Goal: Task Accomplishment & Management: Use online tool/utility

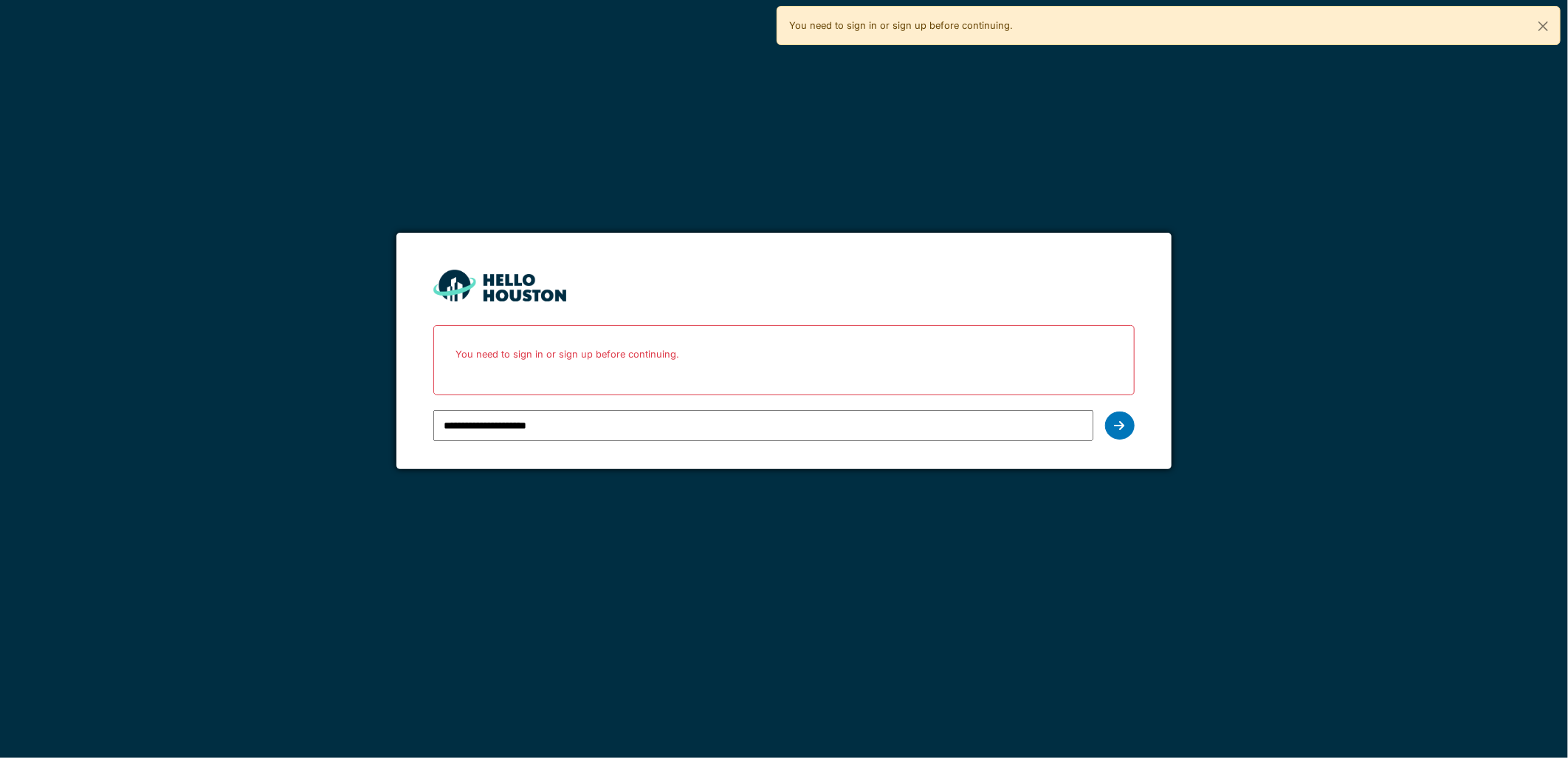
type input "**********"
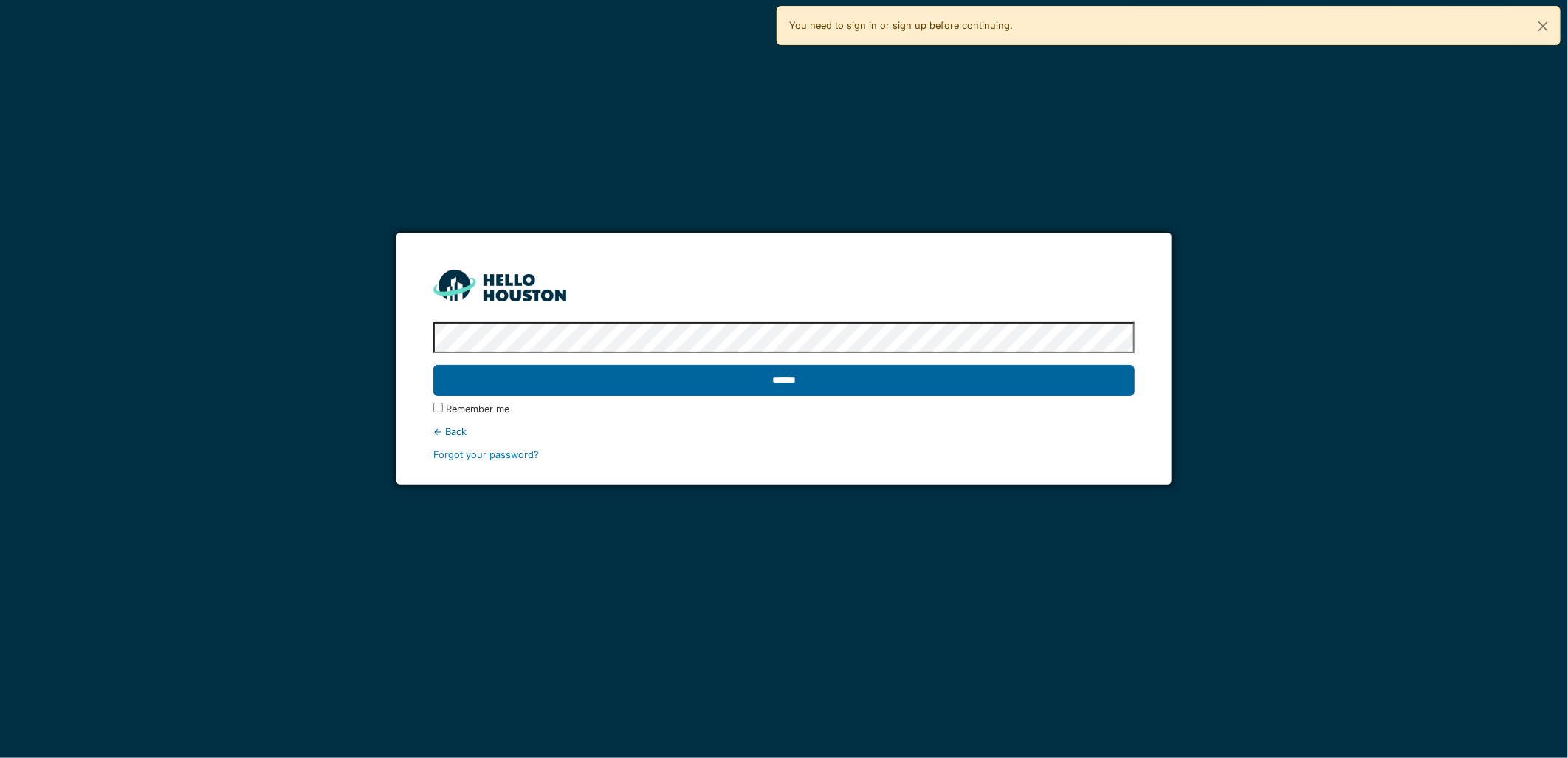
click at [990, 386] on input "******" at bounding box center [784, 381] width 700 height 31
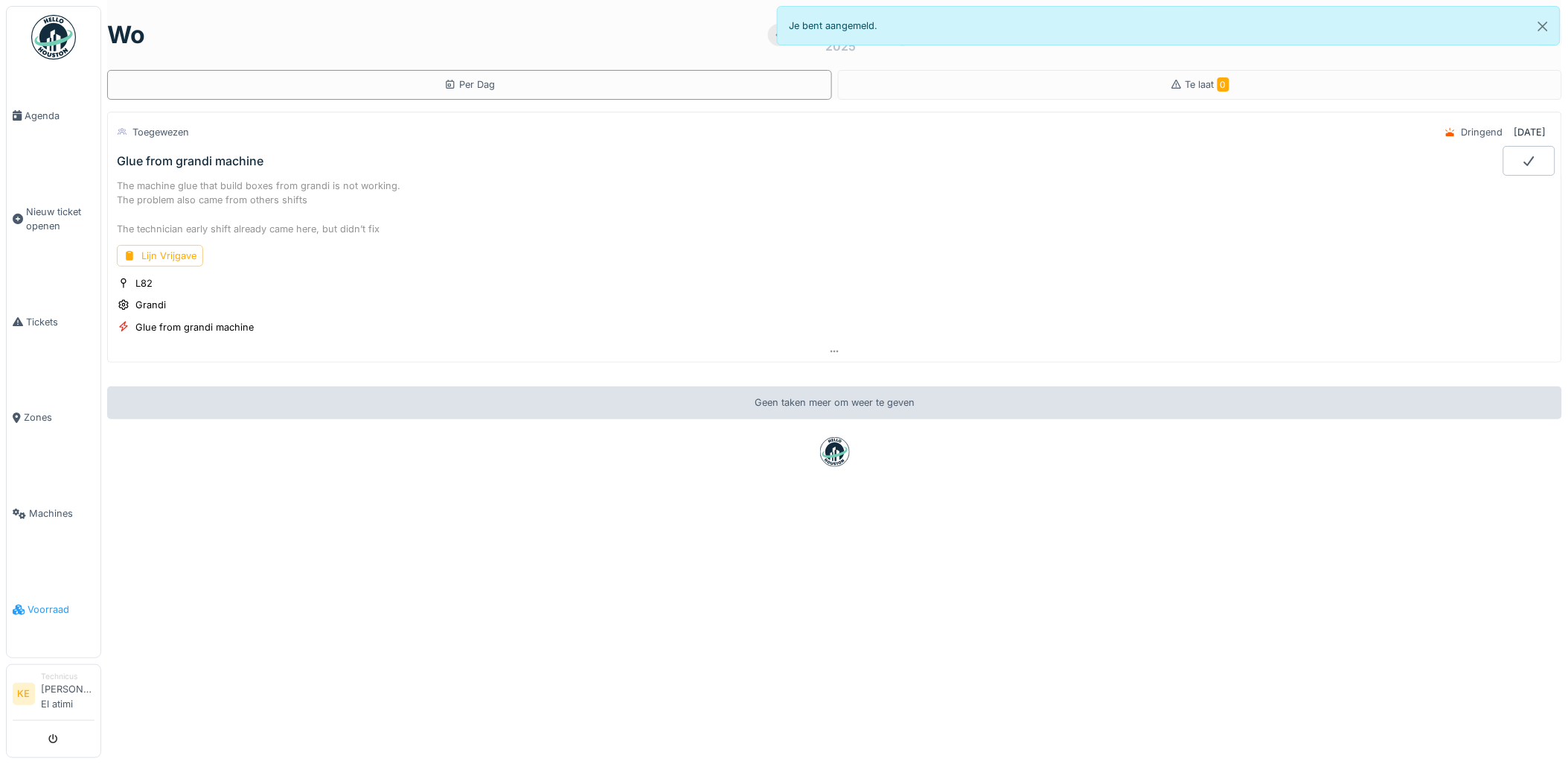
click at [52, 613] on span "Voorraad" at bounding box center [60, 609] width 67 height 14
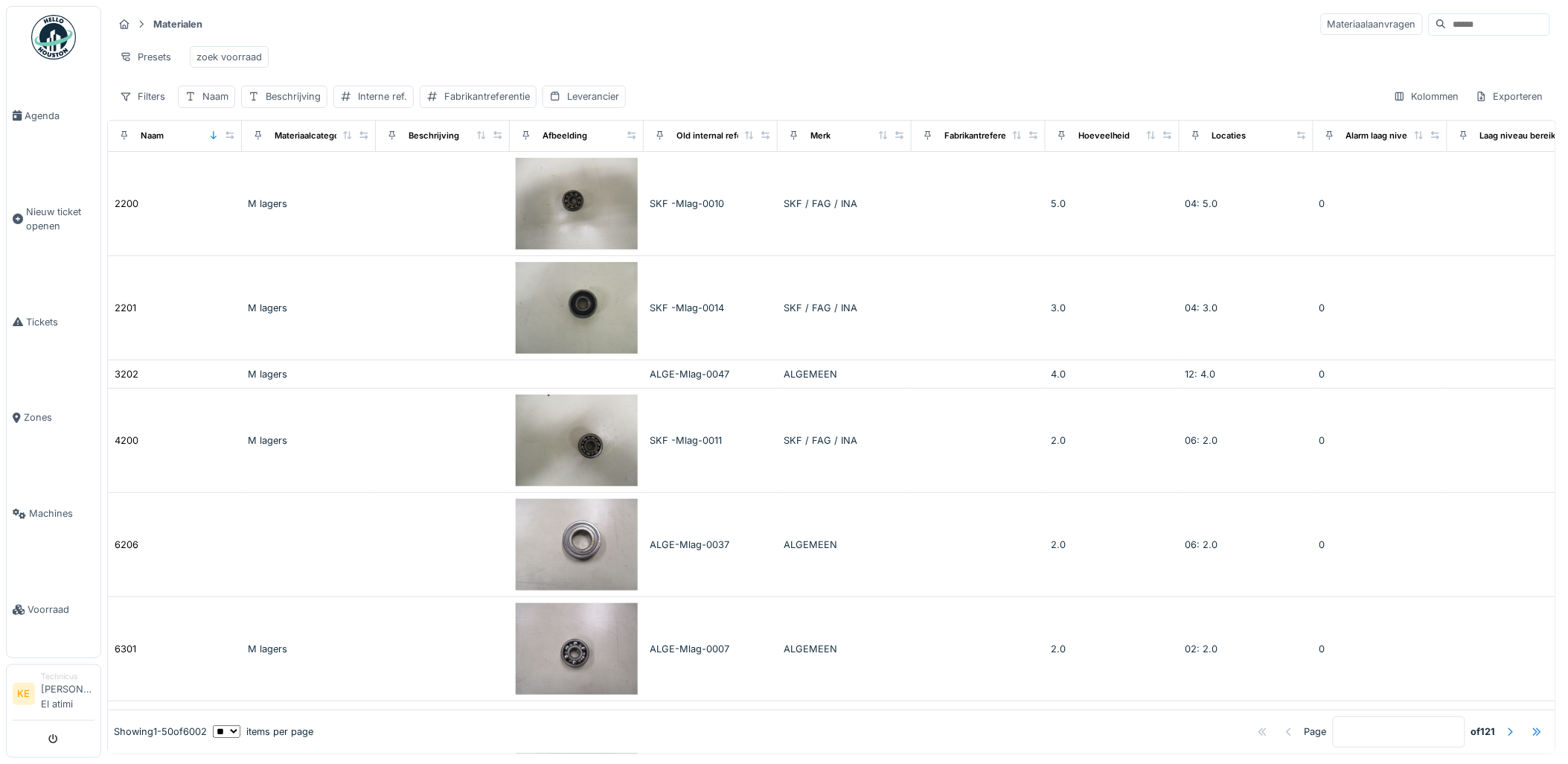
click at [1446, 21] on input at bounding box center [1498, 24] width 102 height 21
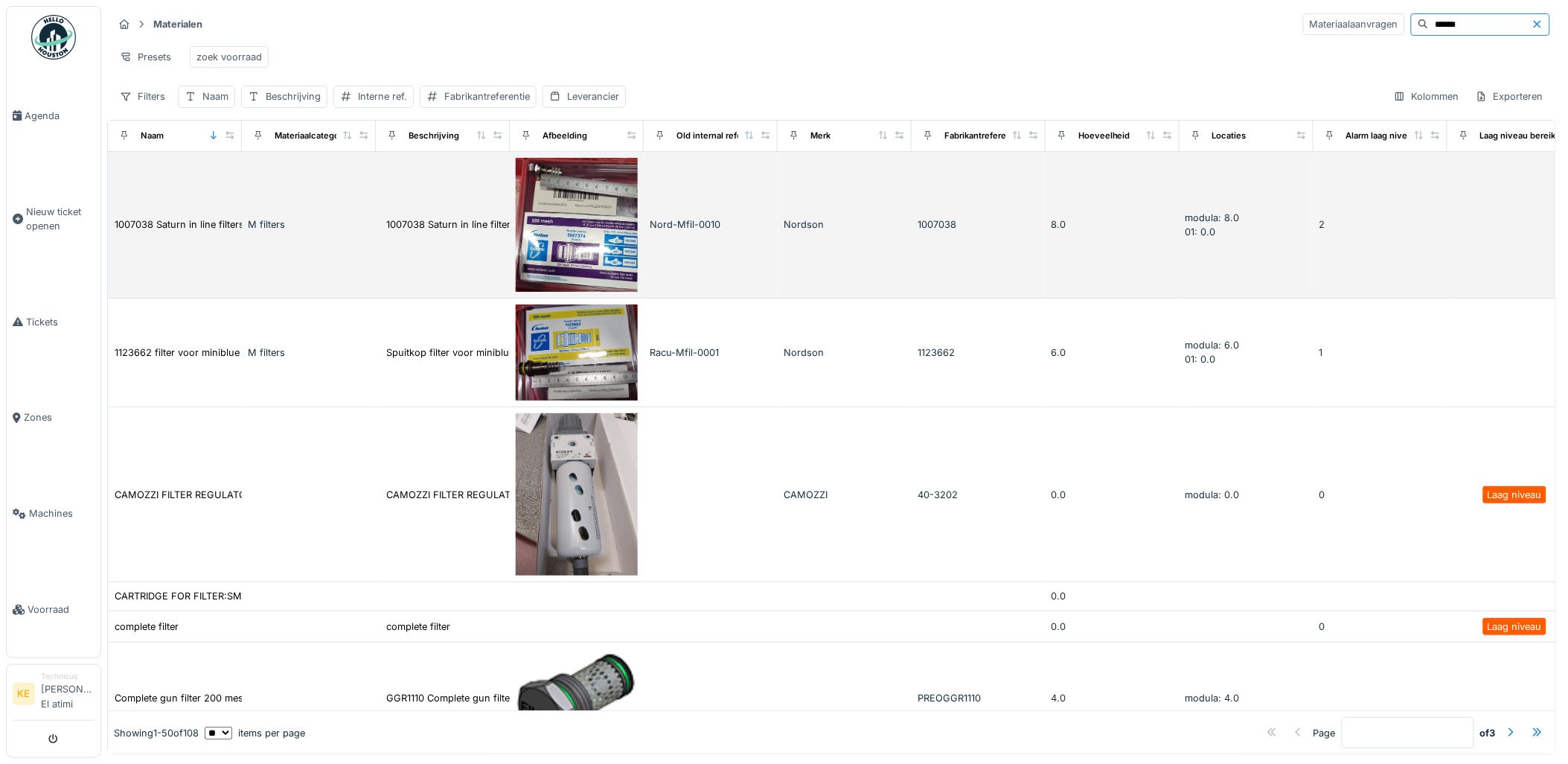
type input "******"
click at [571, 253] on img at bounding box center [577, 225] width 122 height 134
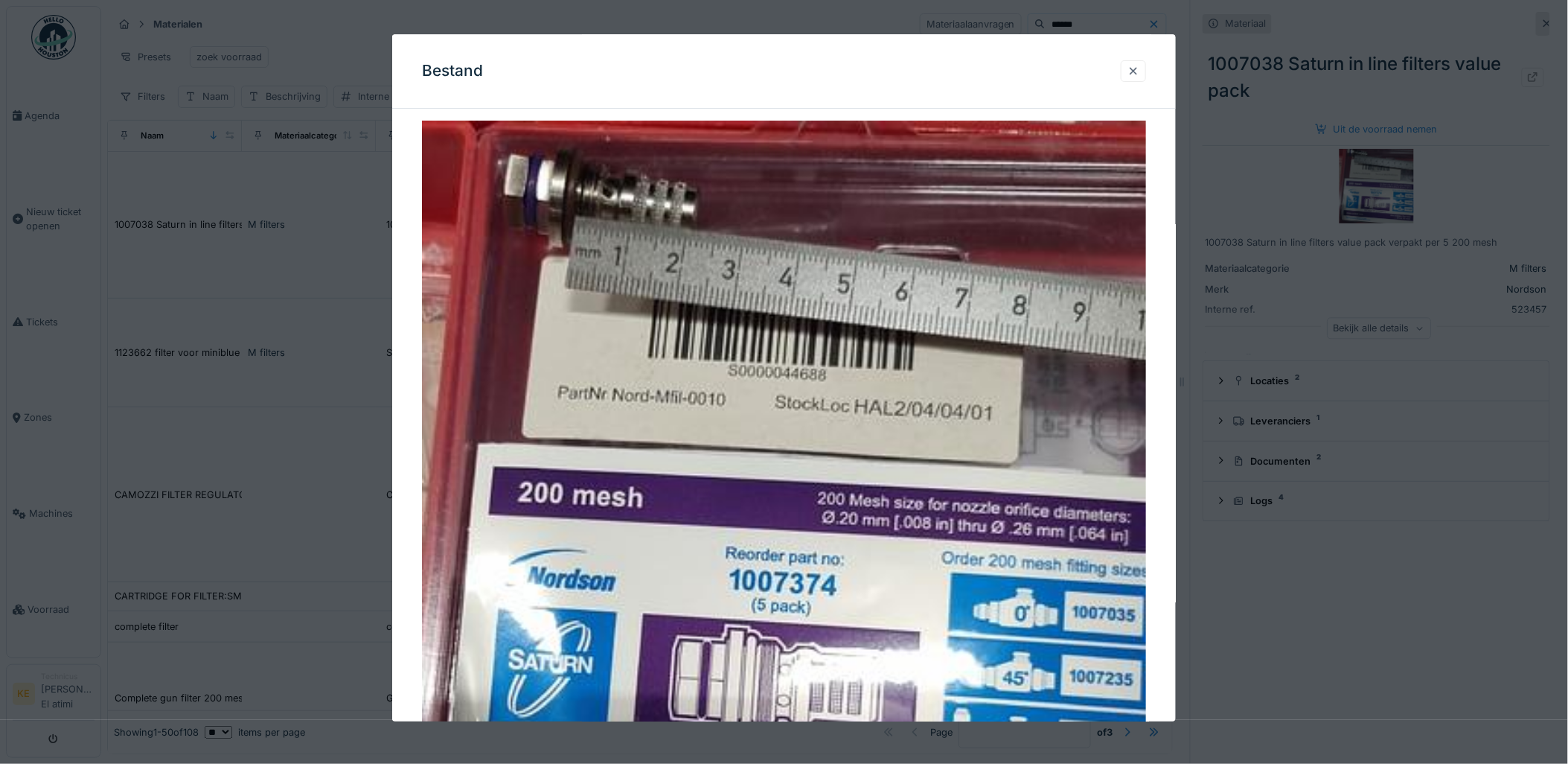
click at [1139, 64] on div at bounding box center [1133, 70] width 12 height 14
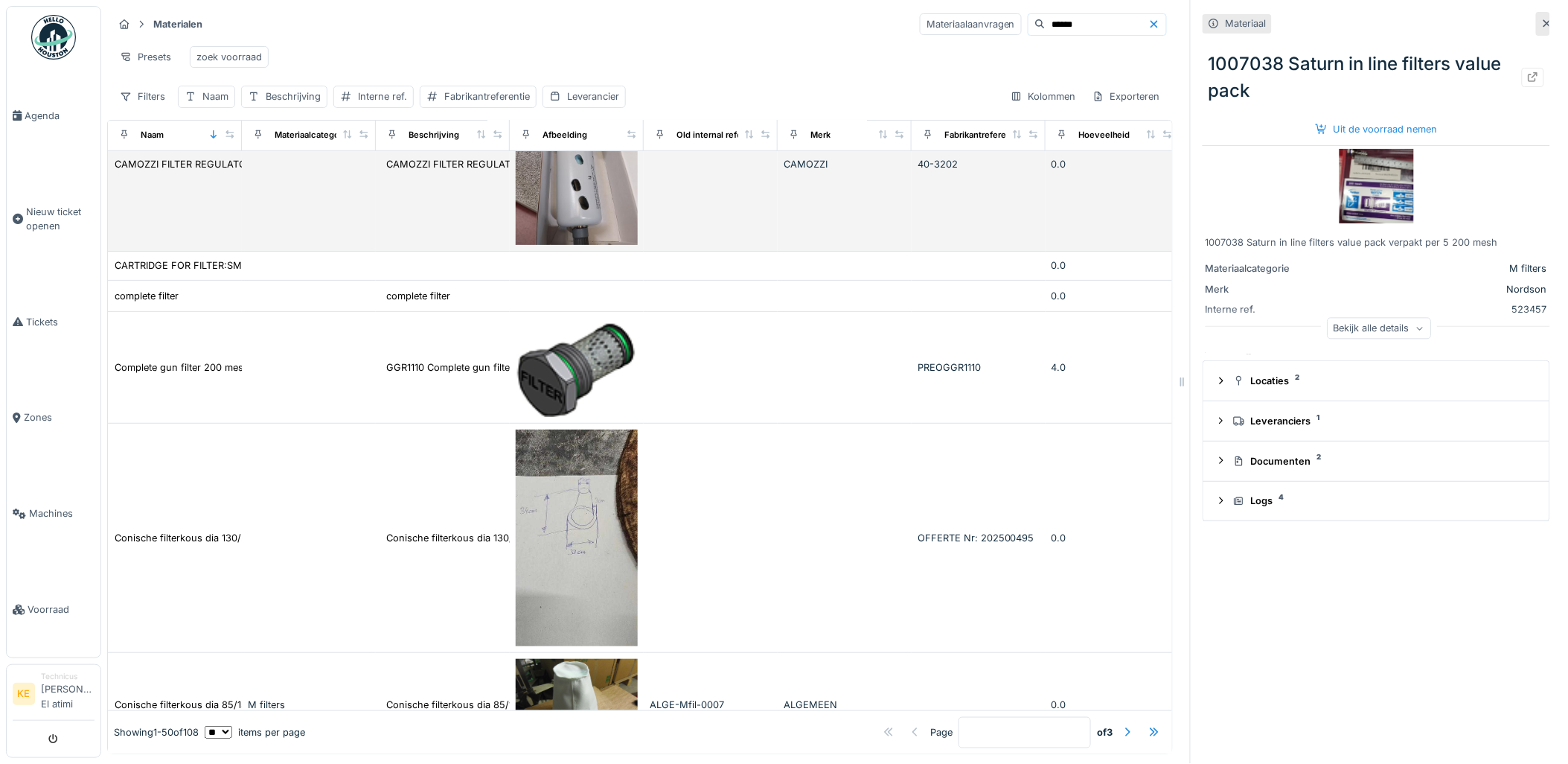
scroll to position [413, 0]
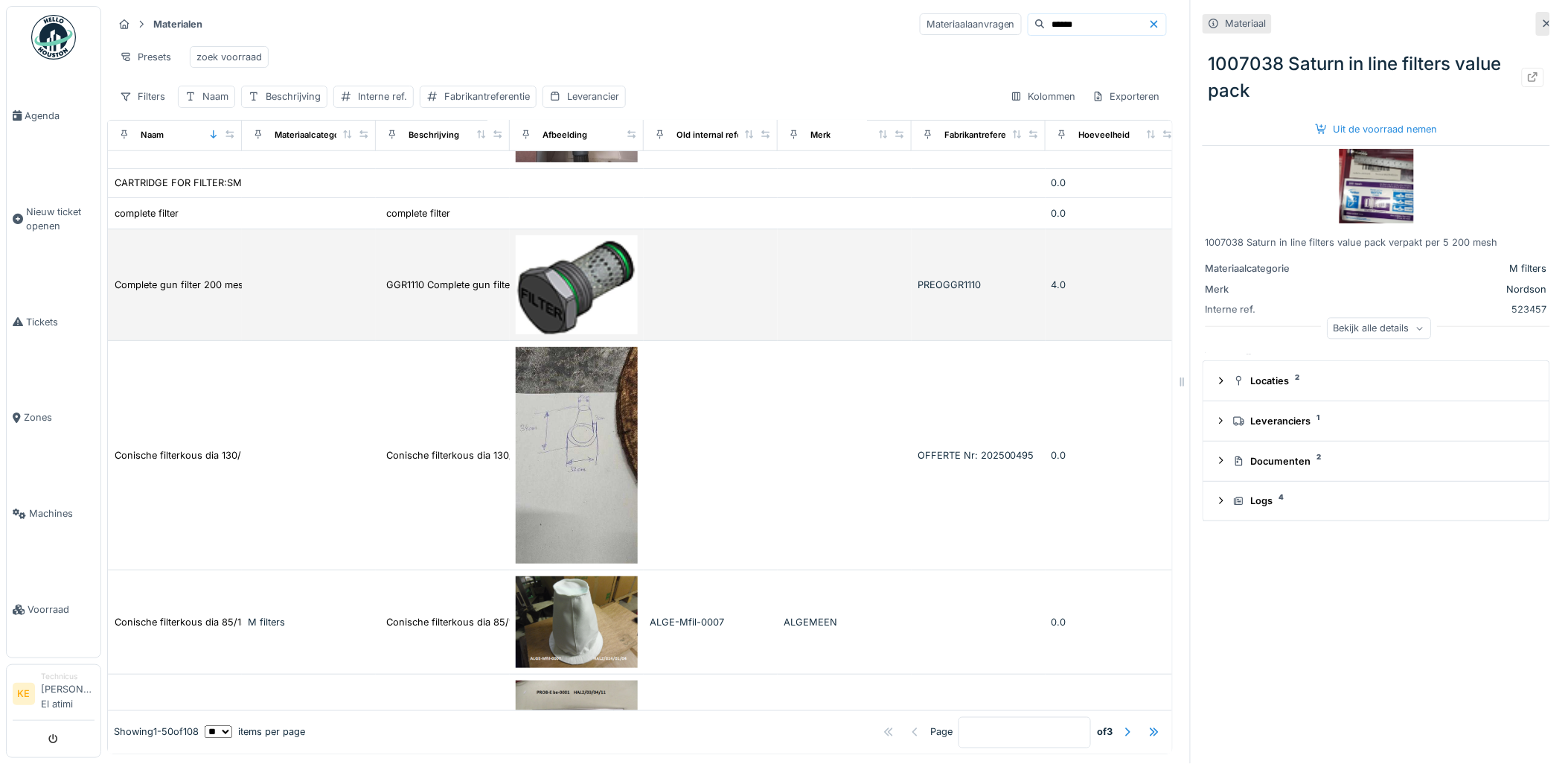
click at [670, 296] on td at bounding box center [711, 285] width 134 height 112
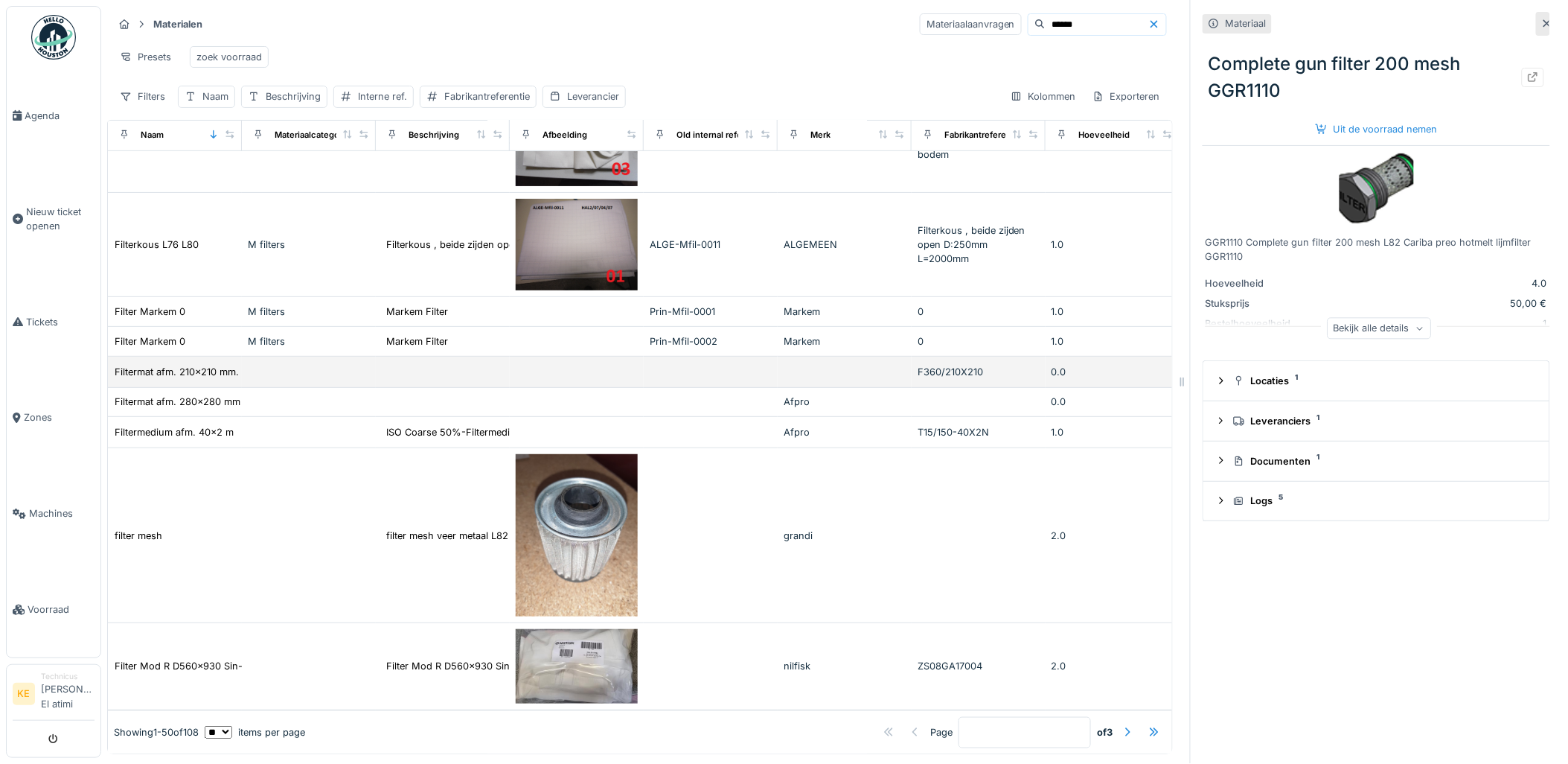
scroll to position [4373, 0]
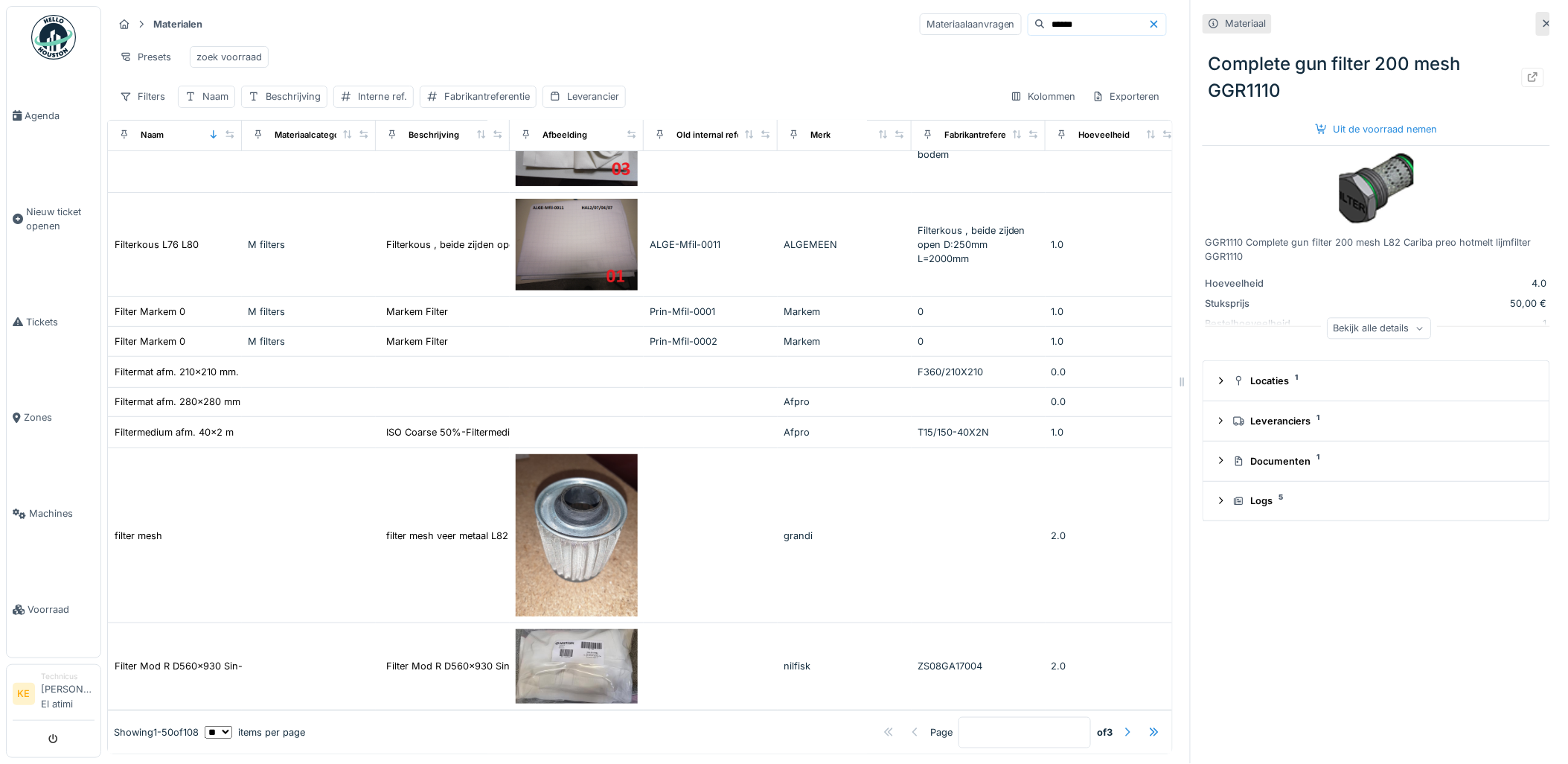
click at [1122, 725] on div at bounding box center [1127, 732] width 12 height 14
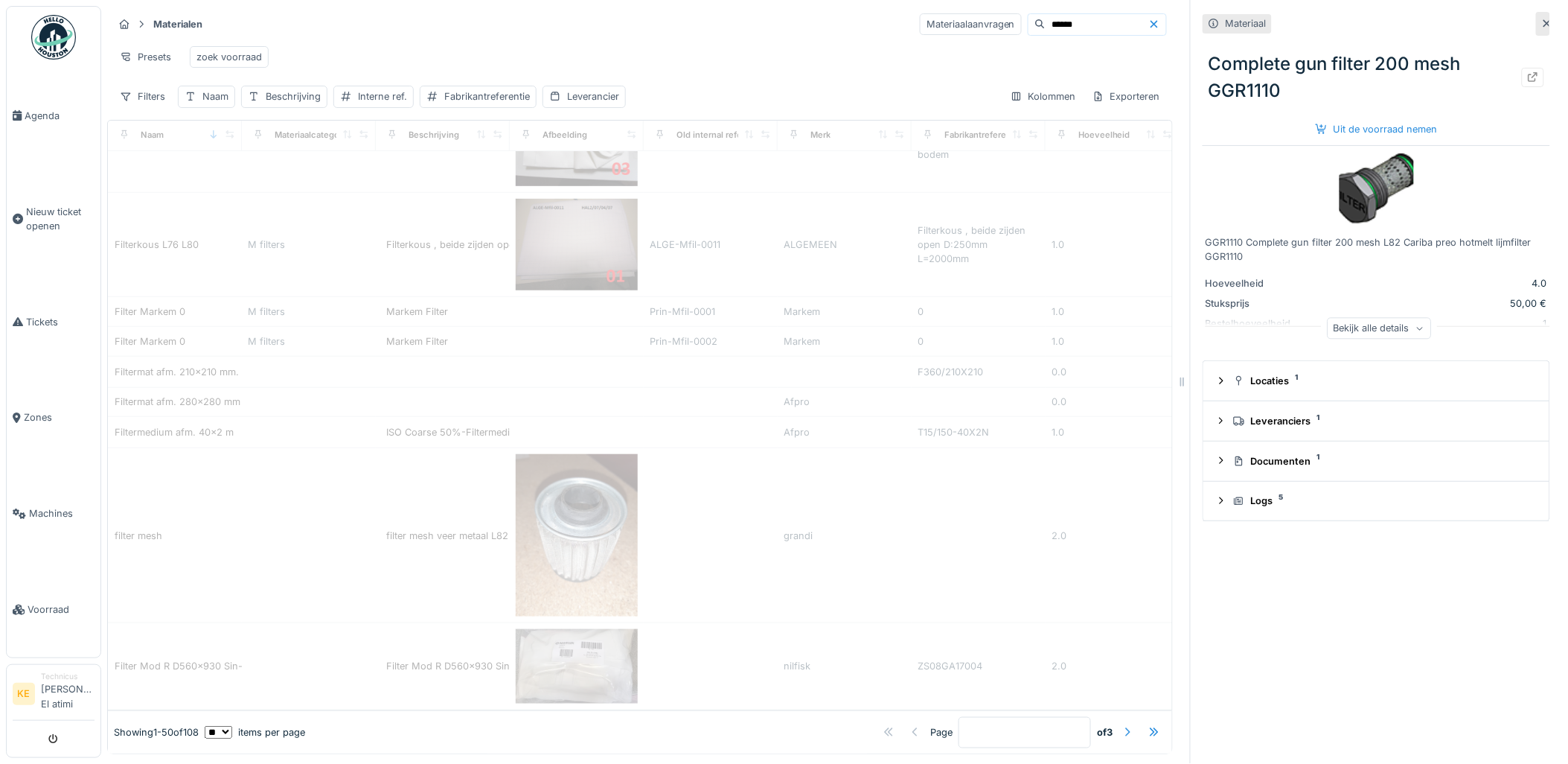
type input "*"
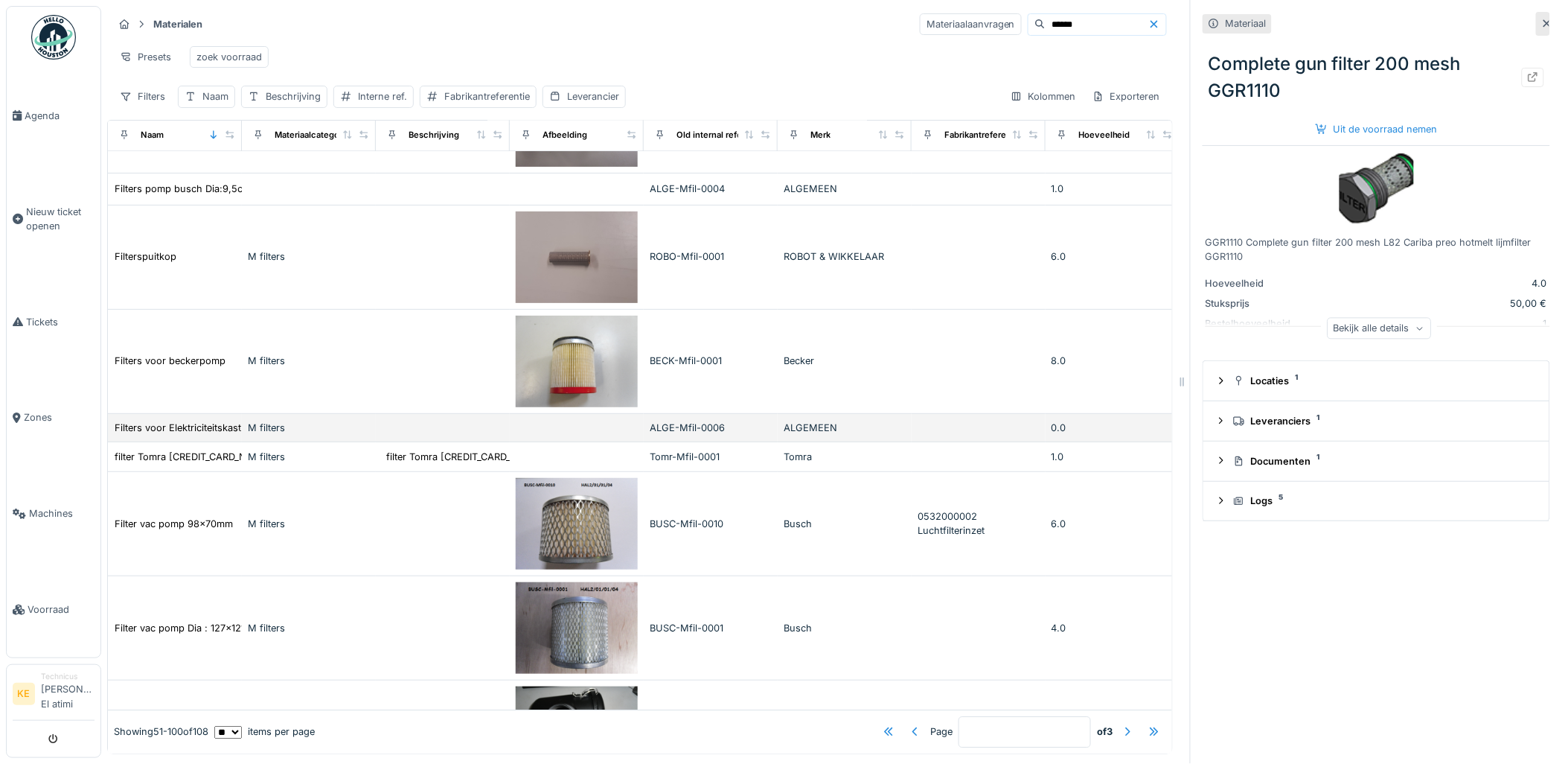
scroll to position [1147, 0]
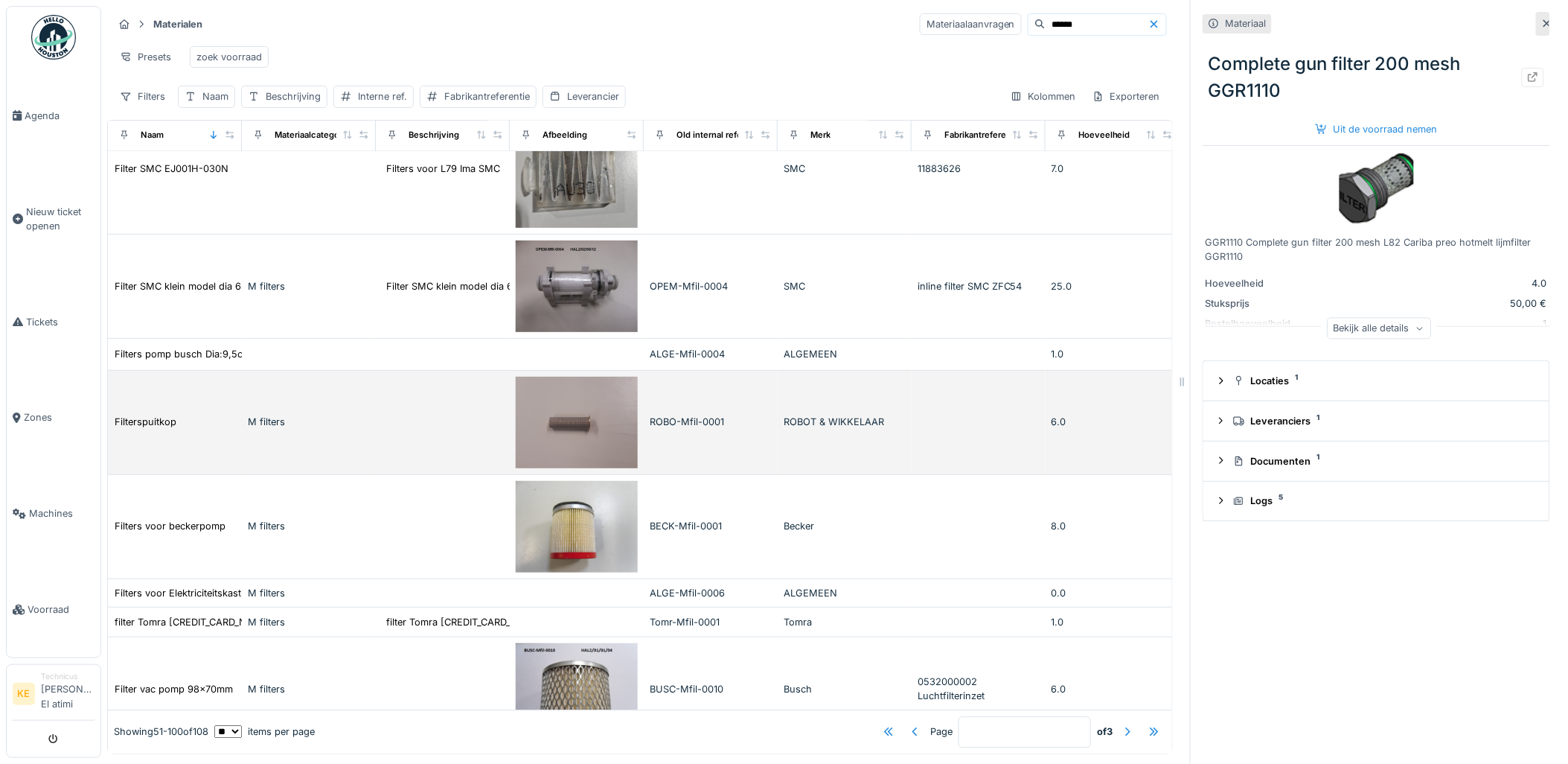
click at [573, 439] on img at bounding box center [577, 423] width 122 height 92
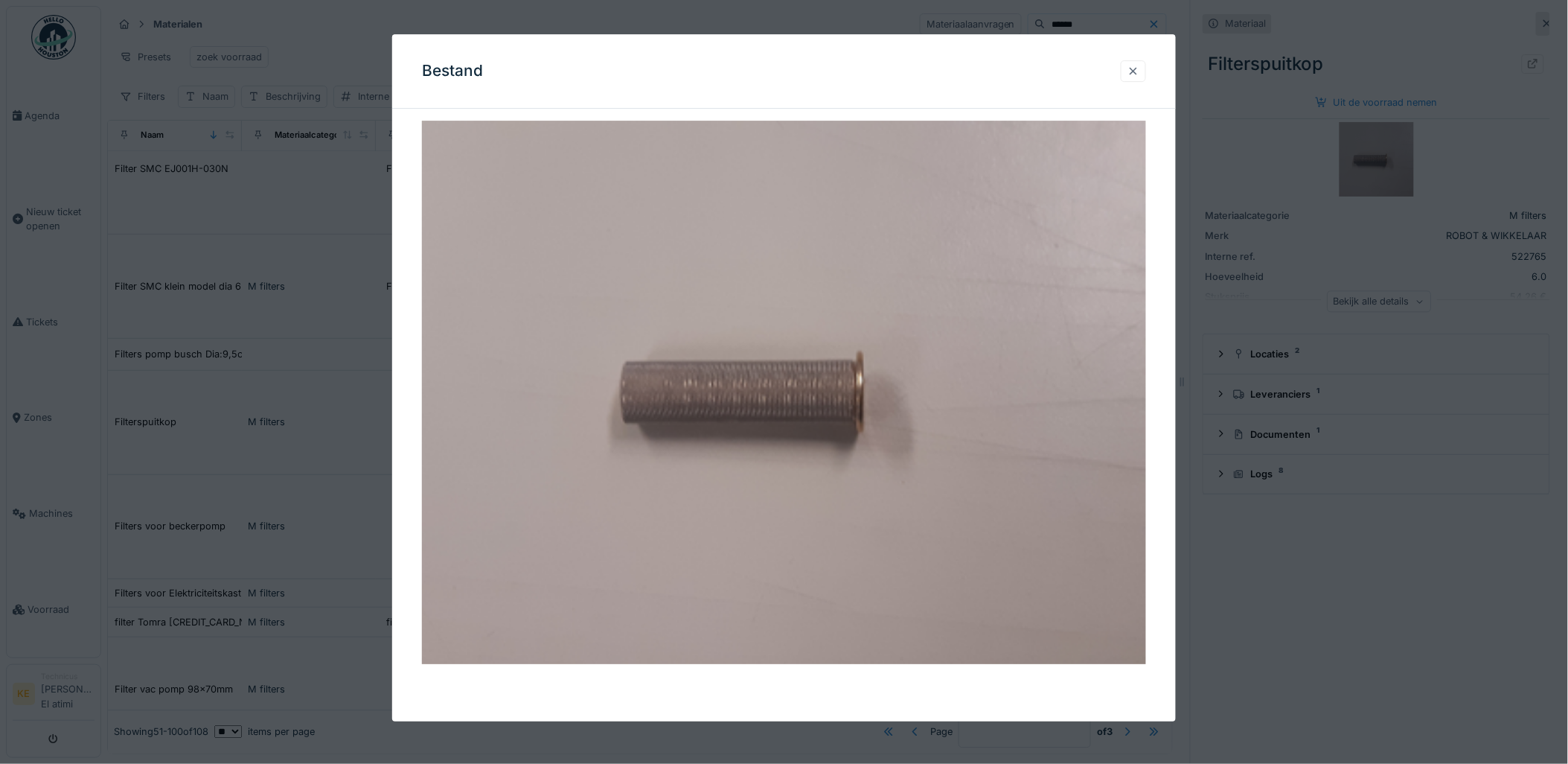
click at [1139, 69] on div at bounding box center [1133, 70] width 12 height 14
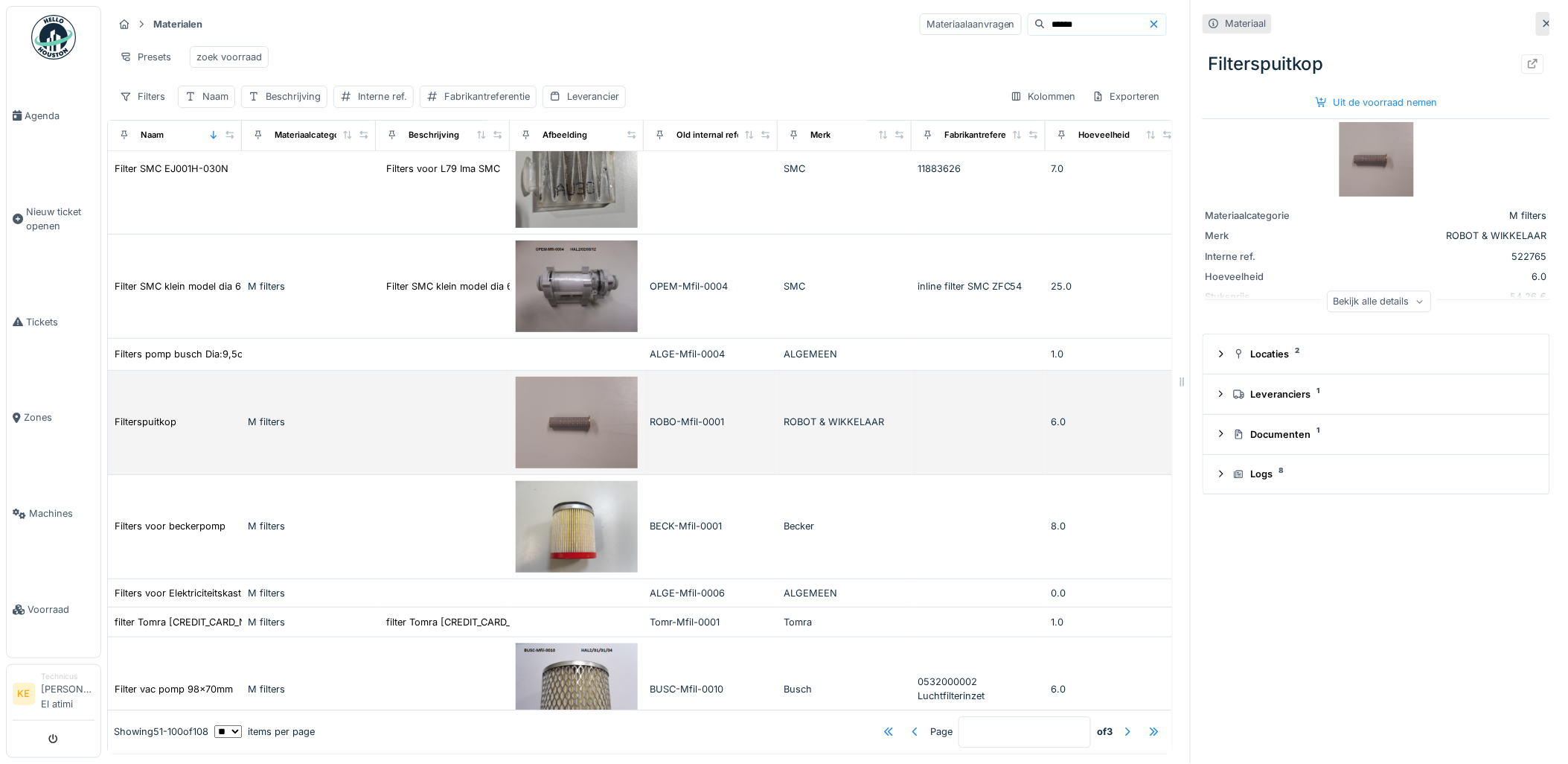
click at [484, 427] on td at bounding box center [443, 423] width 134 height 104
click at [596, 428] on img at bounding box center [577, 423] width 122 height 92
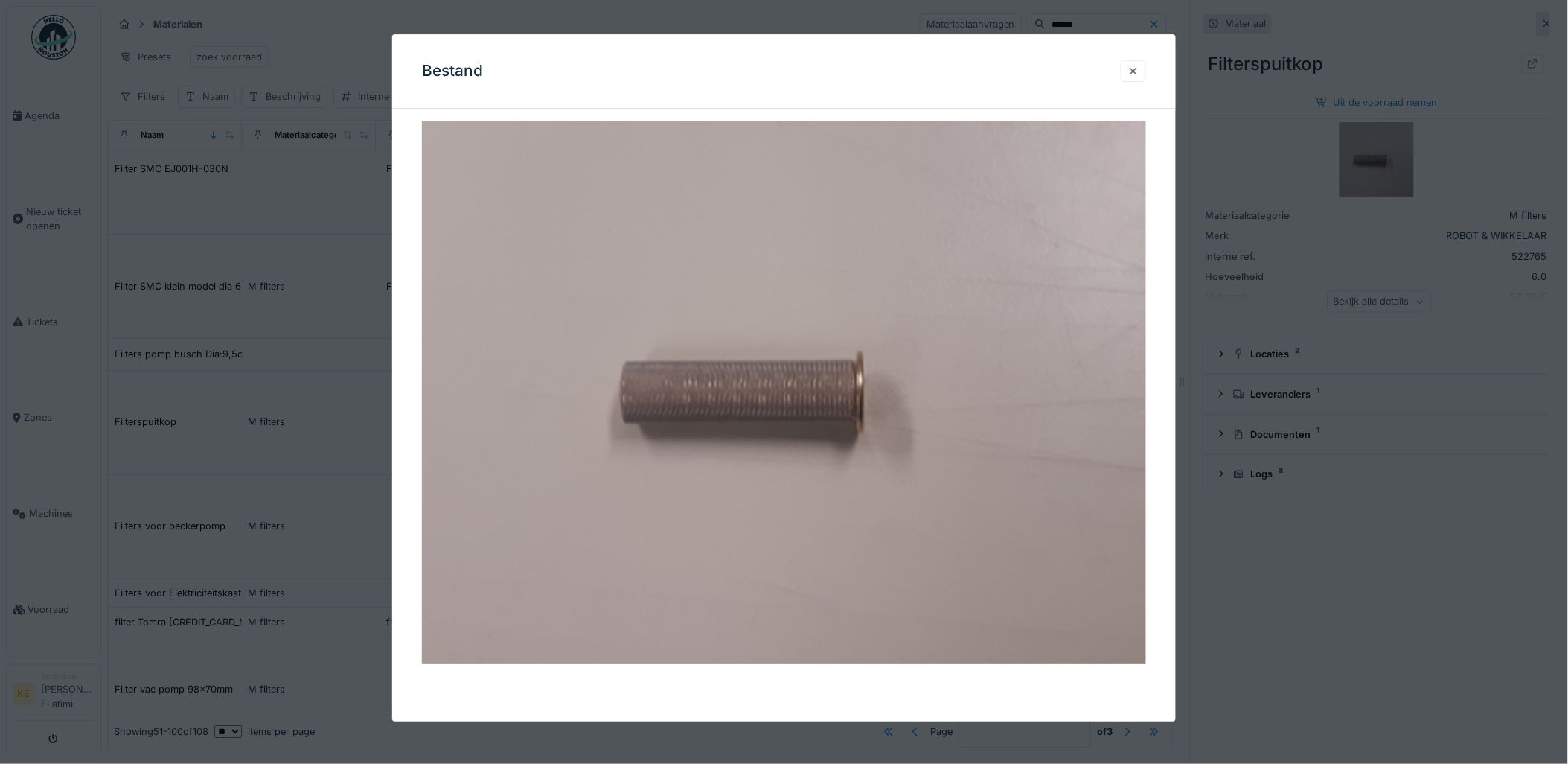
click at [1139, 67] on div at bounding box center [1133, 70] width 12 height 14
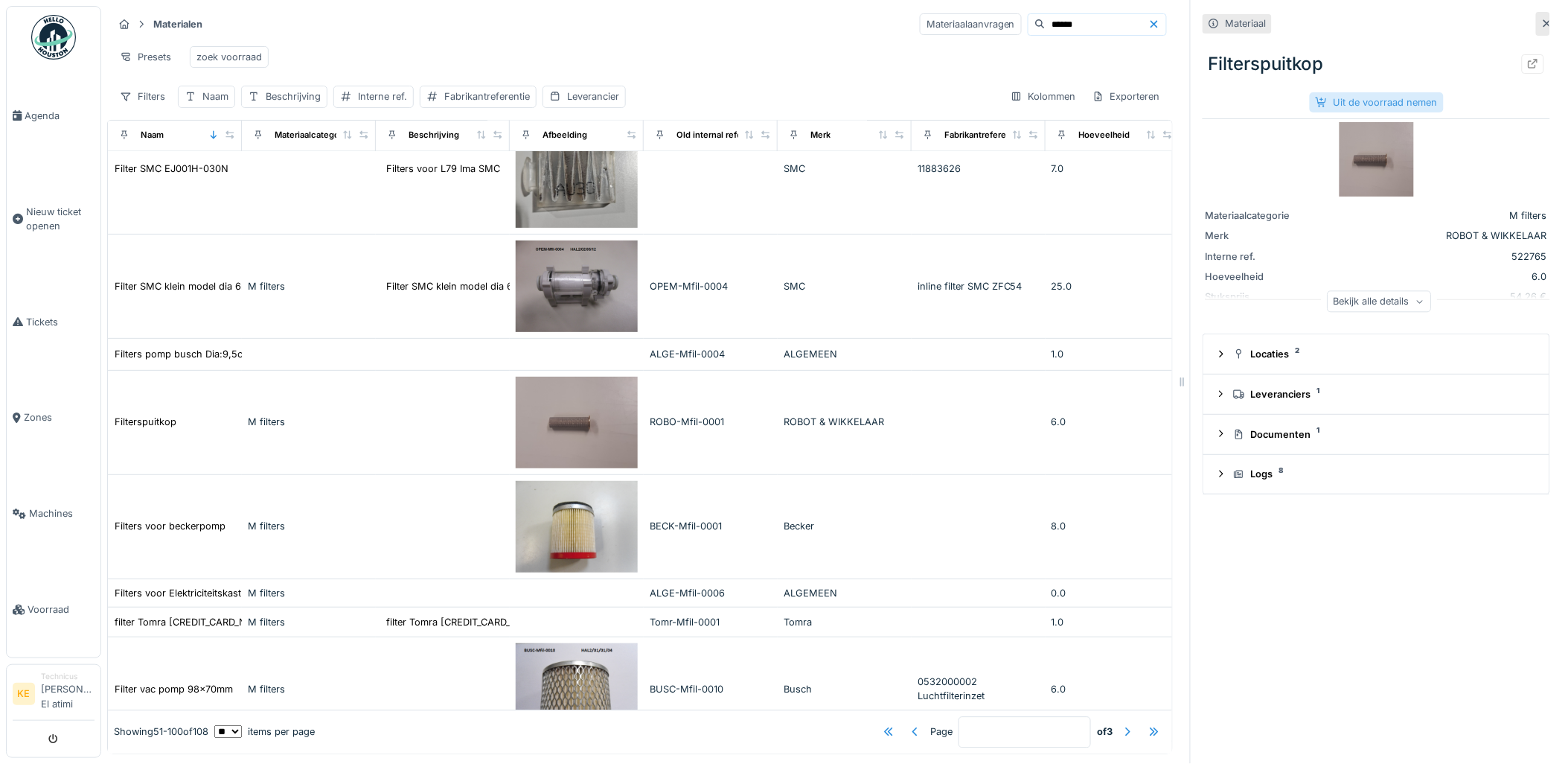
click at [1370, 101] on div "Uit de voorraad nemen" at bounding box center [1377, 103] width 134 height 20
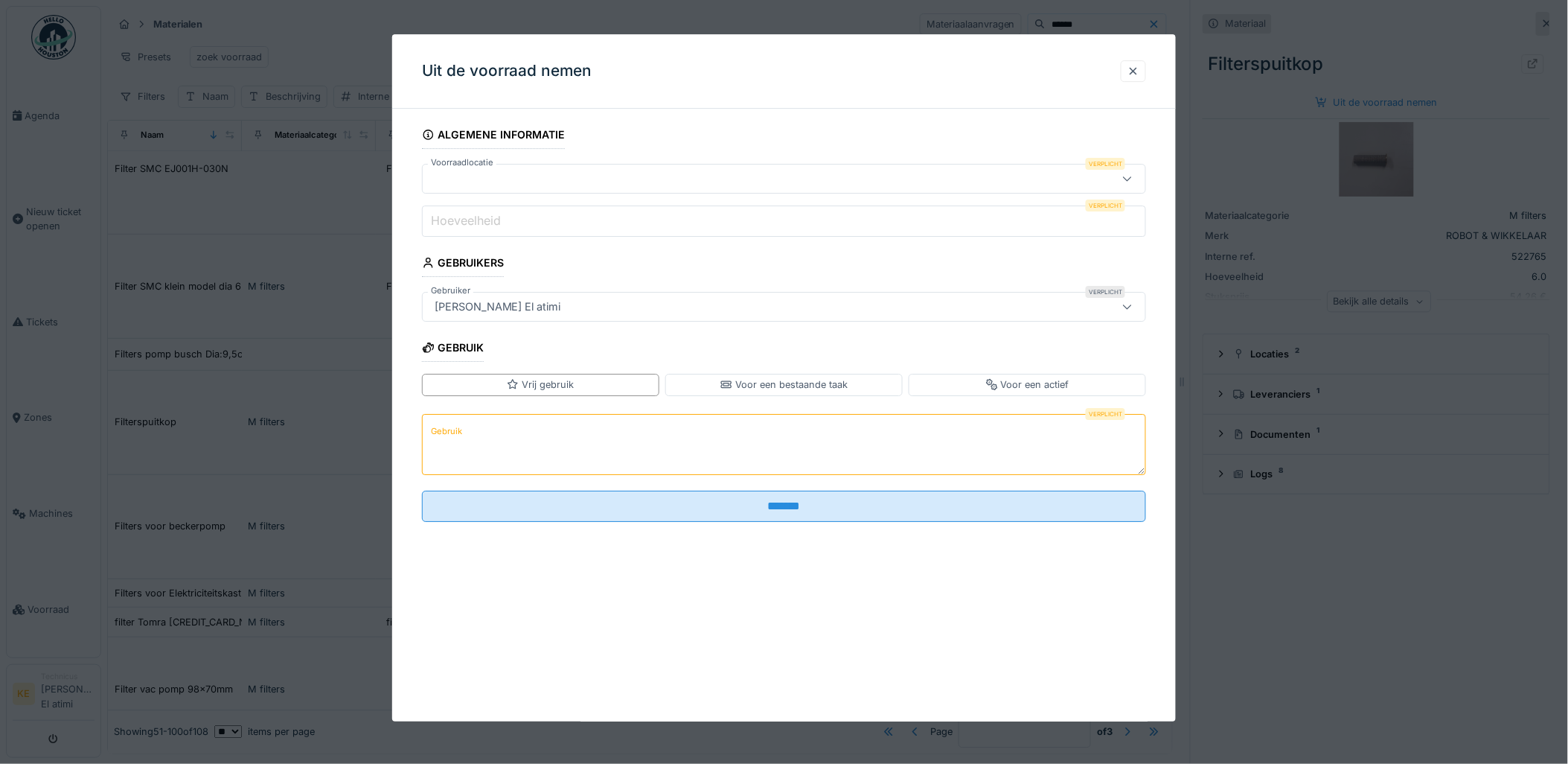
click at [492, 172] on div at bounding box center [743, 179] width 628 height 17
click at [491, 223] on input "Voorraadlocatie" at bounding box center [787, 224] width 712 height 31
click at [953, 221] on input "Voorraadlocatie" at bounding box center [787, 224] width 712 height 31
type input "***"
click at [693, 183] on div at bounding box center [743, 179] width 628 height 17
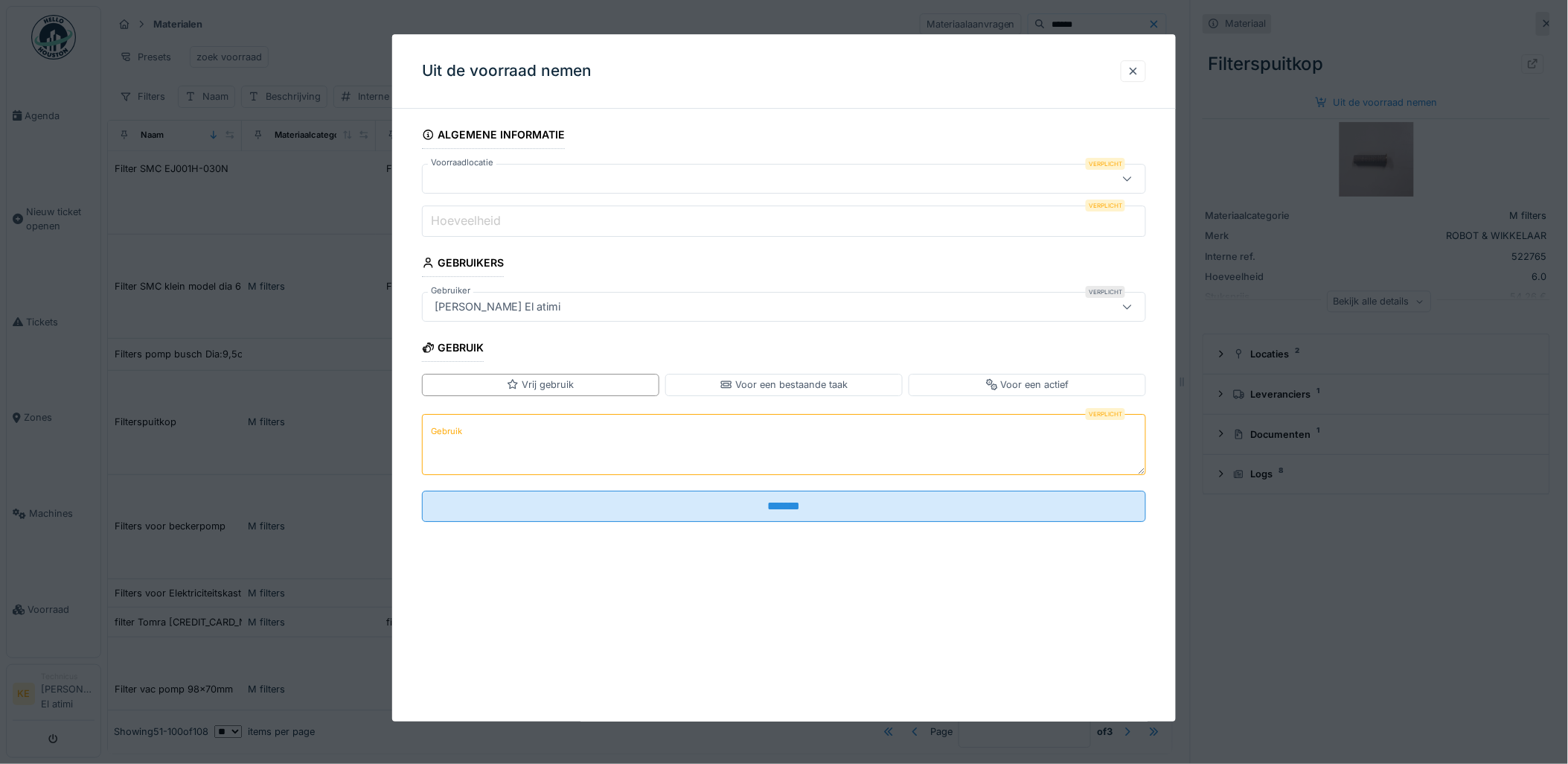
click at [693, 183] on div at bounding box center [743, 179] width 628 height 17
type input "***"
click at [1141, 136] on fieldset "Algemene informatie Voorraadlocatie Verplicht Hoeveelheid Verplicht Gebruikers …" at bounding box center [784, 327] width 725 height 413
click at [1139, 74] on div at bounding box center [1133, 70] width 12 height 14
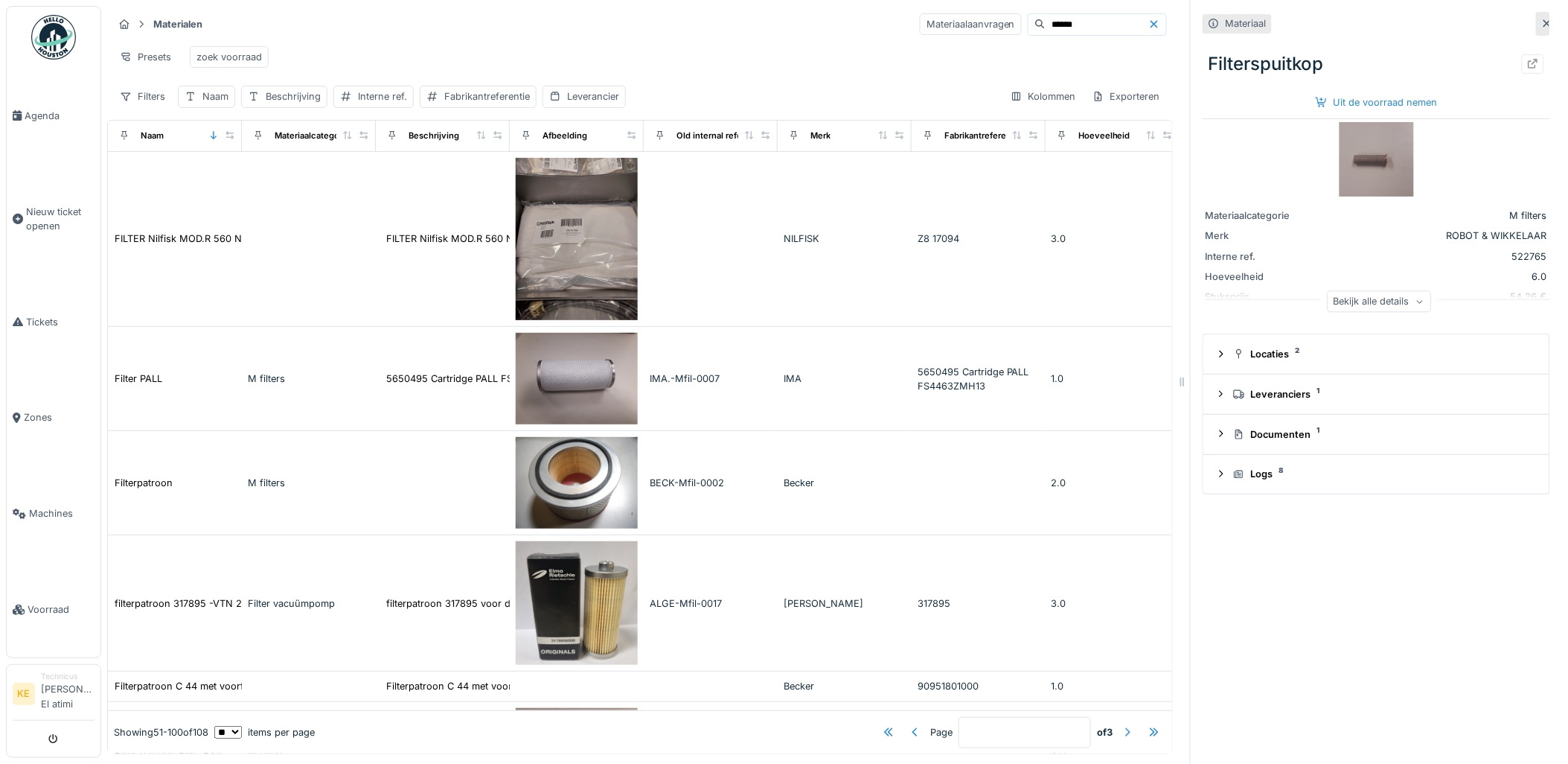
click at [1122, 725] on div at bounding box center [1127, 732] width 12 height 14
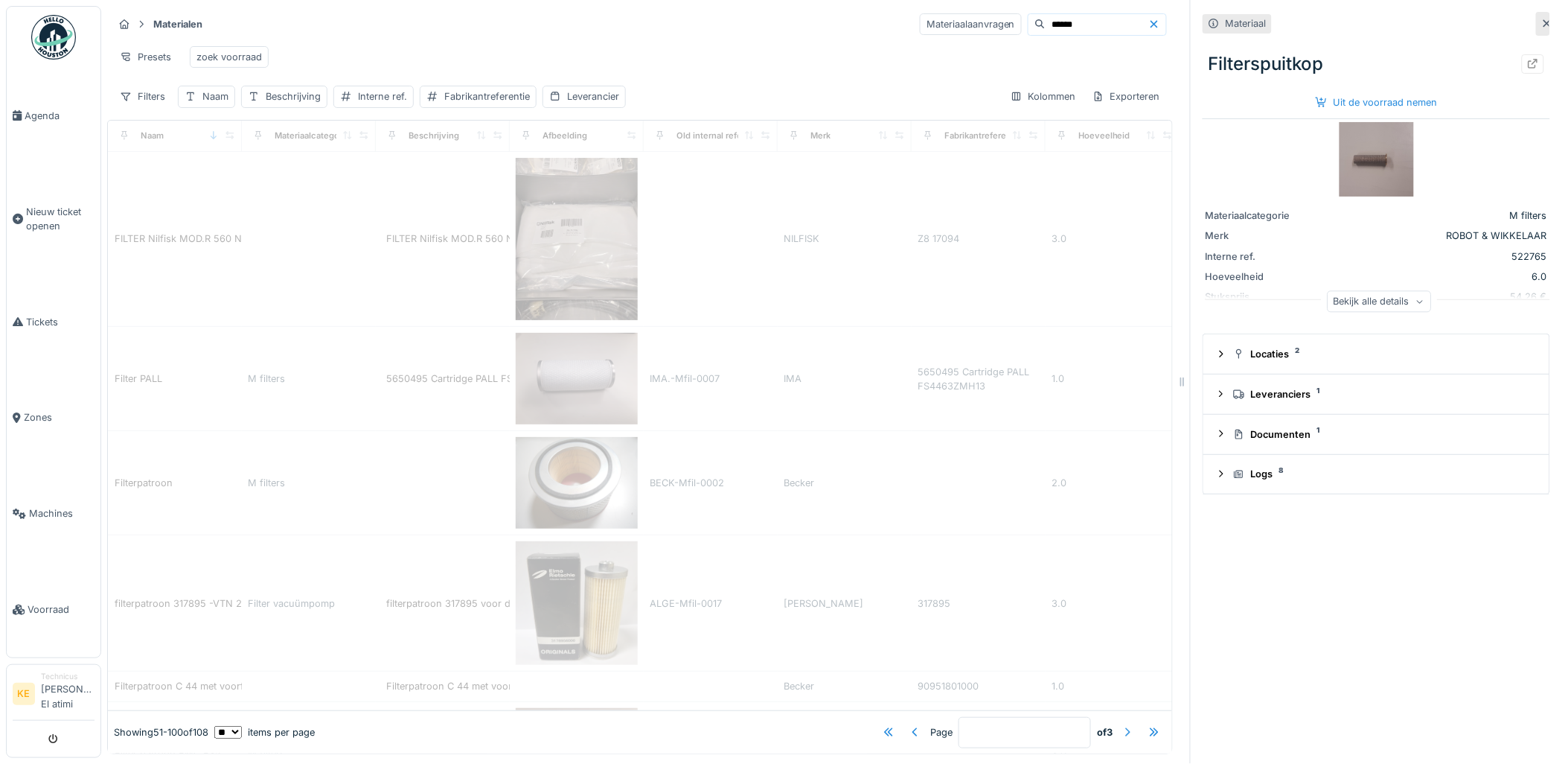
type input "*"
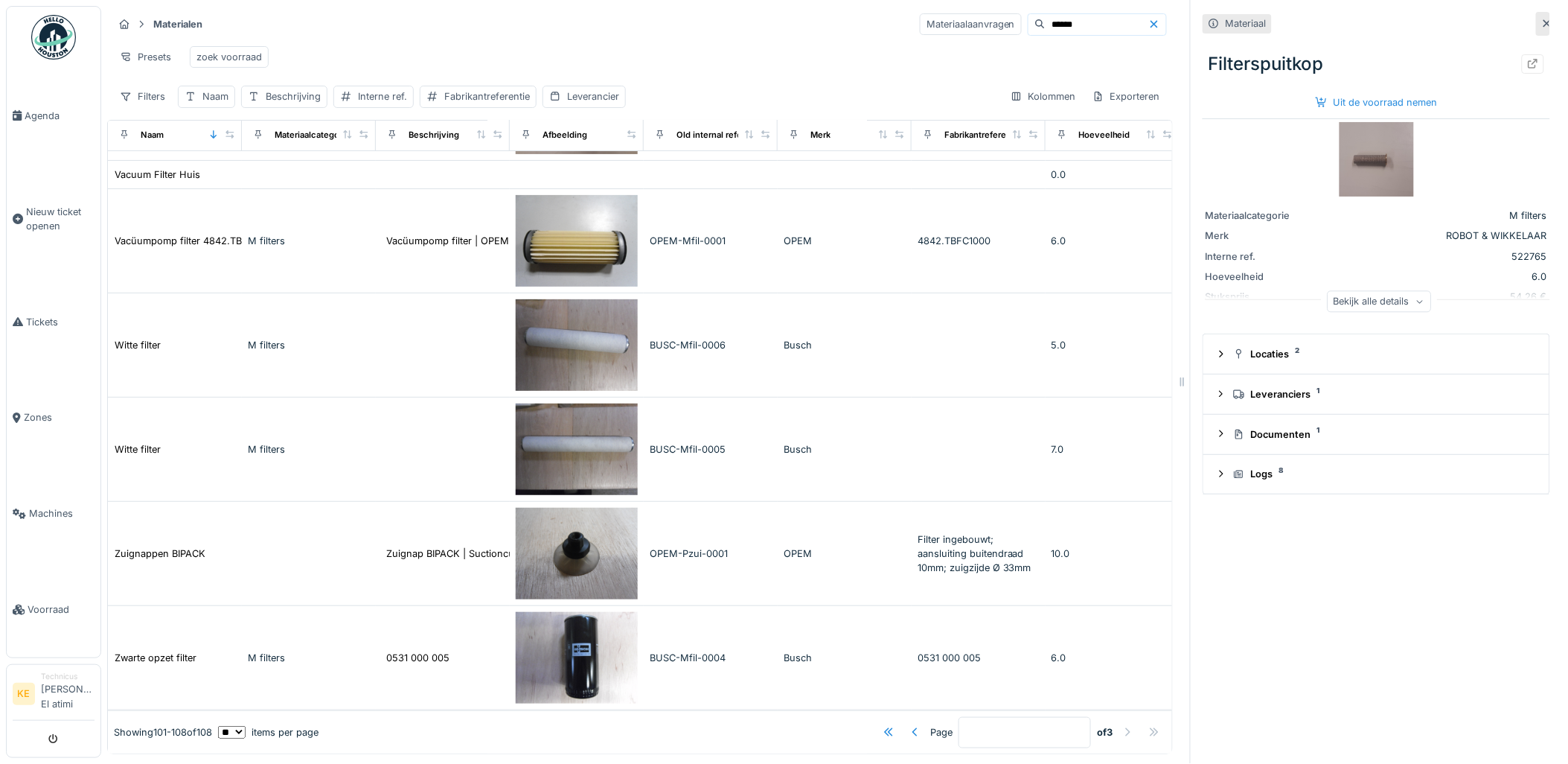
click at [1050, 17] on input "******" at bounding box center [1097, 24] width 102 height 21
type input "*"
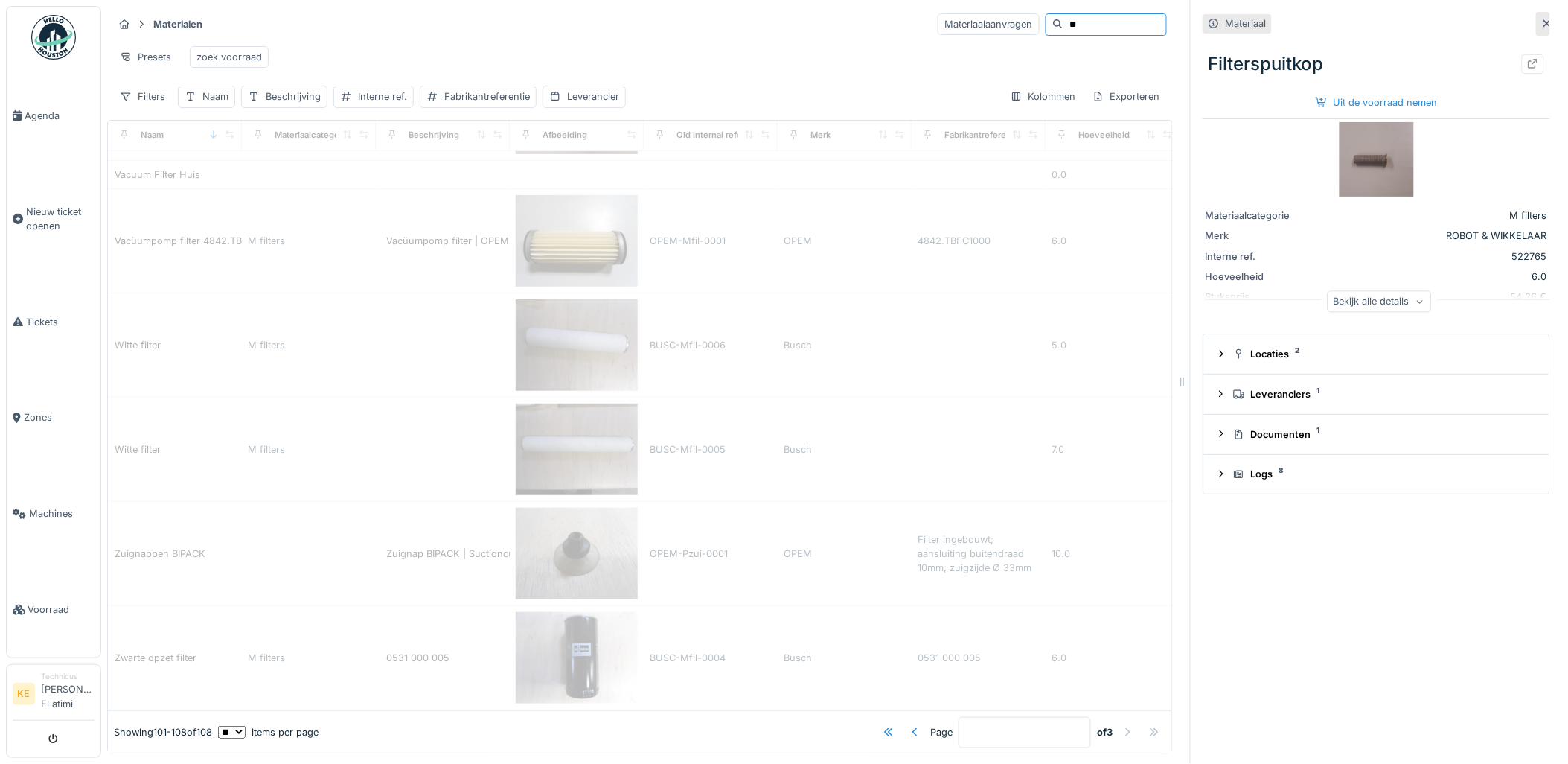
type input "***"
type input "*"
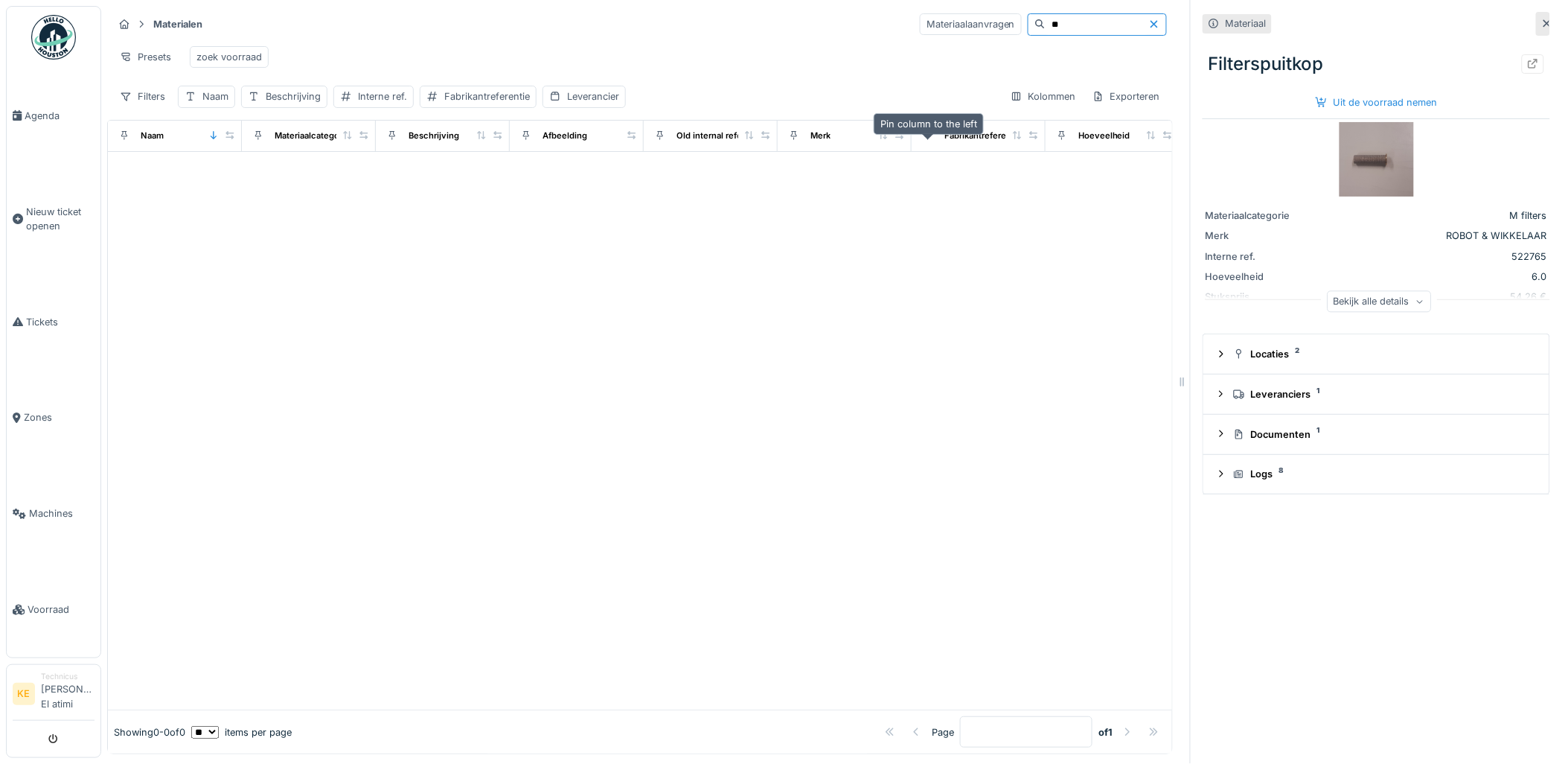
type input "*"
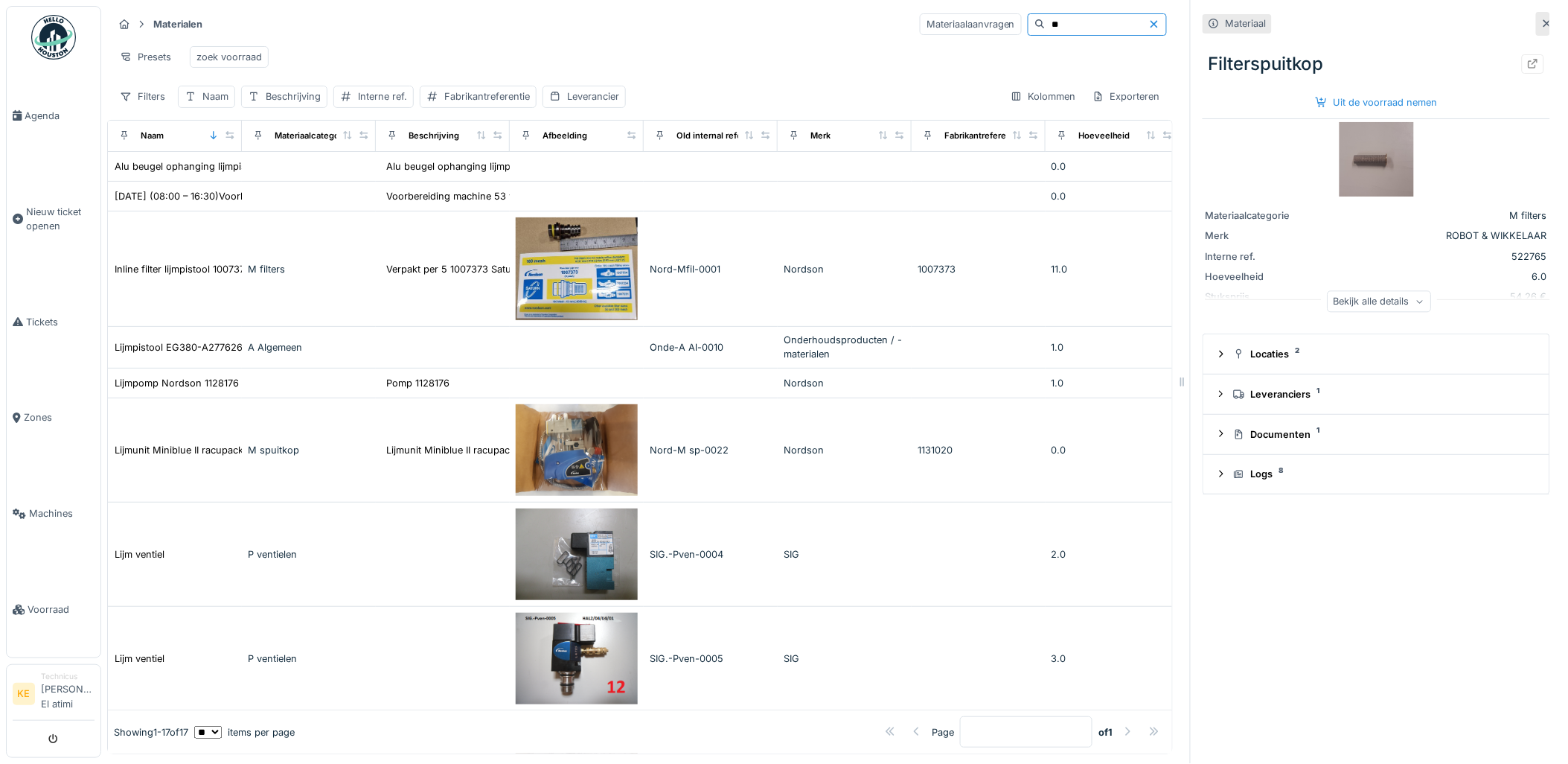
type input "*"
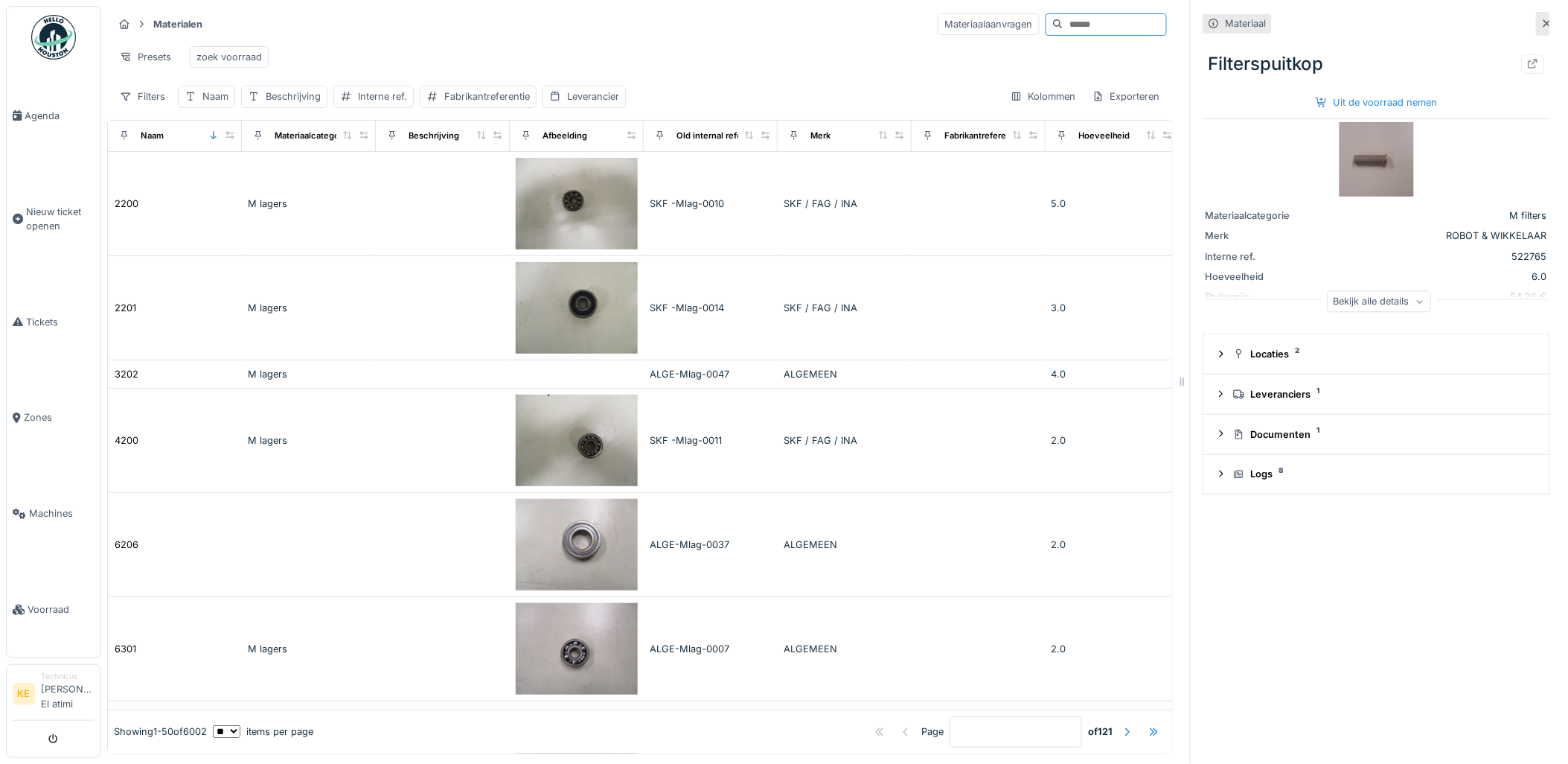
click at [58, 693] on li "Technicus Karim El atimi" at bounding box center [68, 694] width 54 height 46
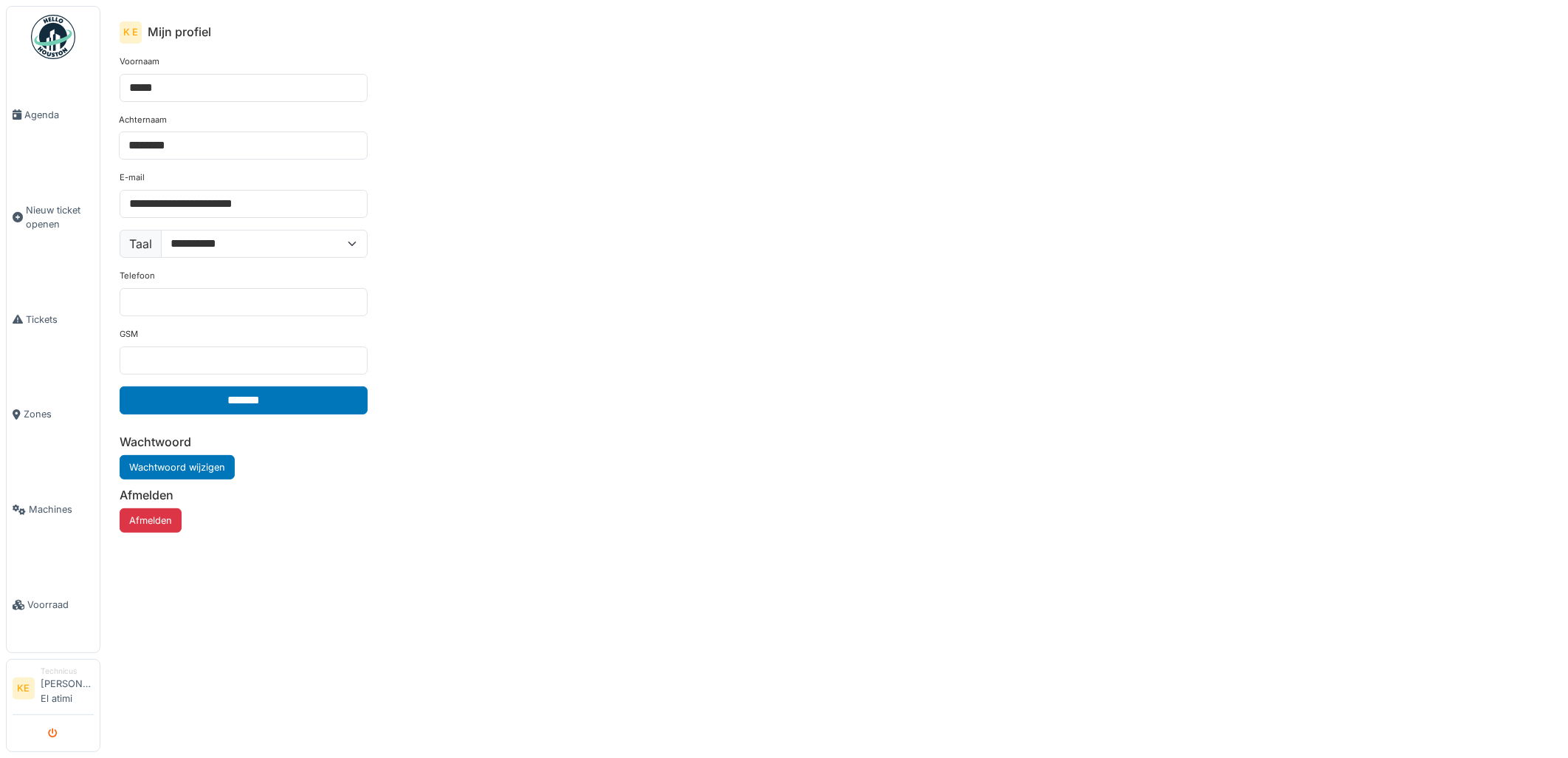
click at [52, 734] on icon "submit" at bounding box center [53, 734] width 10 height 10
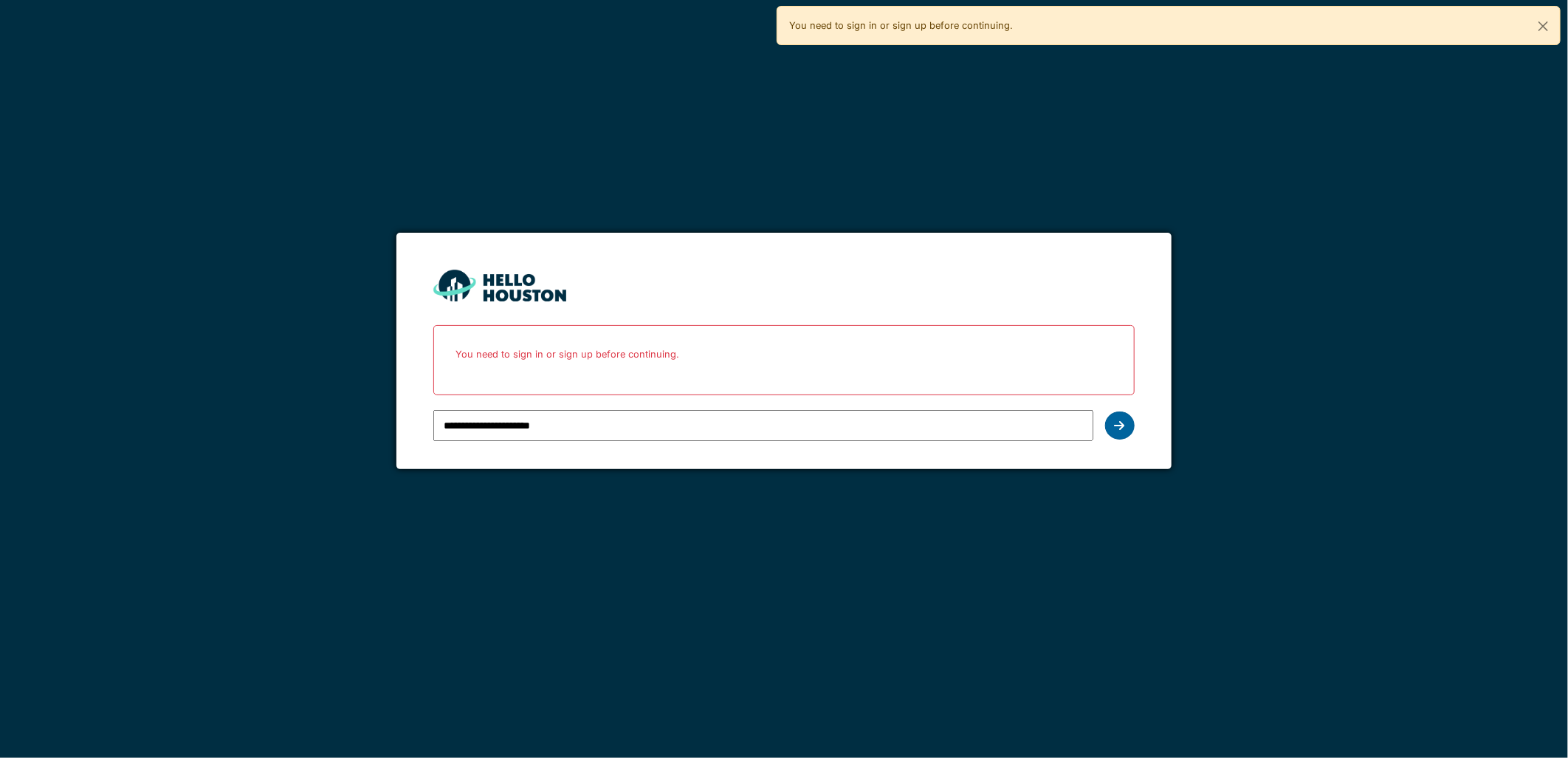
type input "**********"
click at [1115, 425] on icon at bounding box center [1120, 425] width 11 height 11
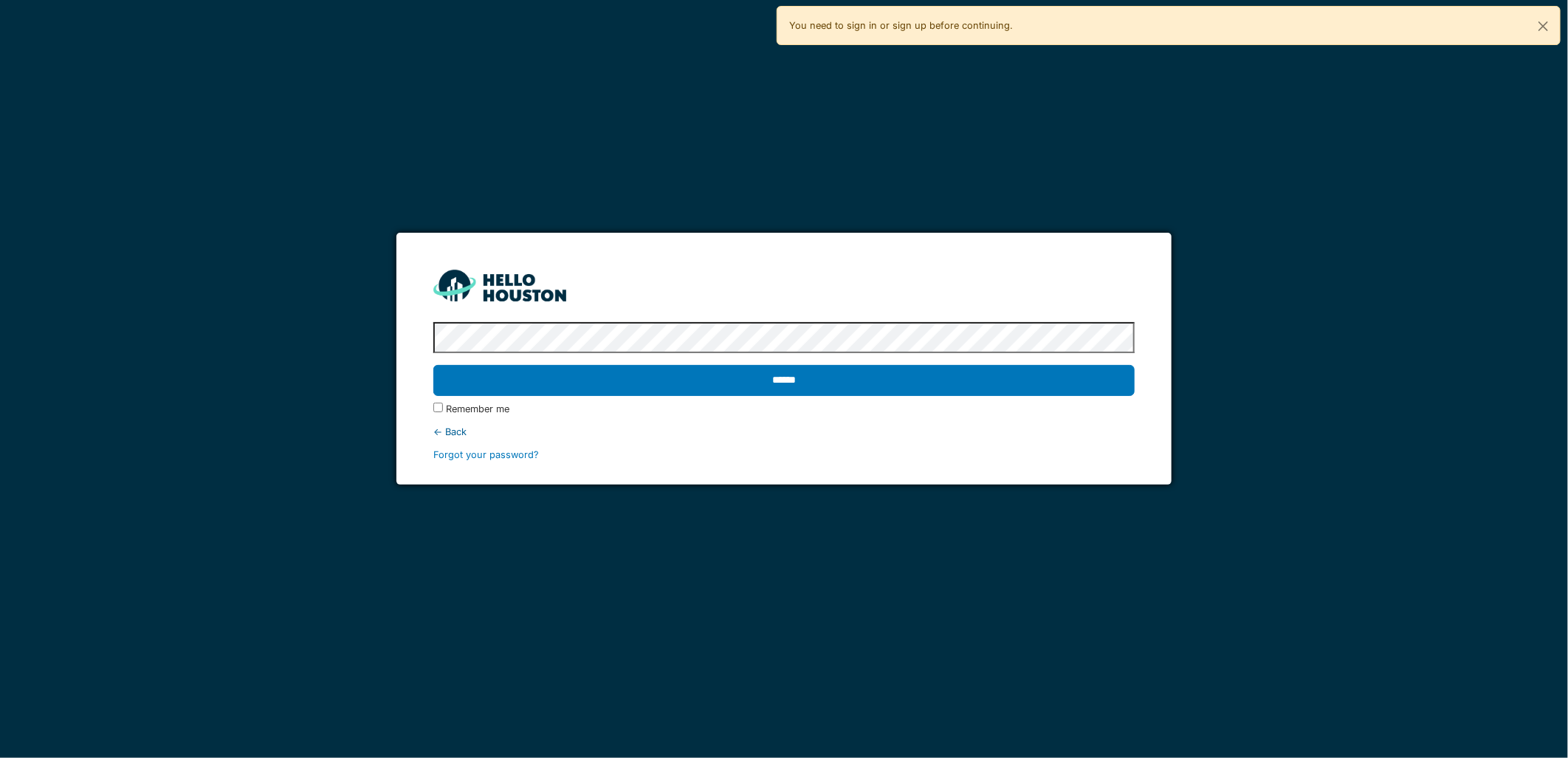
click at [928, 374] on input "******" at bounding box center [784, 381] width 700 height 31
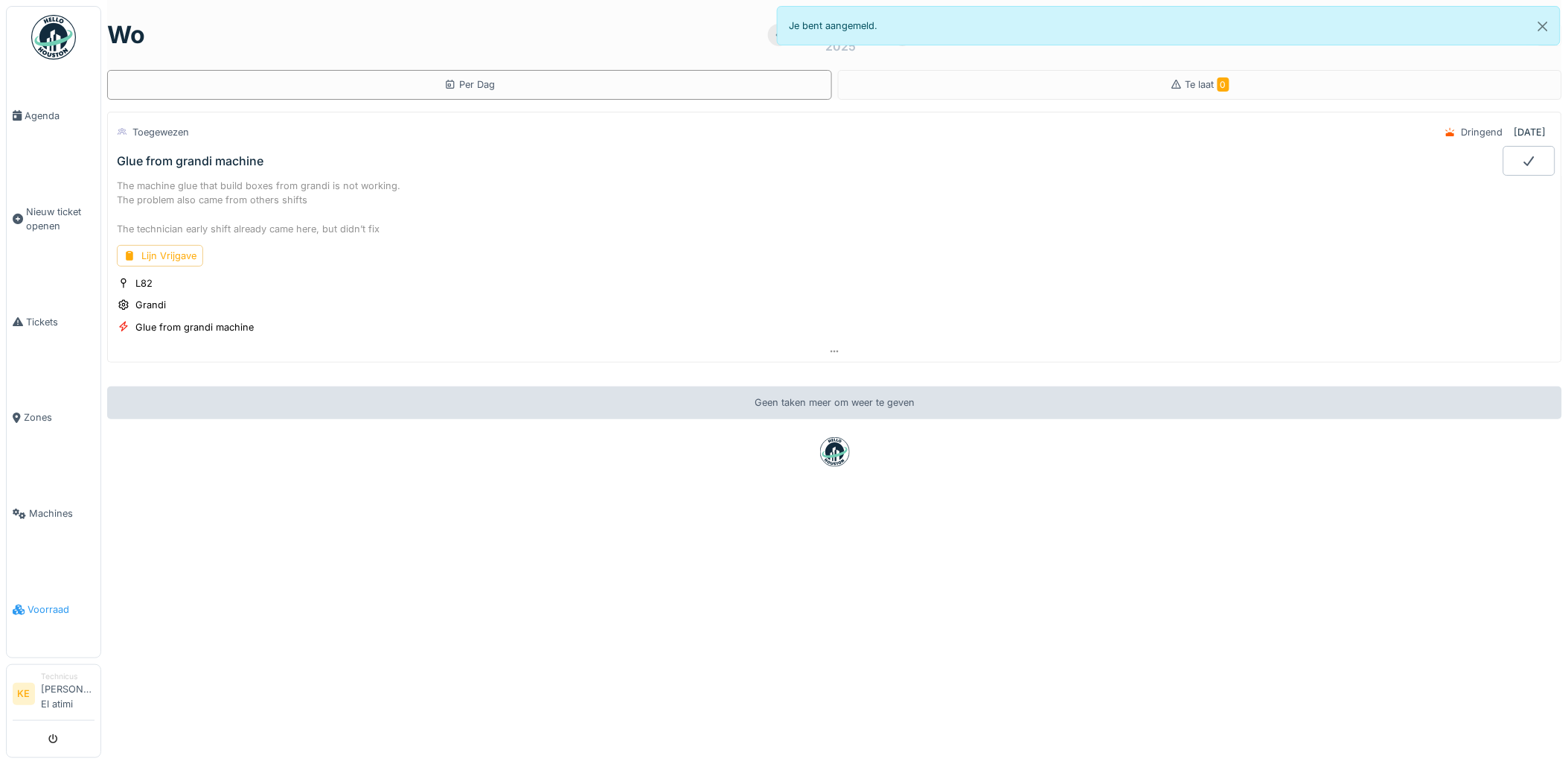
click at [41, 609] on span "Voorraad" at bounding box center [60, 609] width 67 height 14
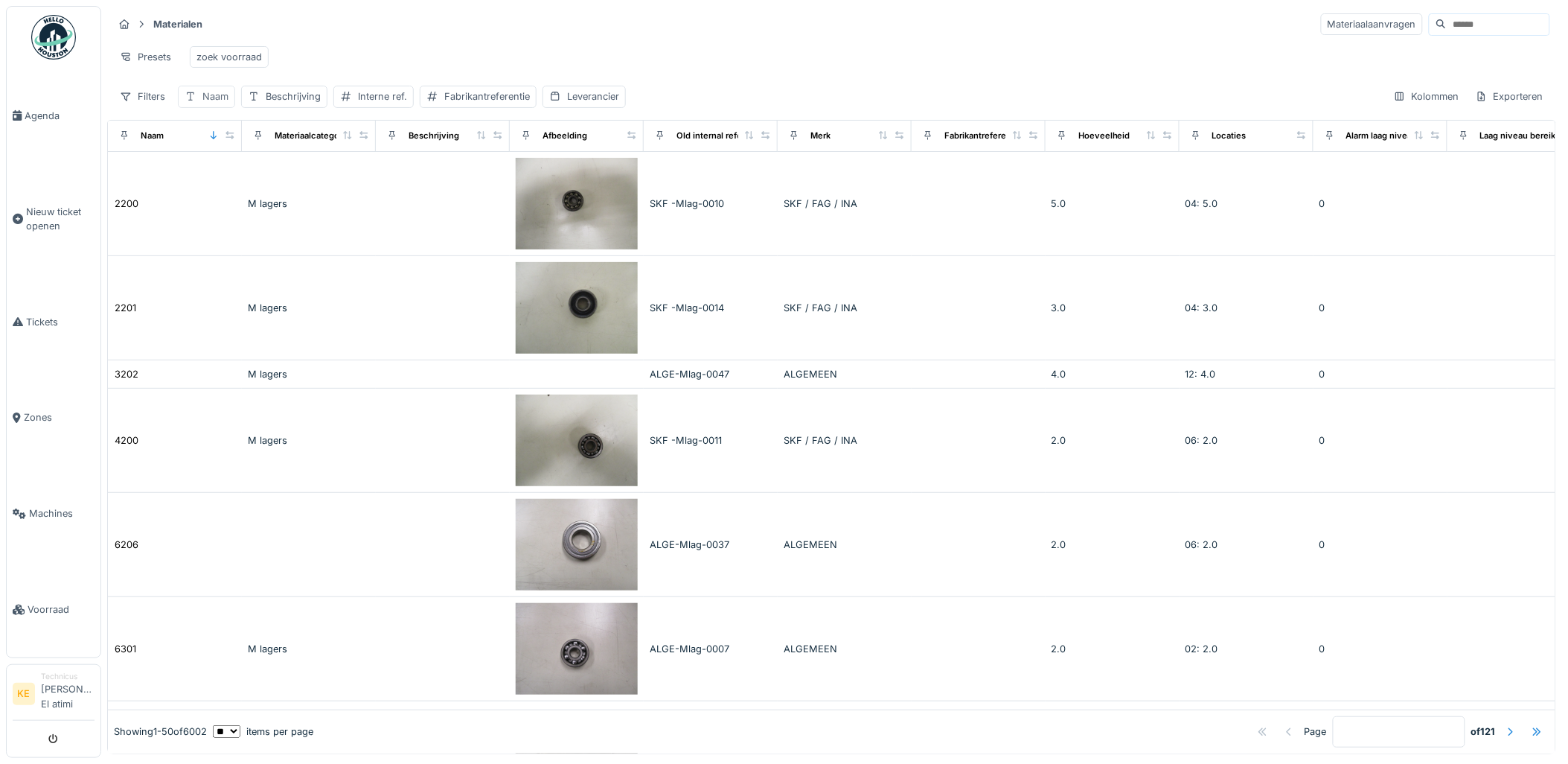
click at [227, 103] on div "Naam" at bounding box center [216, 96] width 26 height 14
click at [236, 183] on input "Naam" at bounding box center [260, 181] width 151 height 31
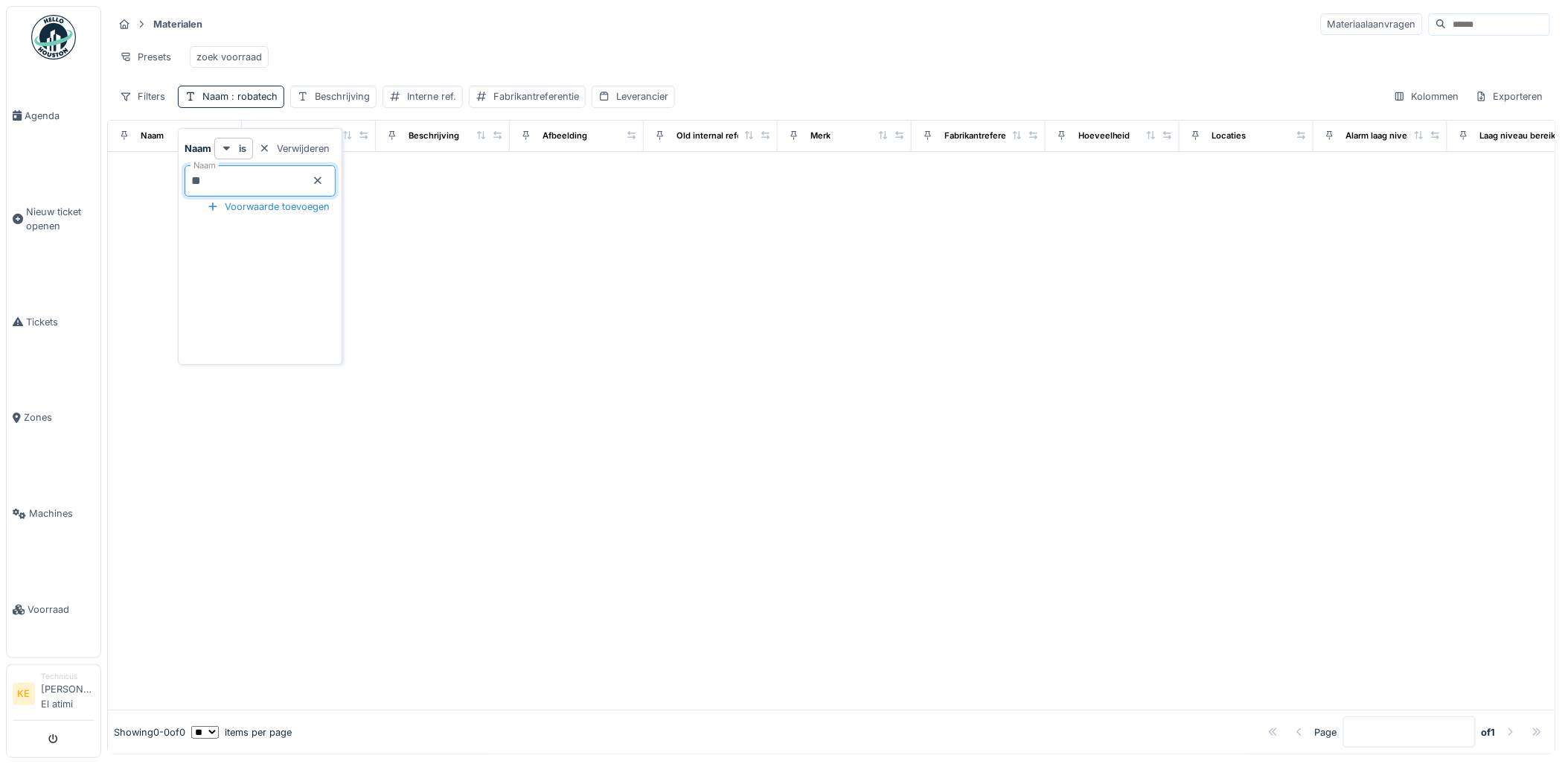
type input "*"
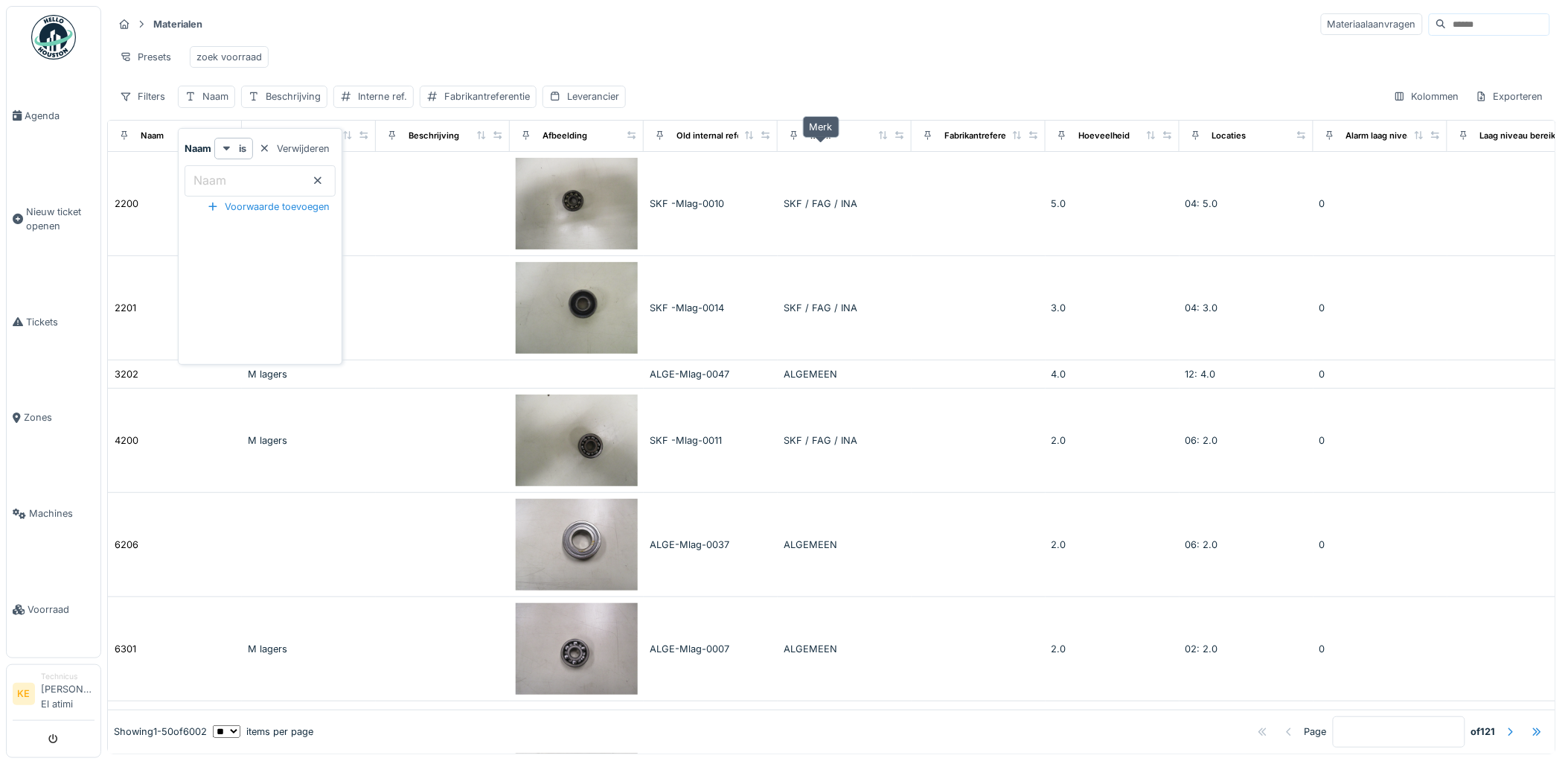
click at [828, 142] on div "Merk" at bounding box center [821, 136] width 20 height 12
click at [813, 142] on div "Merk" at bounding box center [821, 136] width 20 height 12
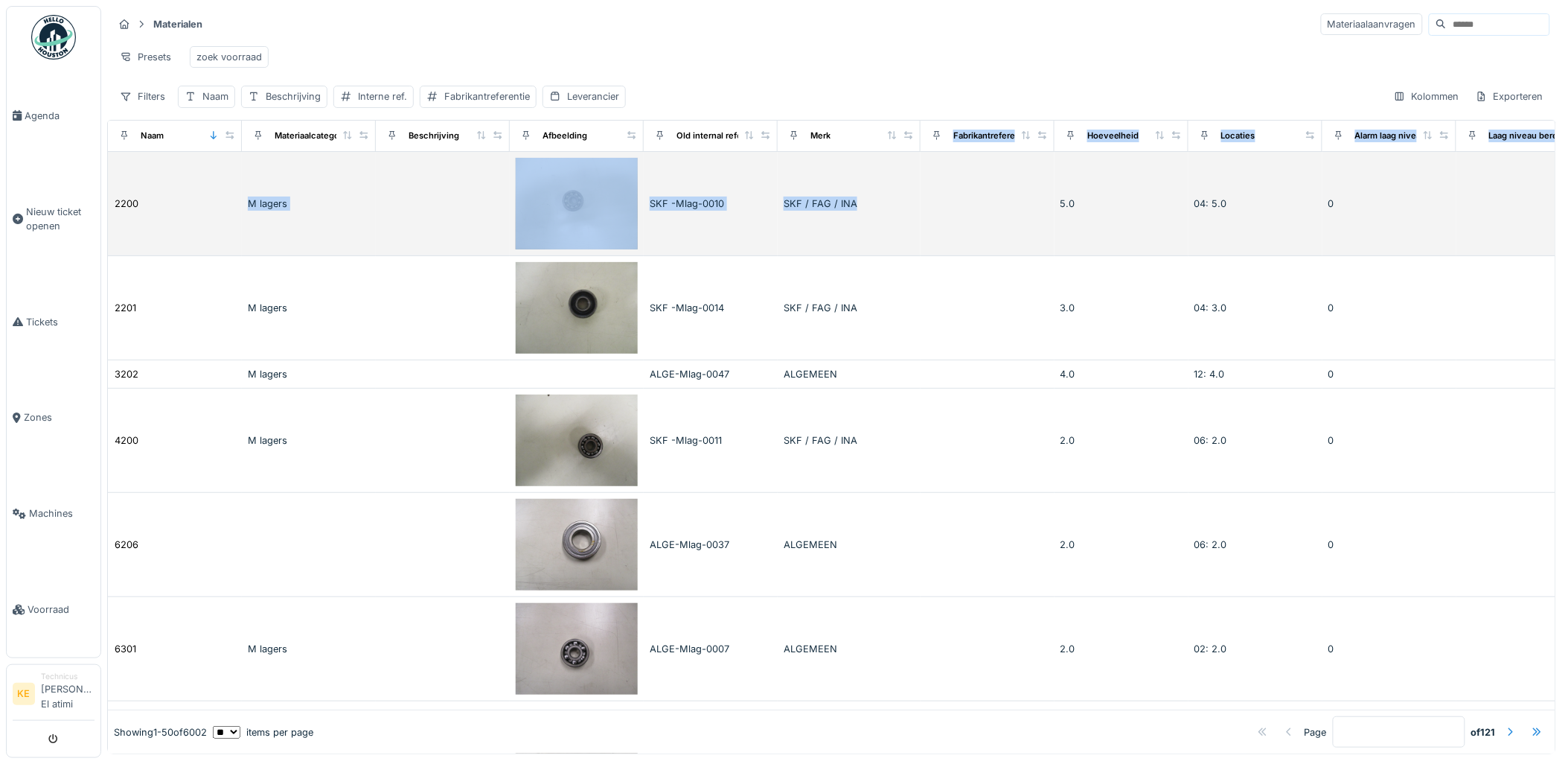
drag, startPoint x: 902, startPoint y: 150, endPoint x: 910, endPoint y: 180, distance: 31.0
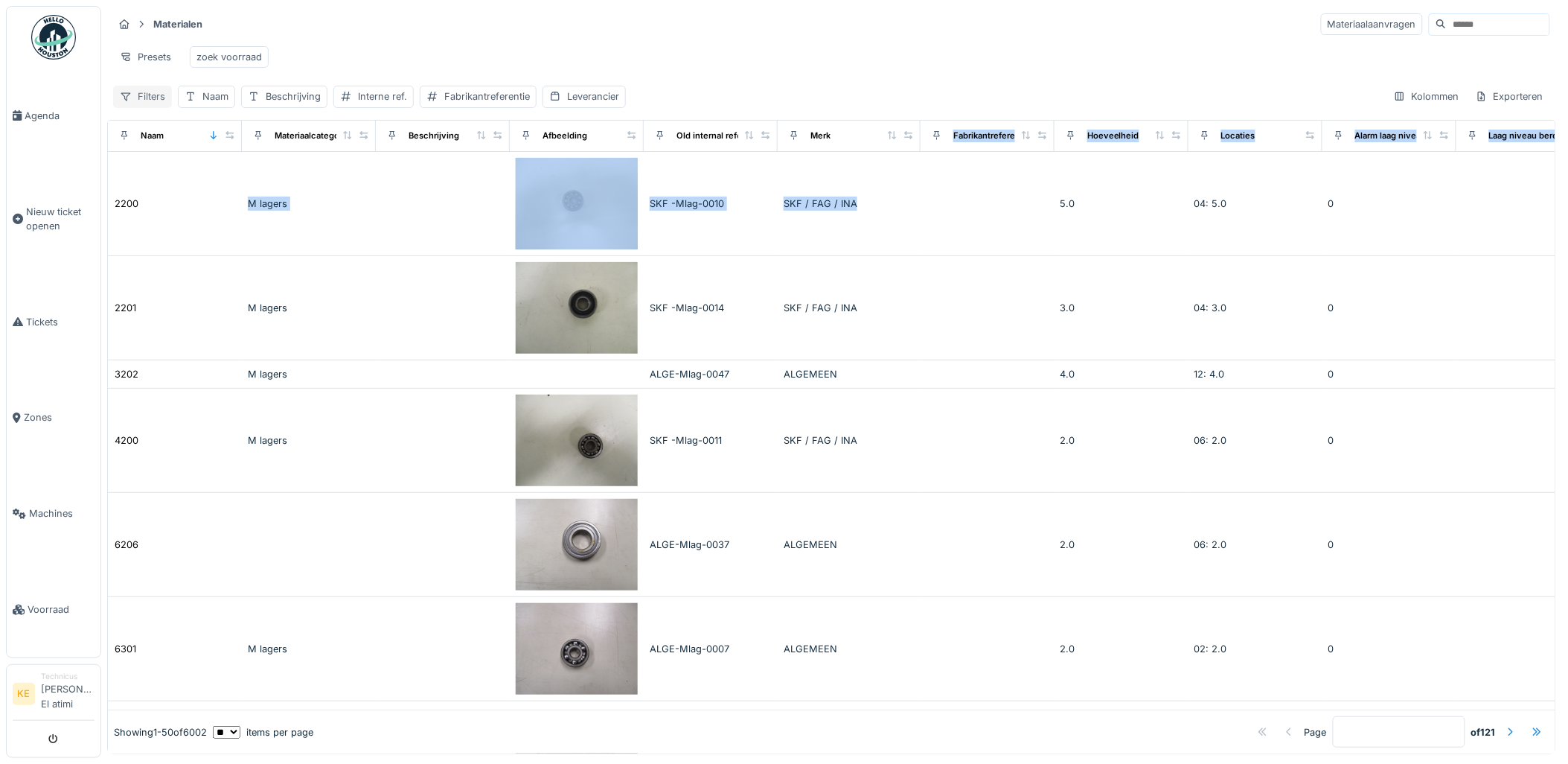
click at [157, 107] on div "Filters" at bounding box center [142, 97] width 59 height 21
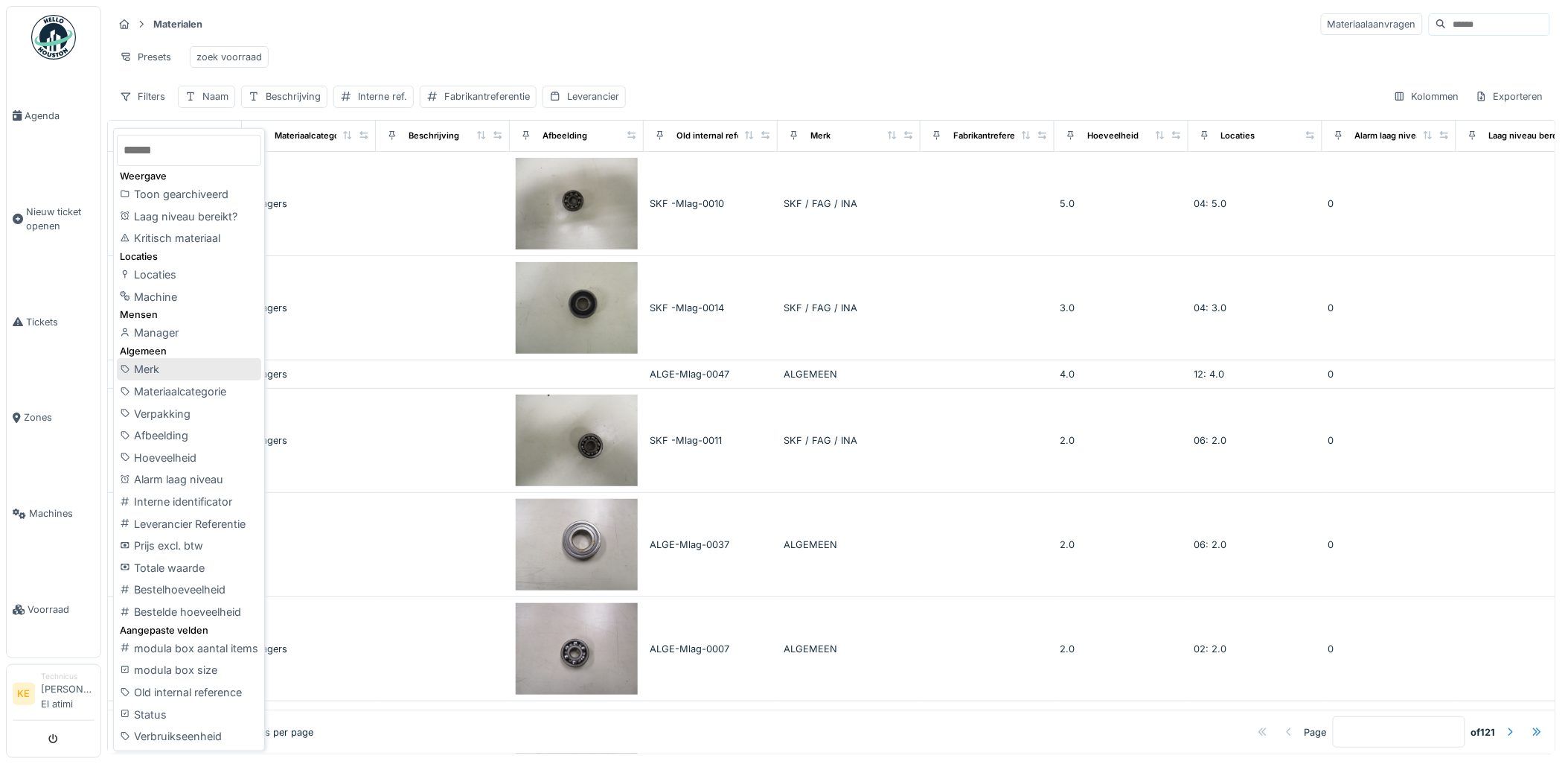
click at [166, 362] on div "Merk" at bounding box center [188, 369] width 145 height 22
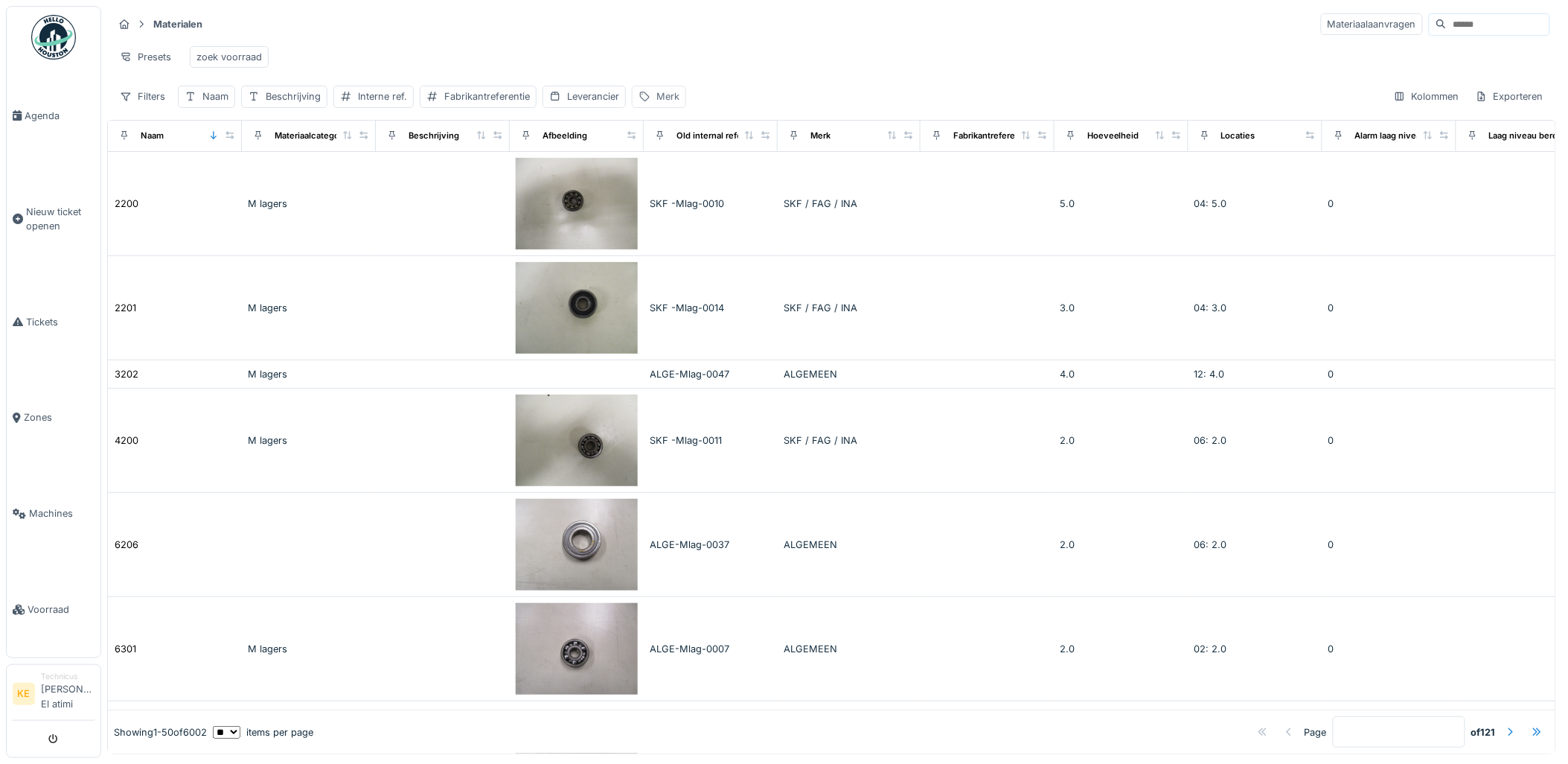
click at [664, 103] on div "Merk" at bounding box center [668, 96] width 23 height 14
click at [670, 174] on label "Merk" at bounding box center [663, 180] width 34 height 18
click at [670, 174] on input "Merk" at bounding box center [713, 181] width 148 height 31
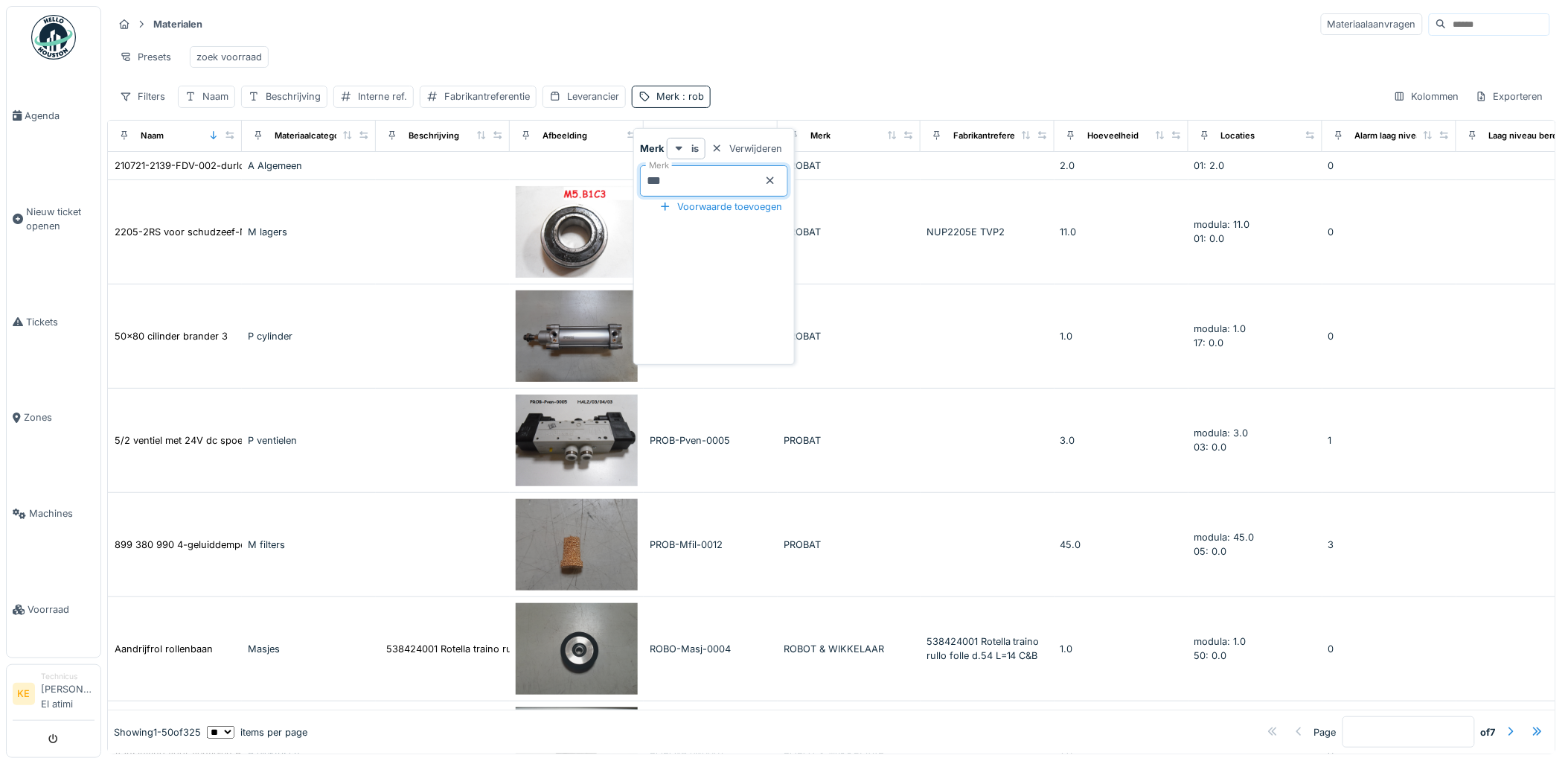
type input "****"
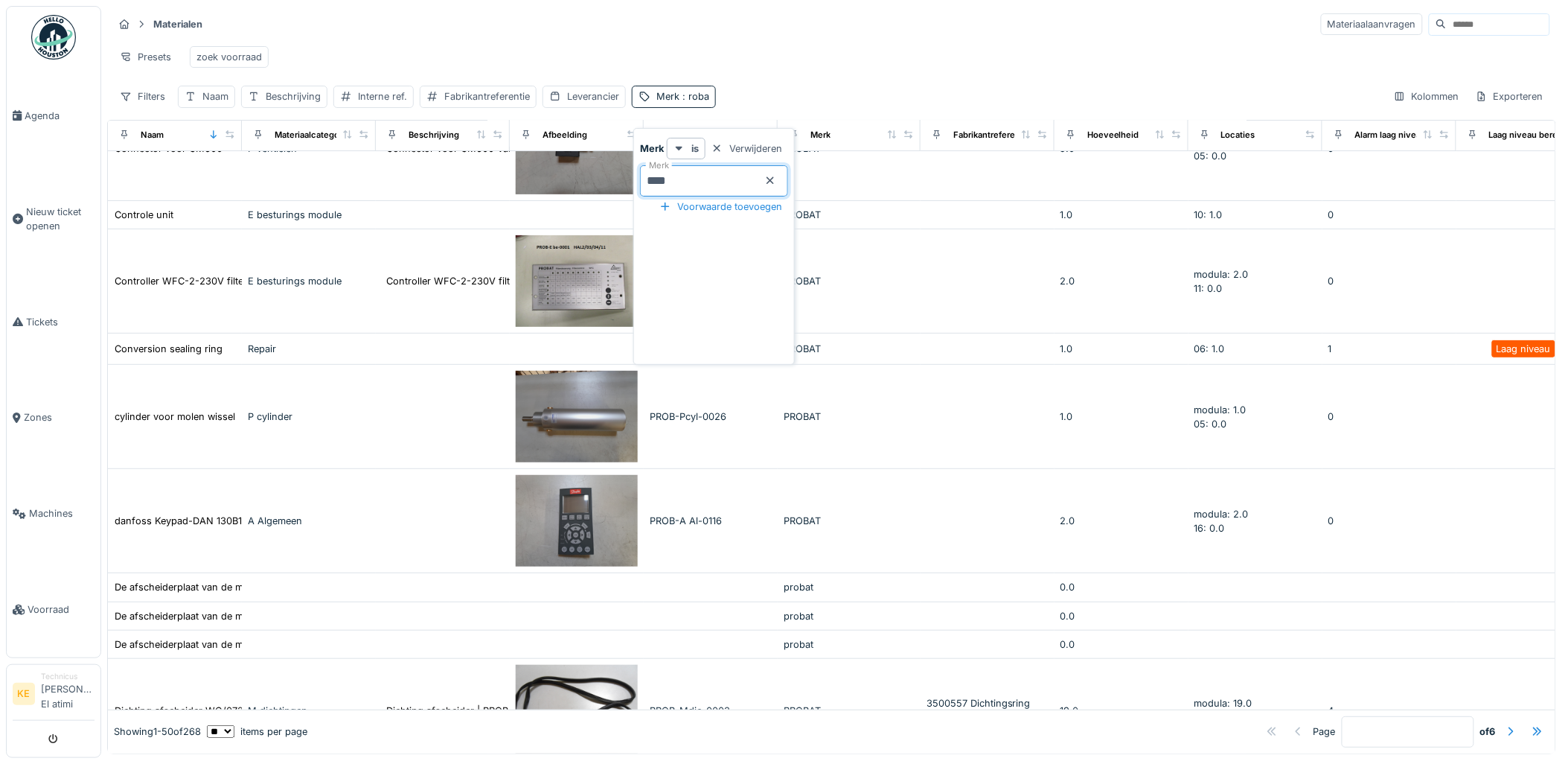
scroll to position [4088, 0]
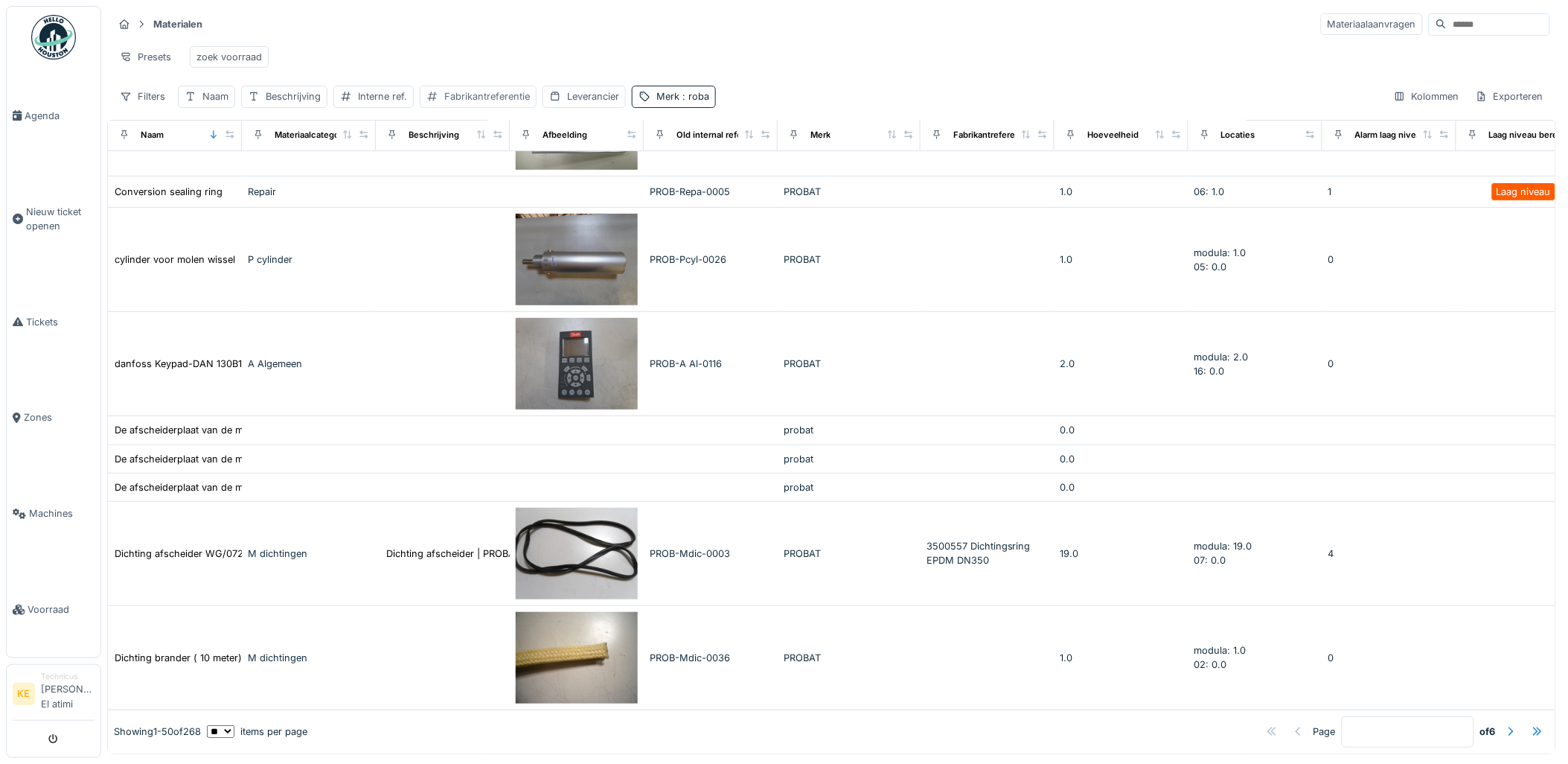
click at [455, 103] on div "Fabrikantreferentie" at bounding box center [488, 96] width 86 height 14
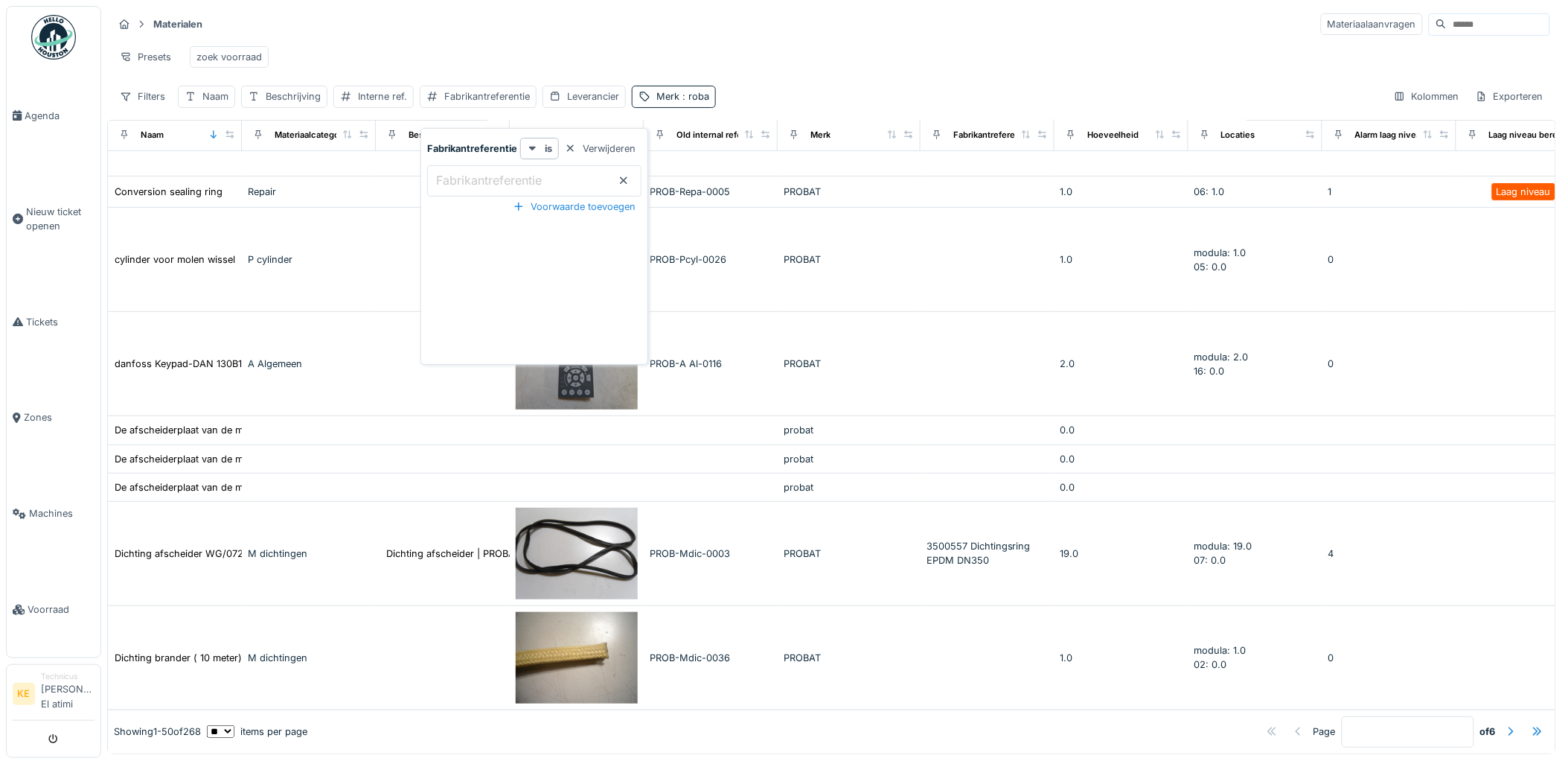
click at [465, 175] on label "Fabrikantreferentie" at bounding box center [489, 180] width 112 height 18
click at [465, 175] on input "Fabrikantreferentie" at bounding box center [534, 181] width 214 height 31
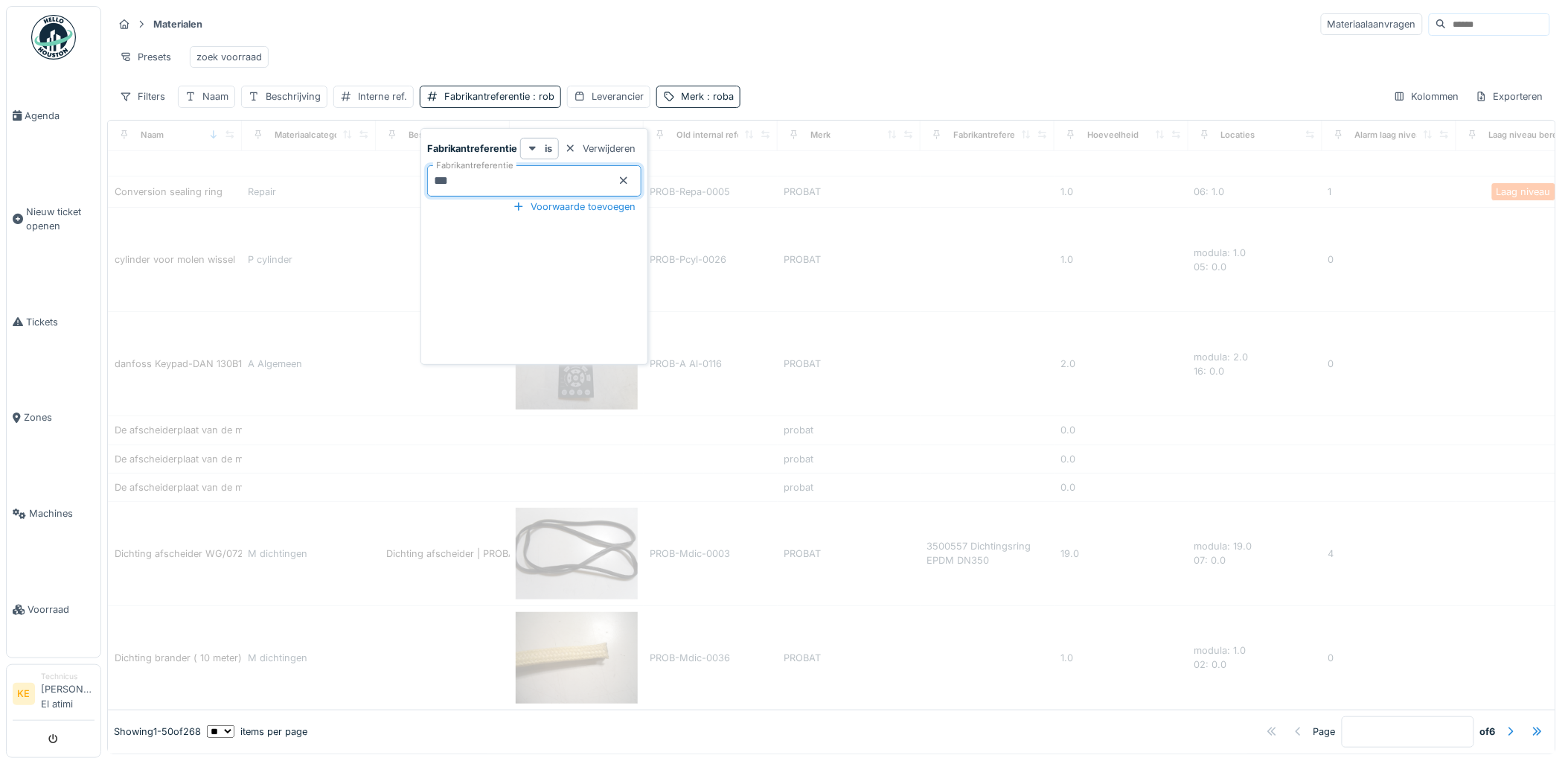
scroll to position [0, 0]
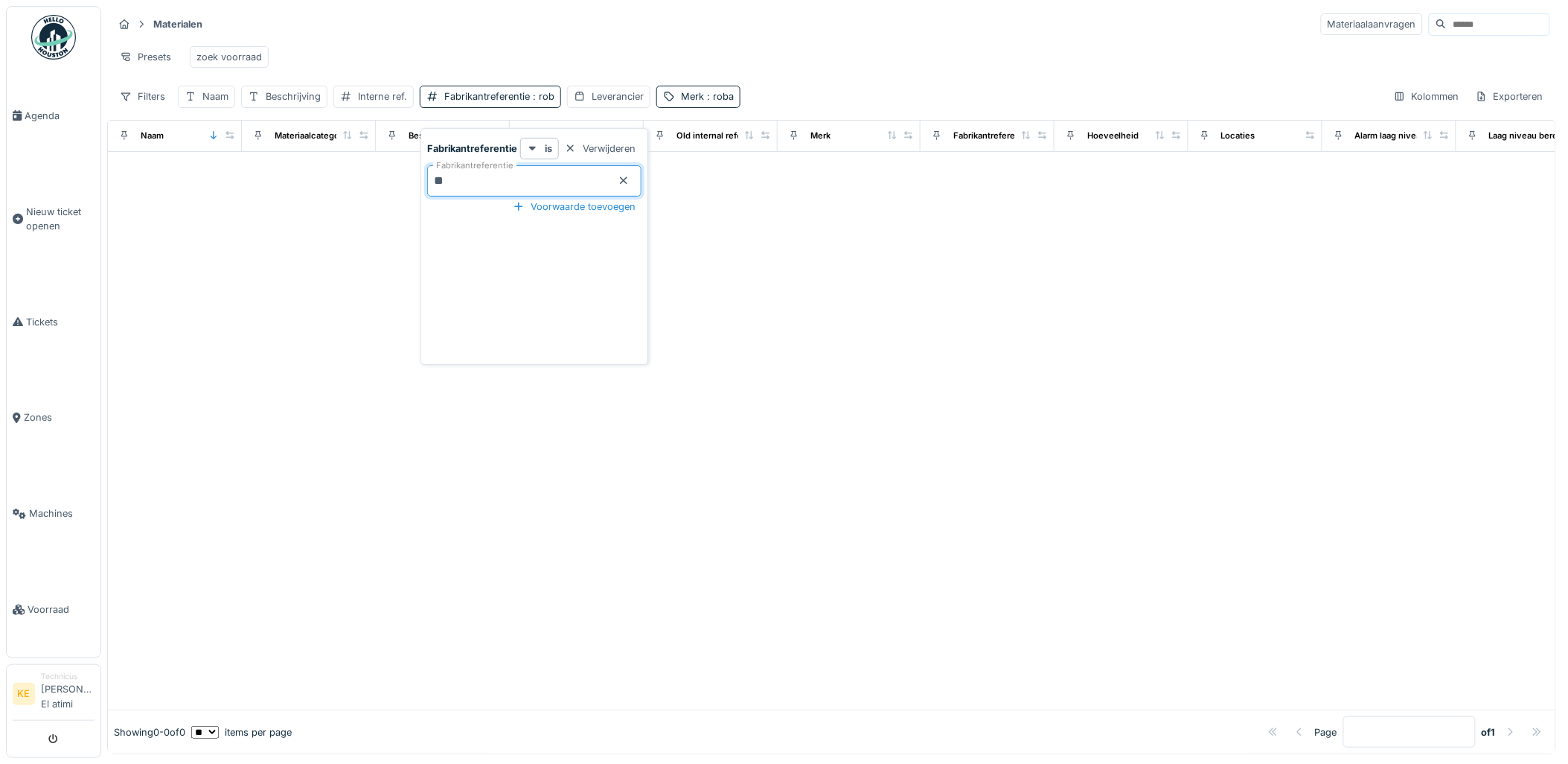
type input "*"
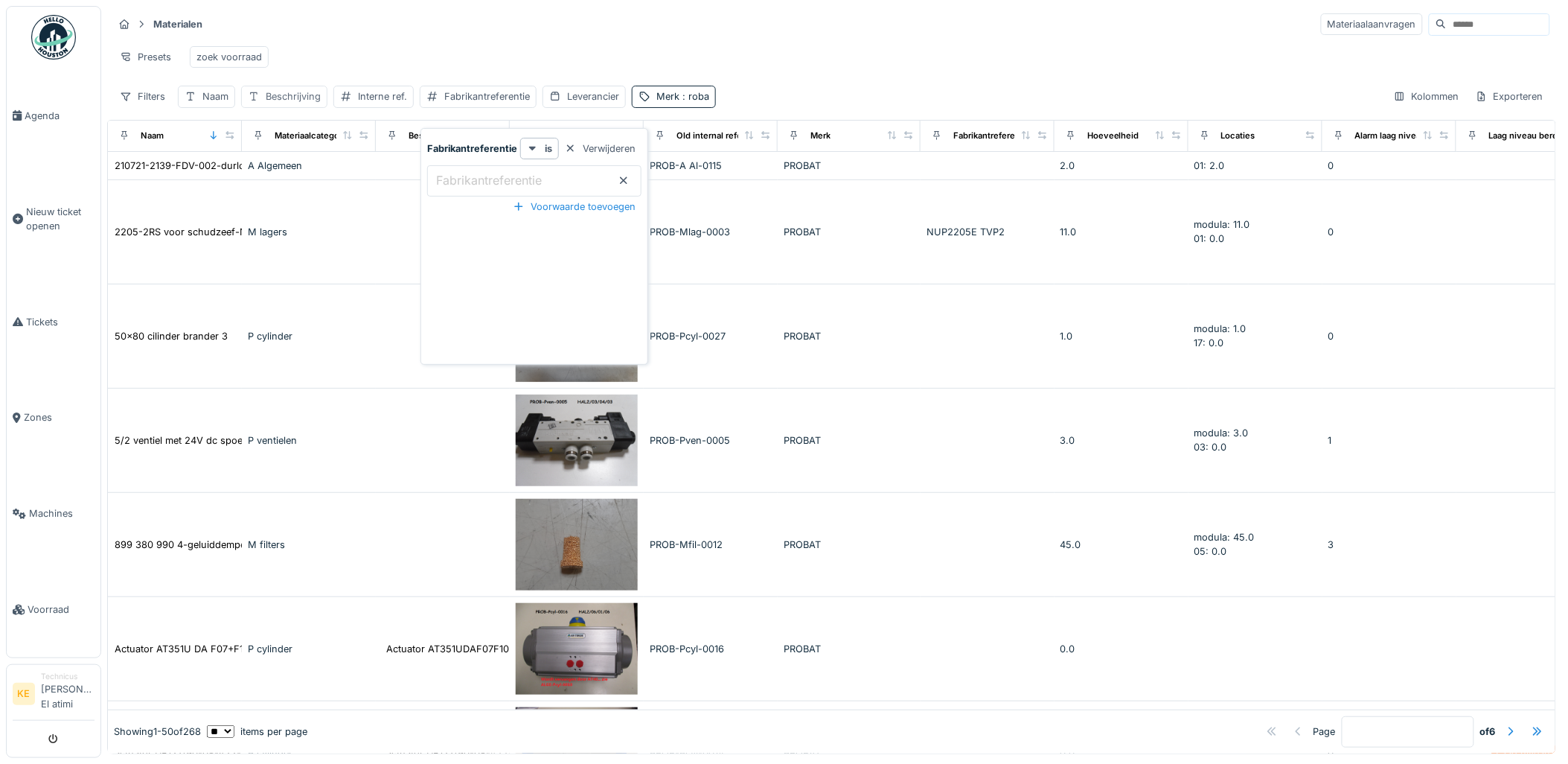
click at [303, 103] on div "Beschrijving" at bounding box center [293, 96] width 55 height 14
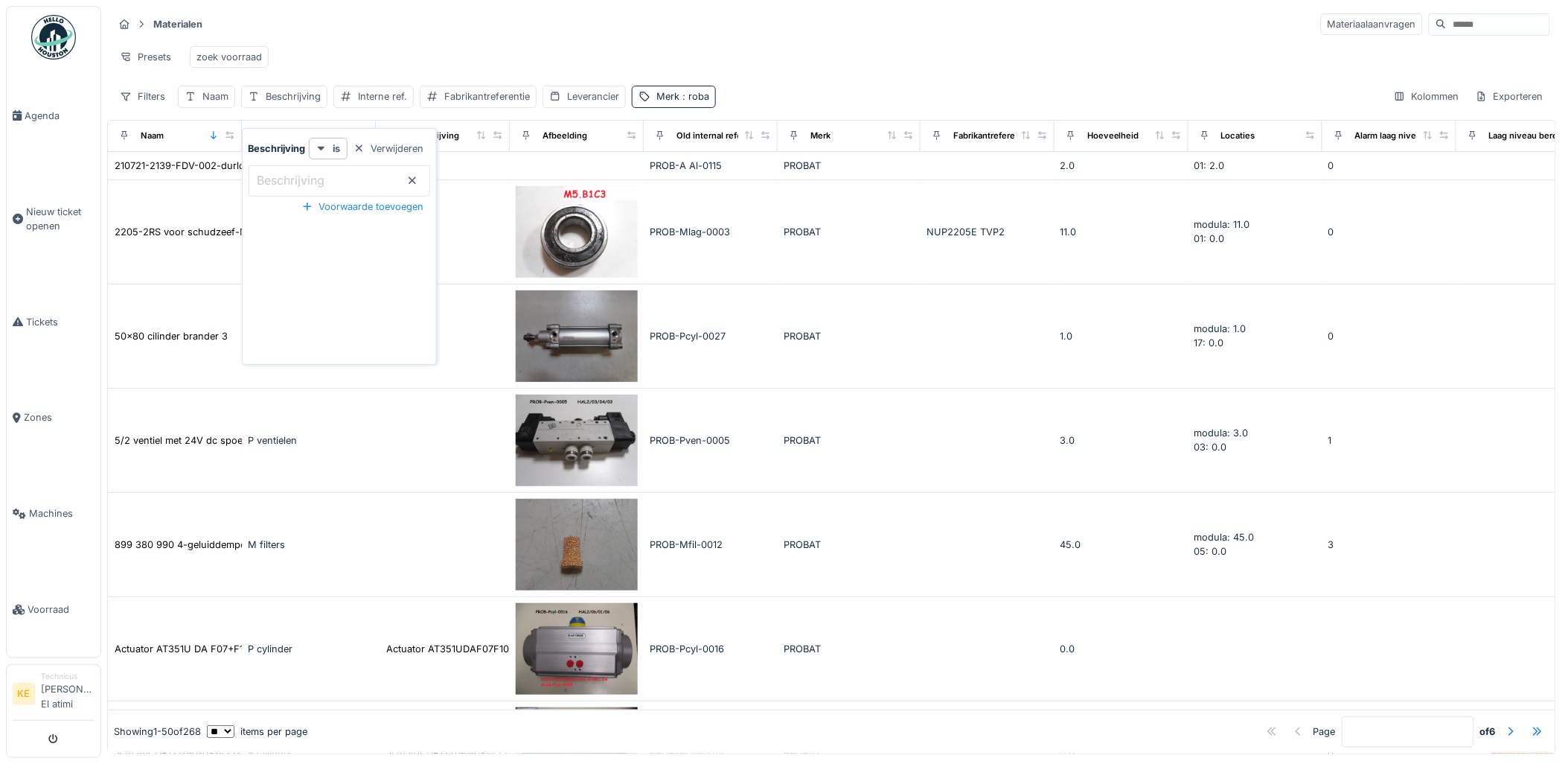
click at [279, 174] on label "Beschrijving" at bounding box center [291, 180] width 74 height 18
click at [279, 174] on input "Beschrijving" at bounding box center [340, 181] width 182 height 31
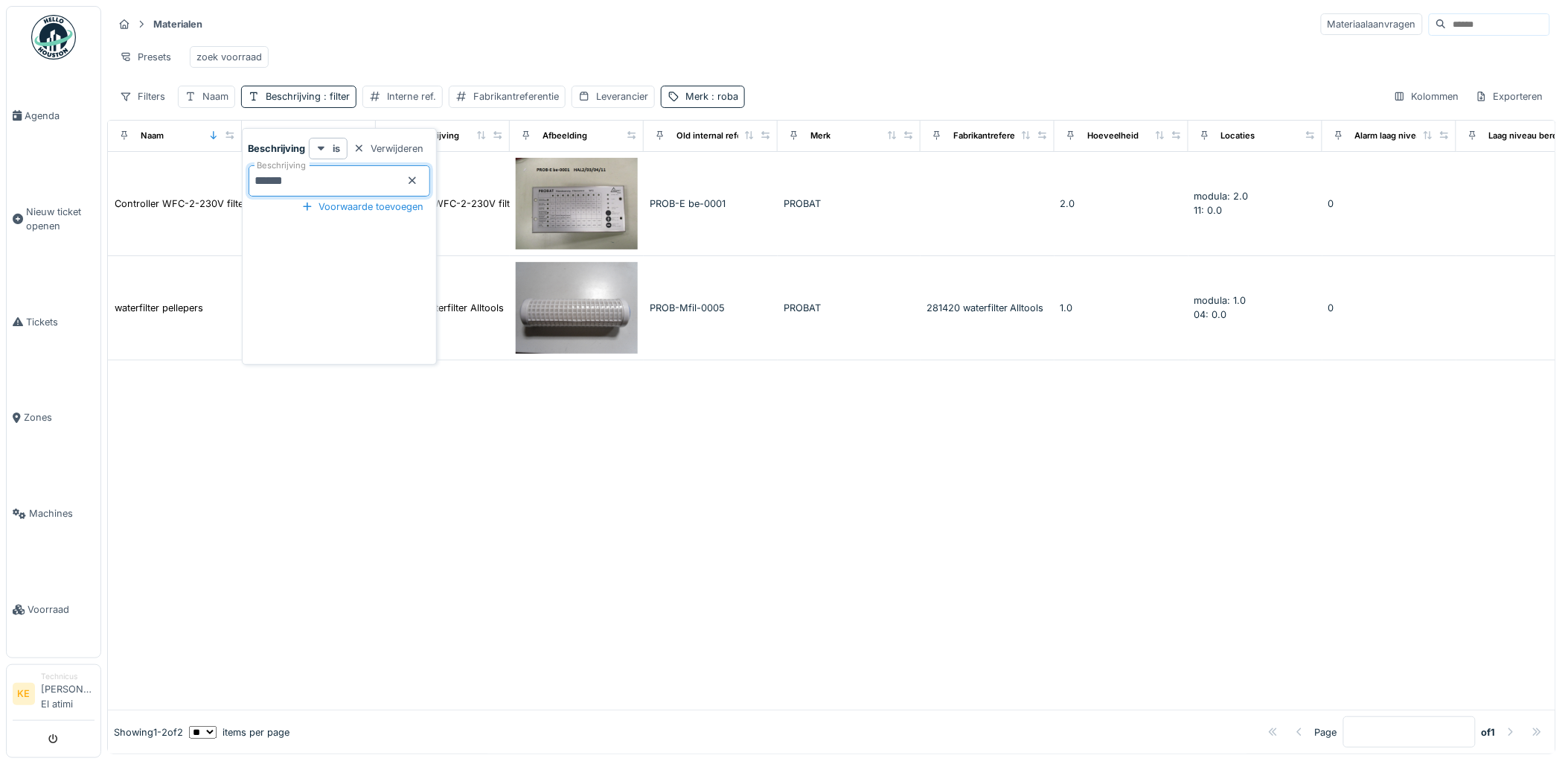
type input "******"
click at [414, 181] on icon at bounding box center [412, 180] width 7 height 7
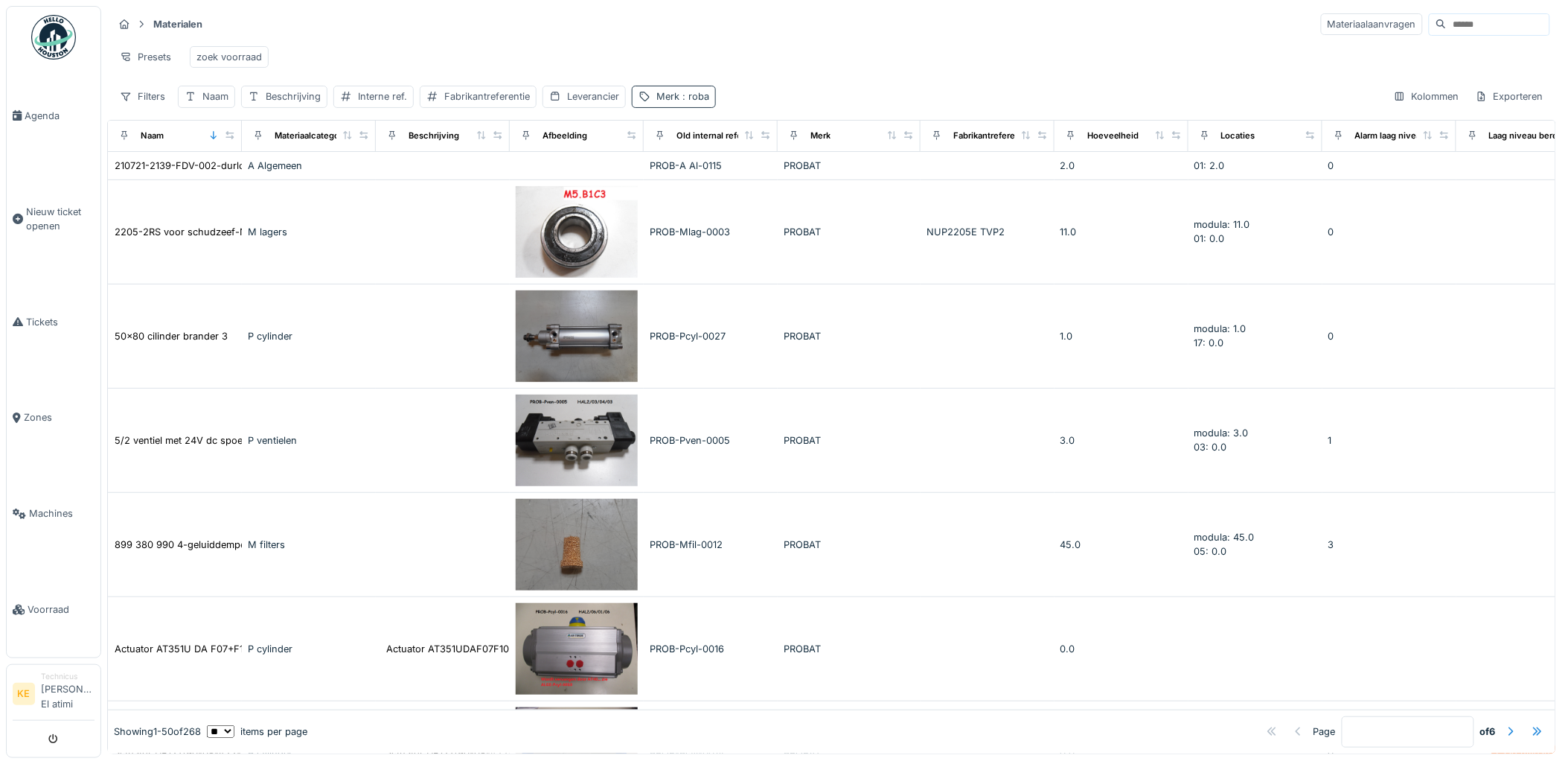
click at [708, 102] on span ": roba" at bounding box center [694, 97] width 30 height 12
click at [789, 146] on div "Verwijderen" at bounding box center [747, 148] width 83 height 20
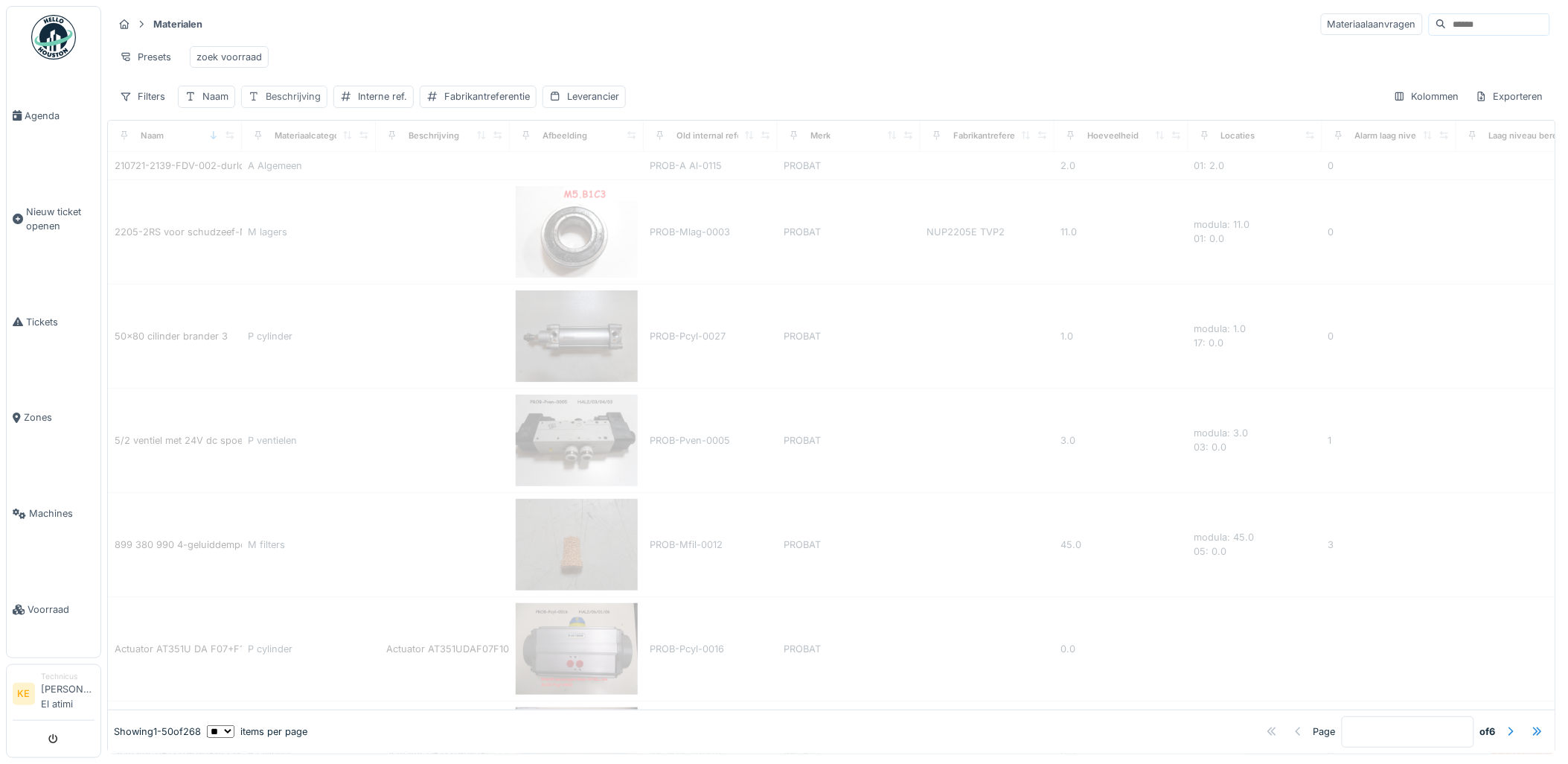
click at [277, 103] on div "Beschrijving" at bounding box center [293, 96] width 55 height 14
click at [288, 182] on label "Beschrijving" at bounding box center [291, 180] width 74 height 18
click at [288, 182] on input "Beschrijving" at bounding box center [340, 181] width 182 height 31
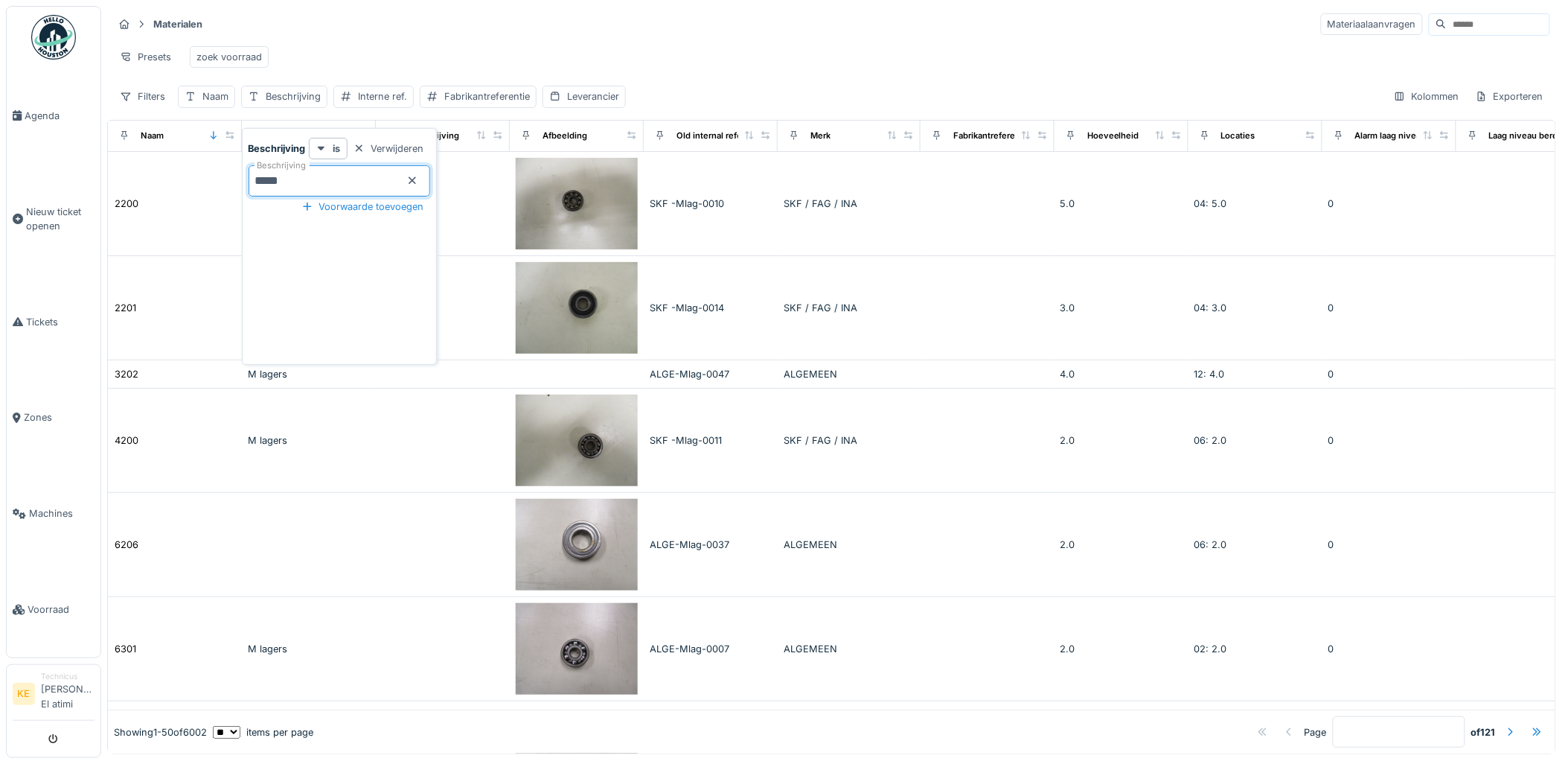
type input "******"
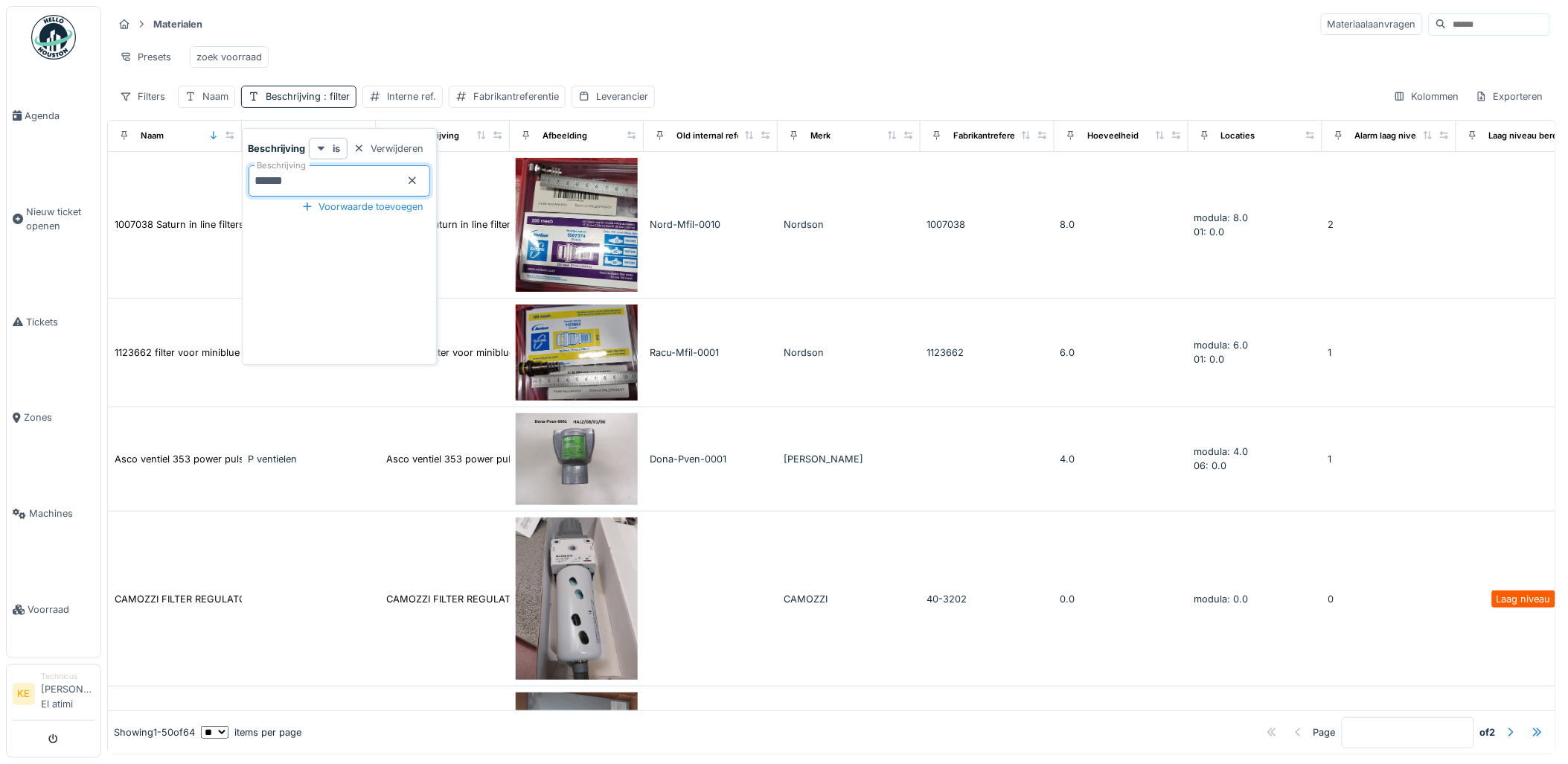
click at [751, 45] on div "Presets zoek voorraad" at bounding box center [832, 57] width 1437 height 34
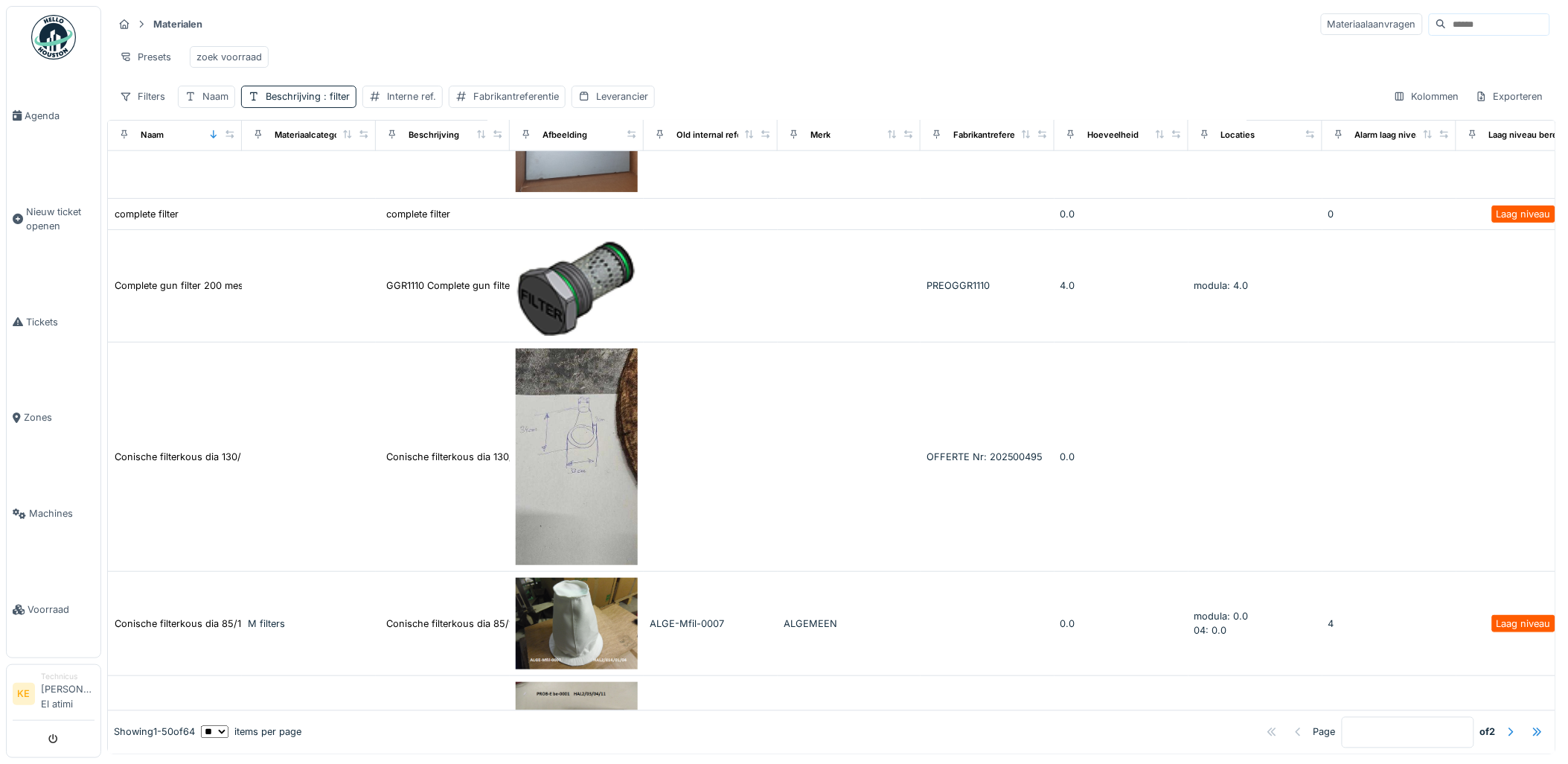
scroll to position [744, 0]
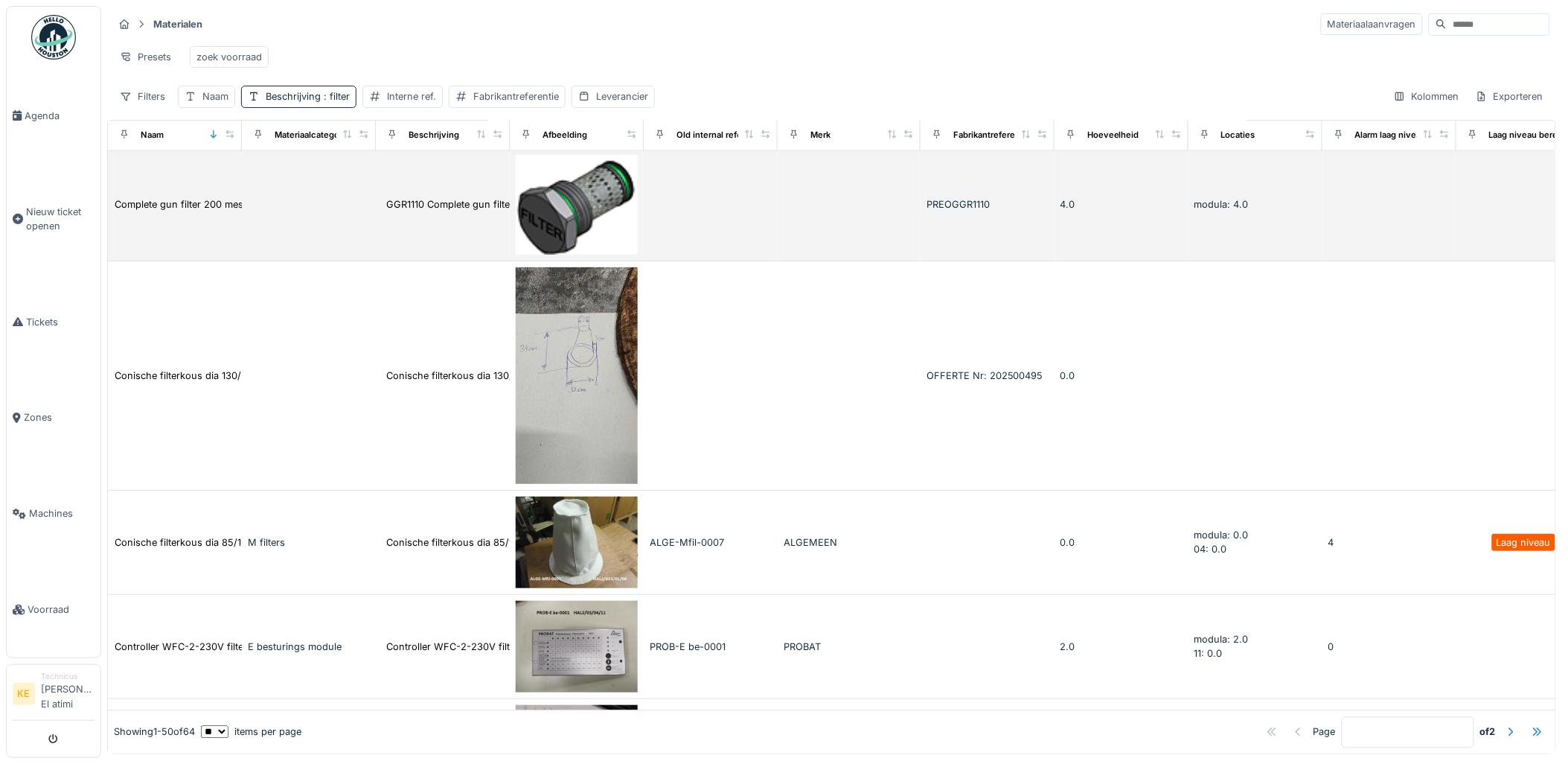
click at [581, 234] on img at bounding box center [577, 204] width 122 height 100
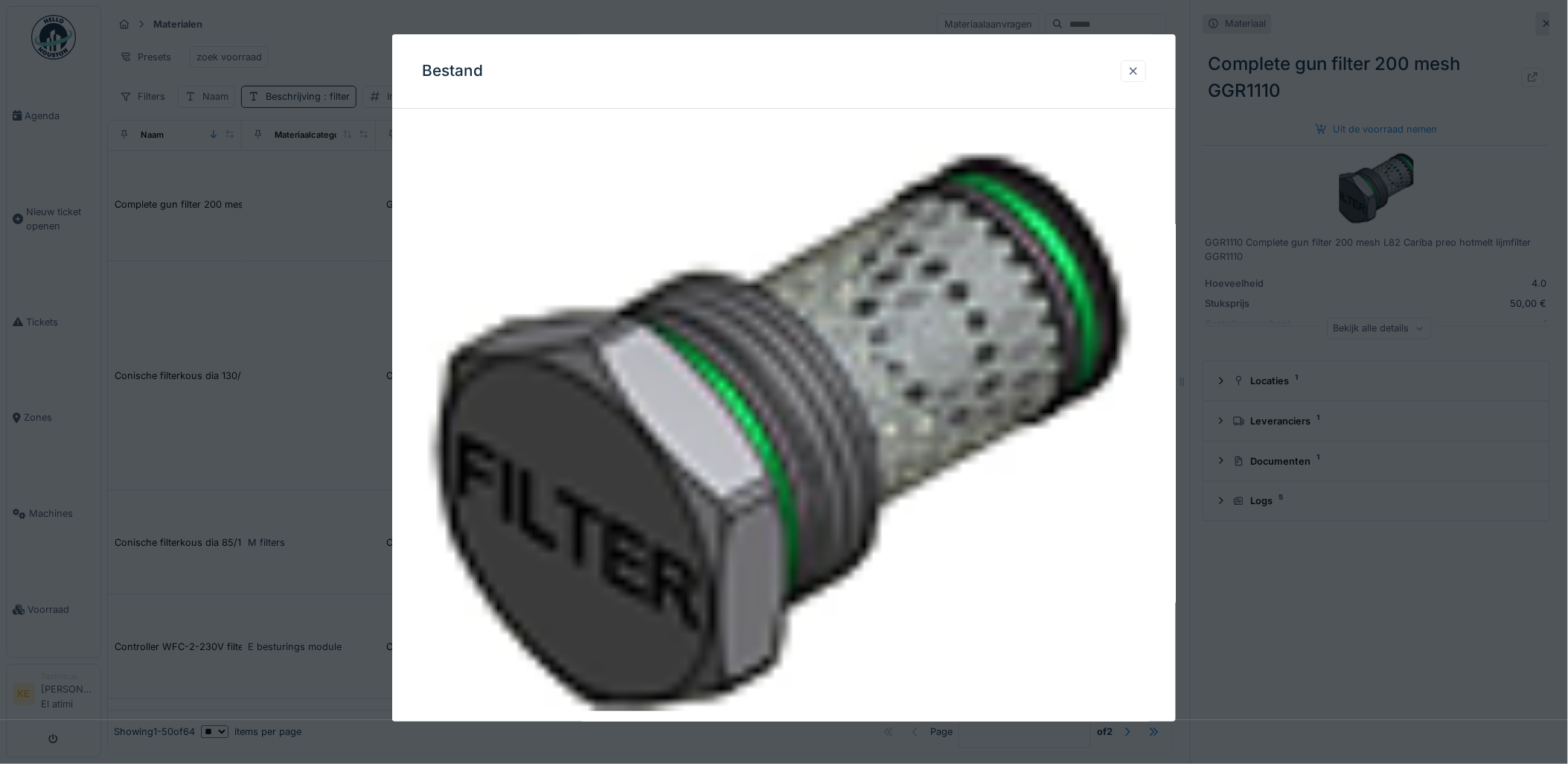
click at [1139, 69] on div at bounding box center [1133, 70] width 12 height 14
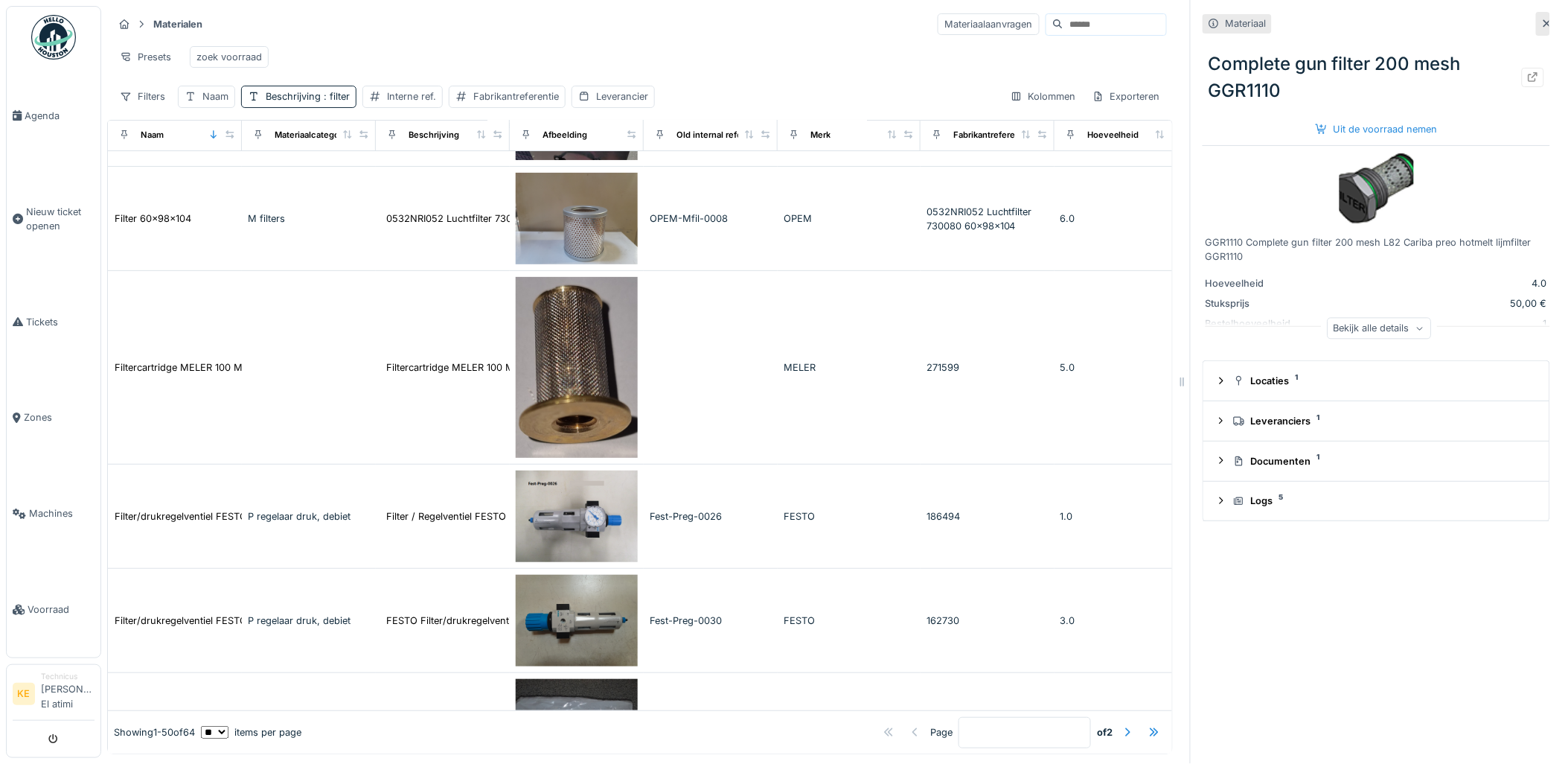
scroll to position [1902, 0]
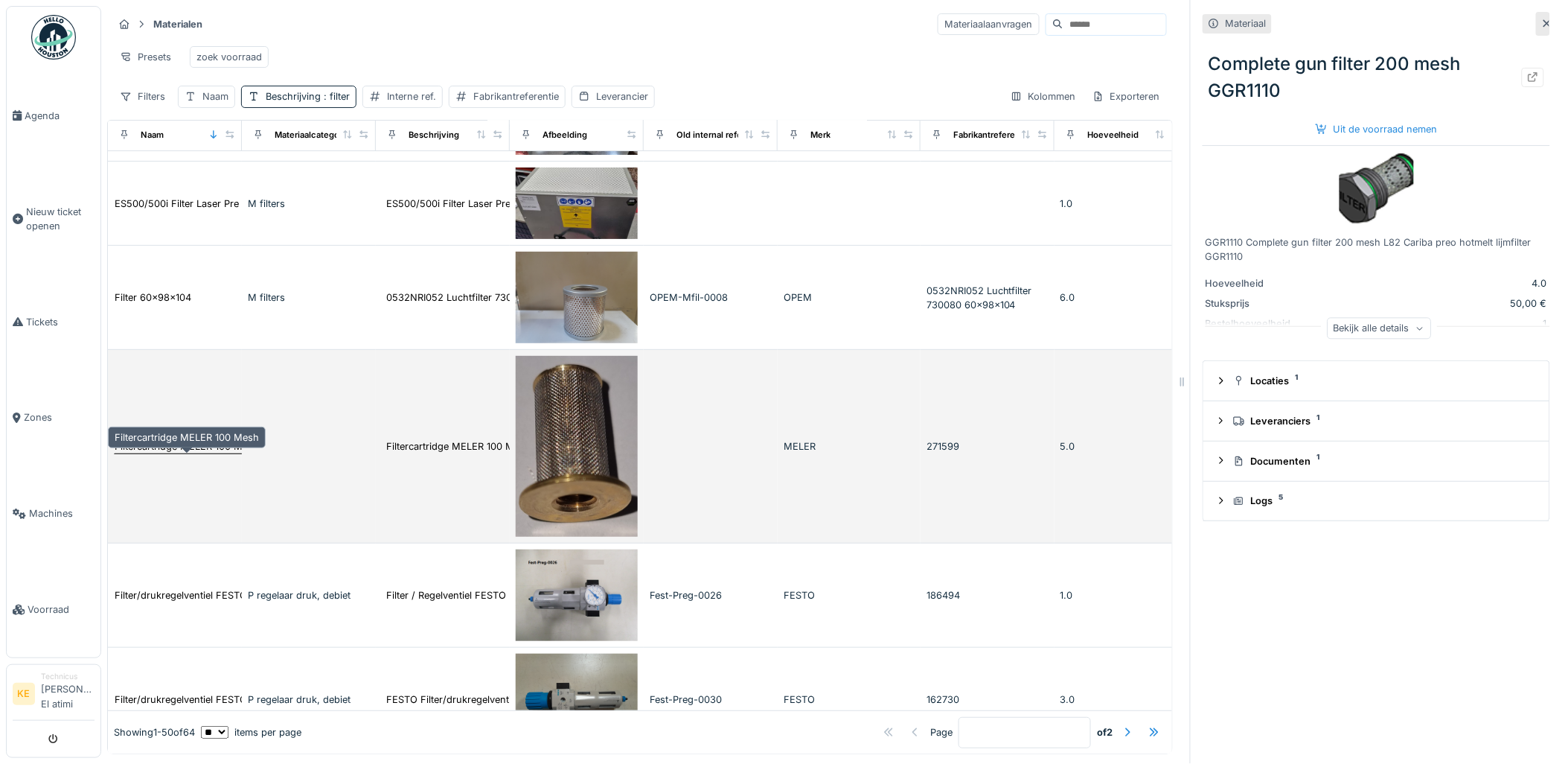
click at [193, 453] on div "Filtercartridge MELER 100 Mesh" at bounding box center [187, 446] width 145 height 14
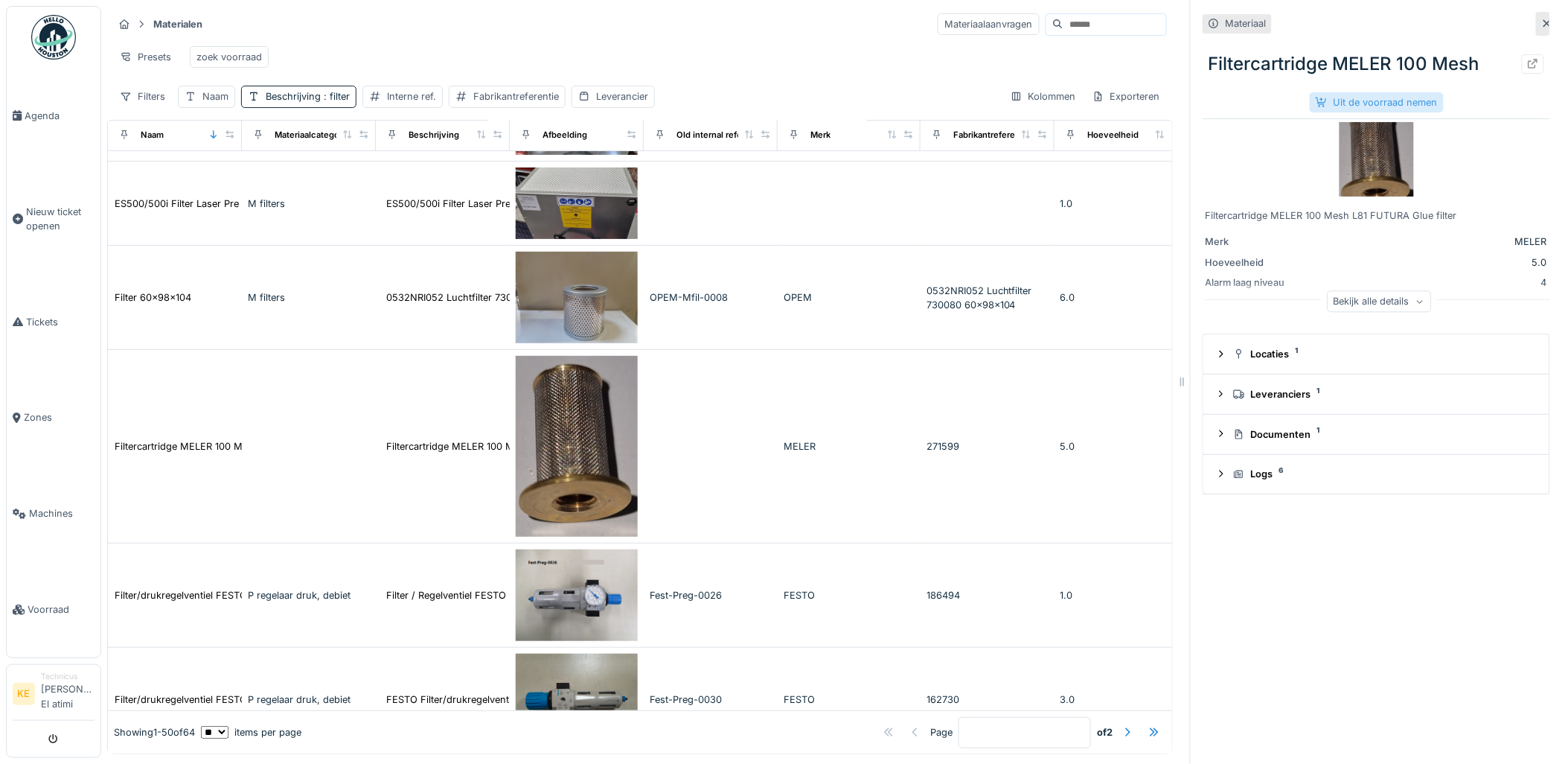
click at [1364, 98] on div "Uit de voorraad nemen" at bounding box center [1377, 103] width 134 height 20
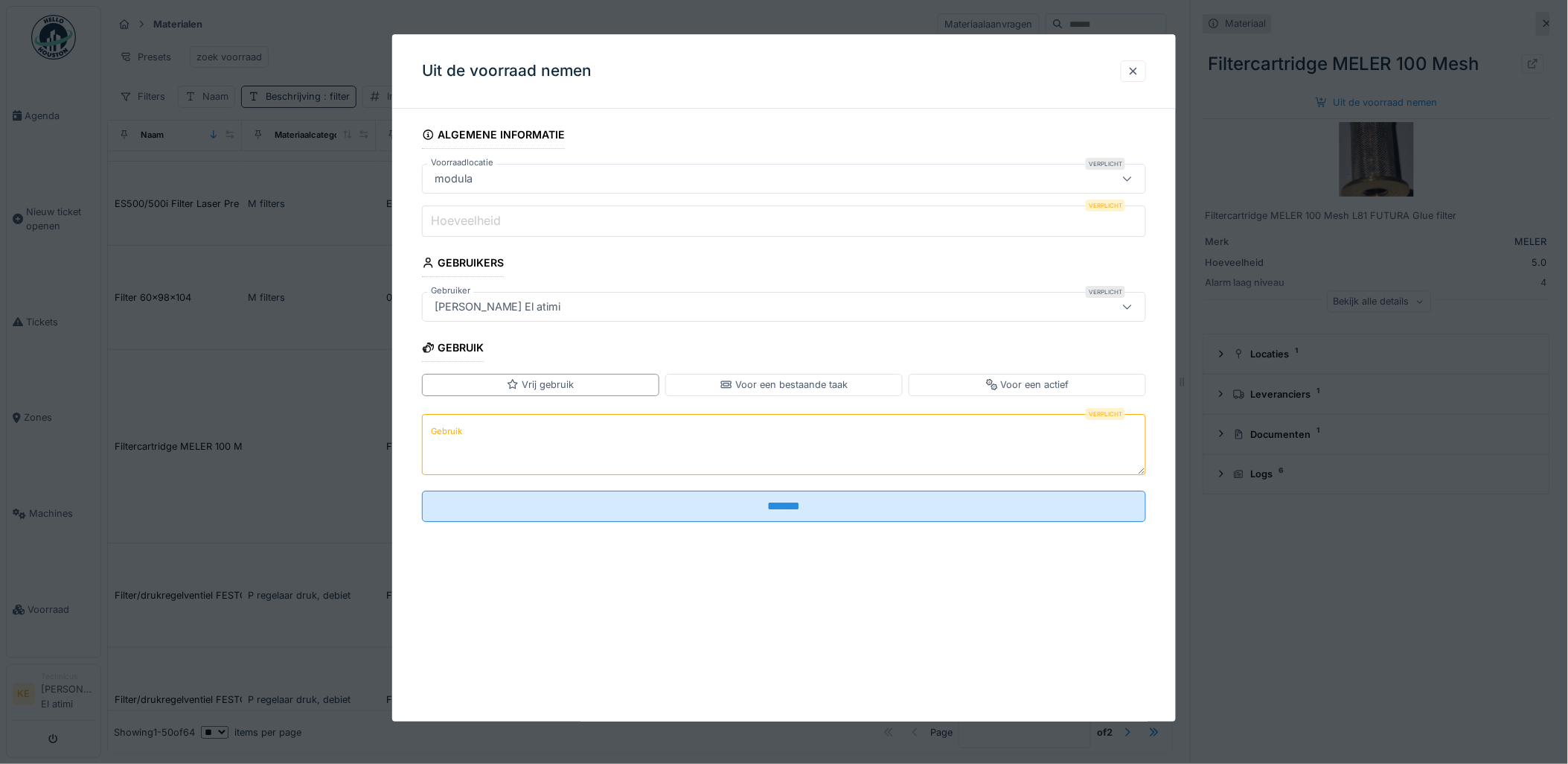
click at [584, 227] on input "Hoeveelheid" at bounding box center [784, 222] width 725 height 31
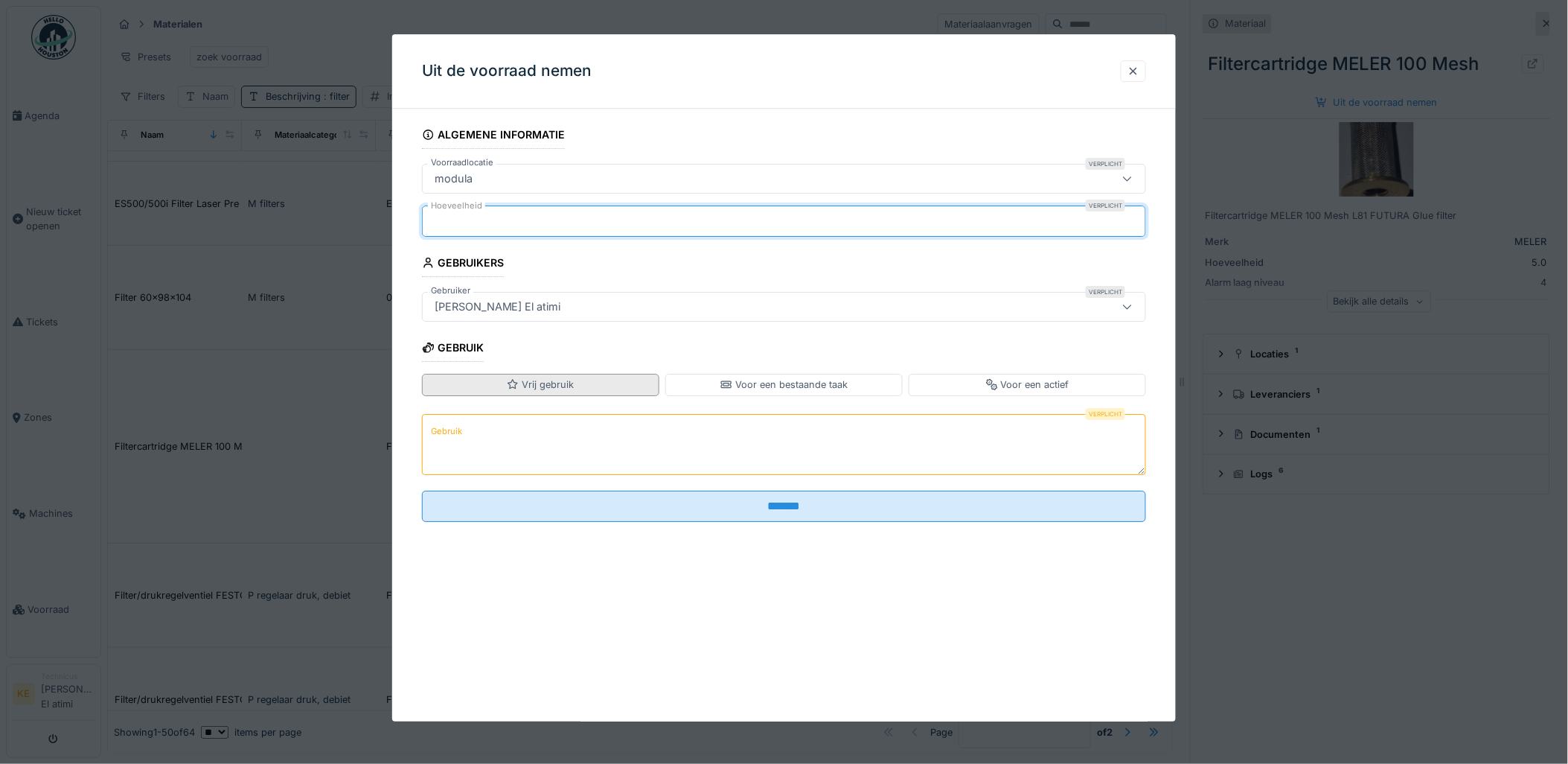
type input "*"
click at [608, 385] on div "Vrij gebruik" at bounding box center [541, 384] width 237 height 21
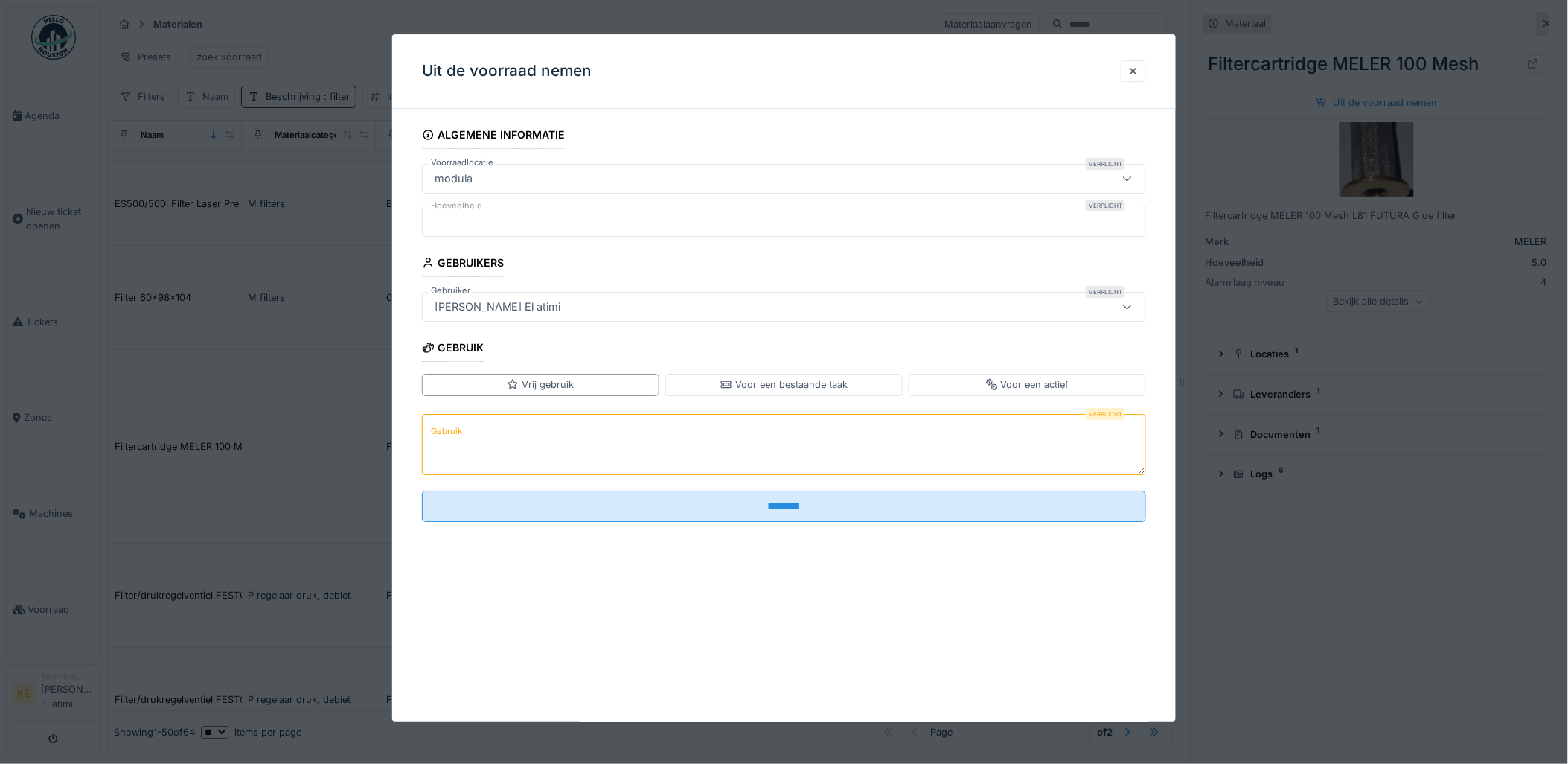
click at [524, 430] on textarea "Gebruik" at bounding box center [784, 445] width 725 height 61
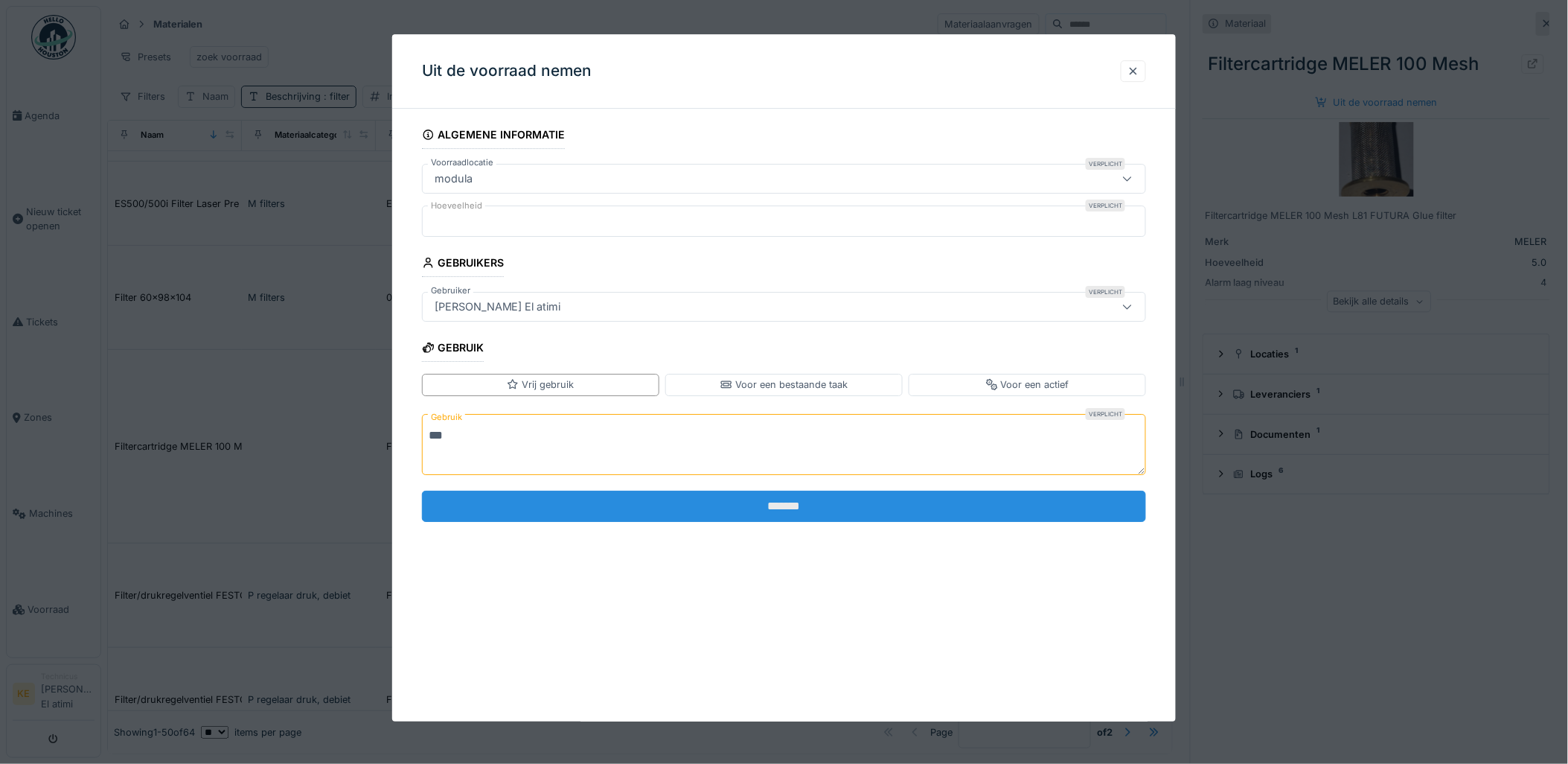
type textarea "***"
click at [765, 501] on input "*******" at bounding box center [784, 506] width 725 height 31
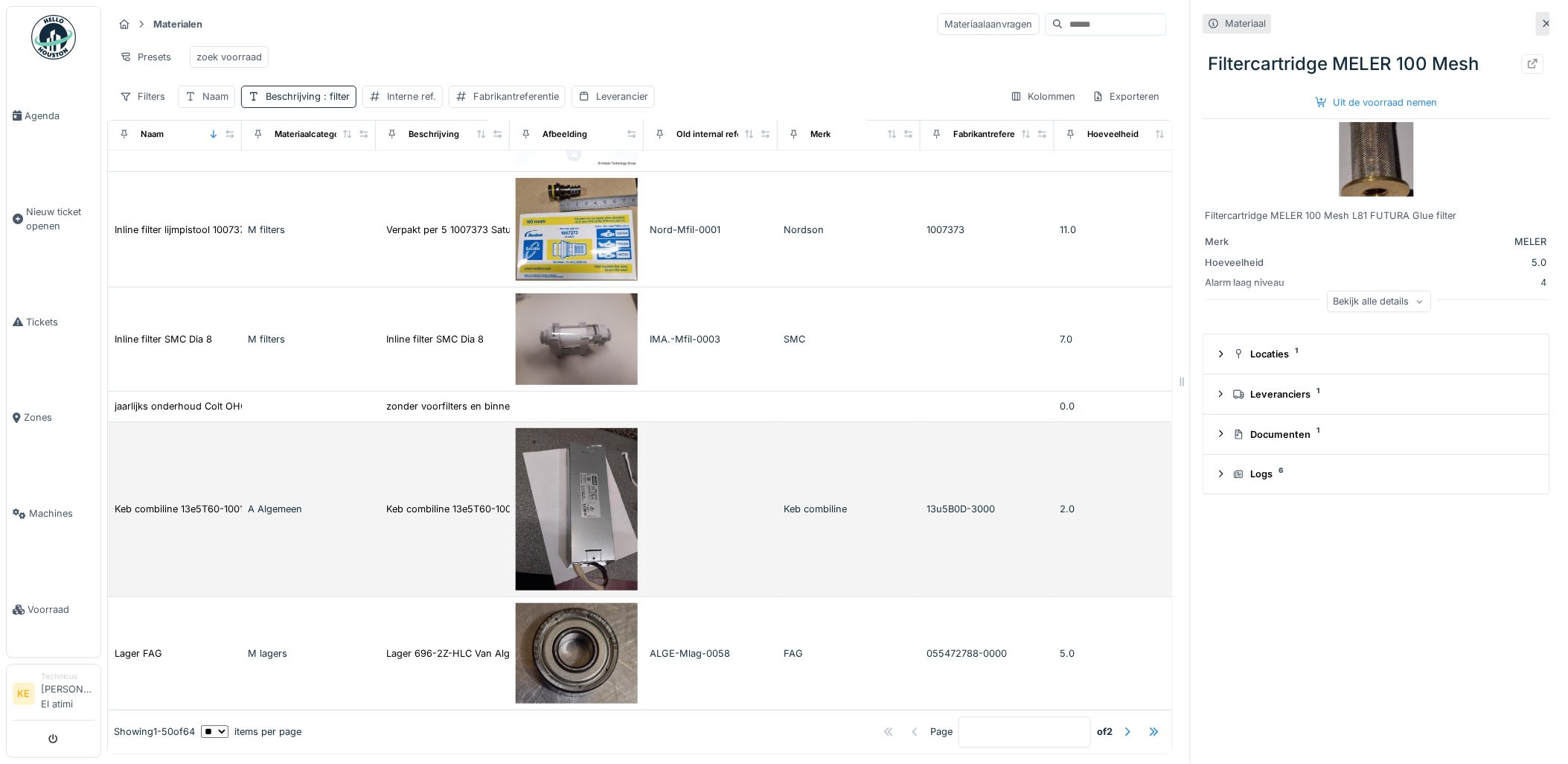
scroll to position [12, 0]
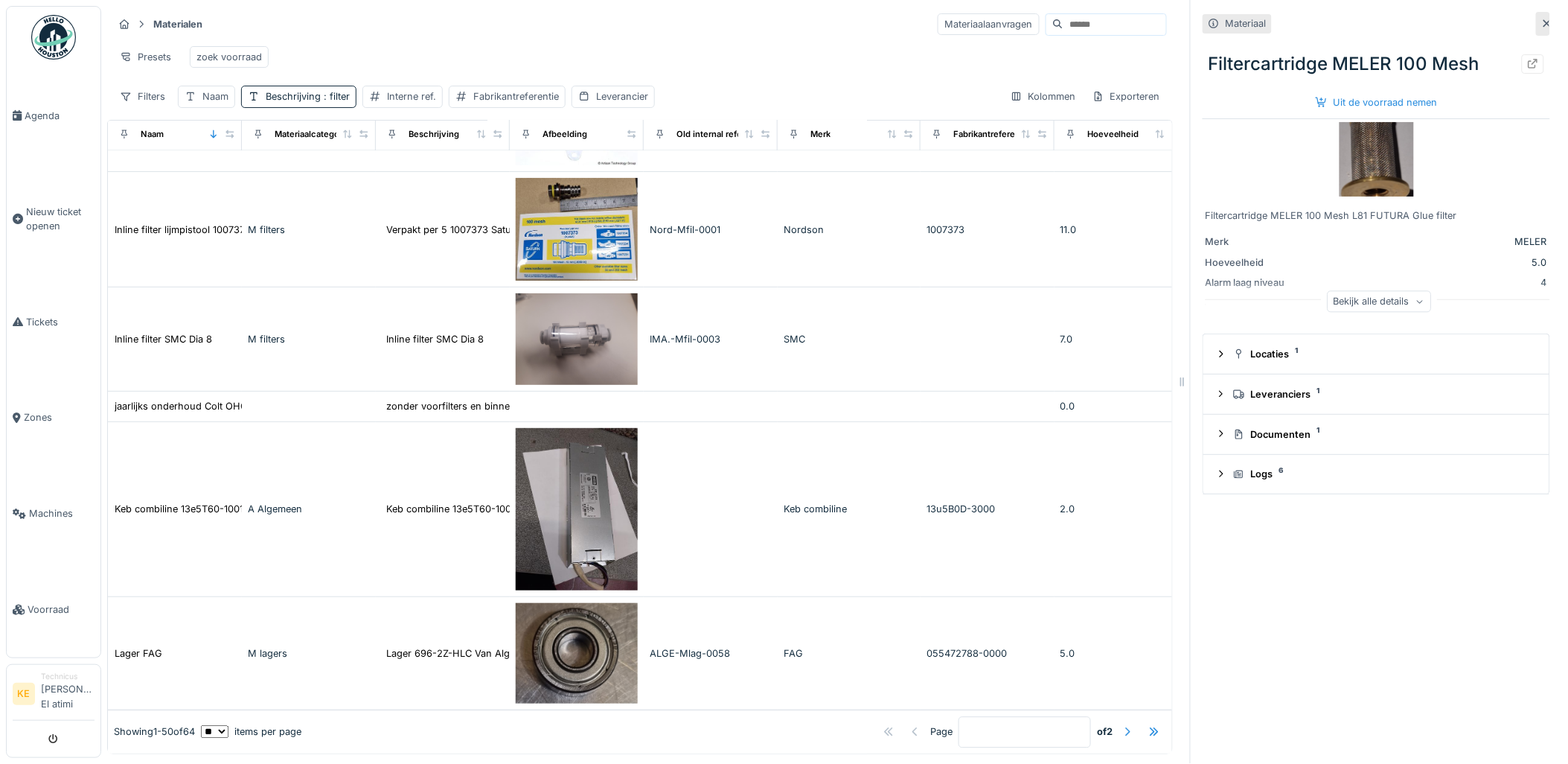
click at [1122, 725] on div at bounding box center [1127, 732] width 12 height 14
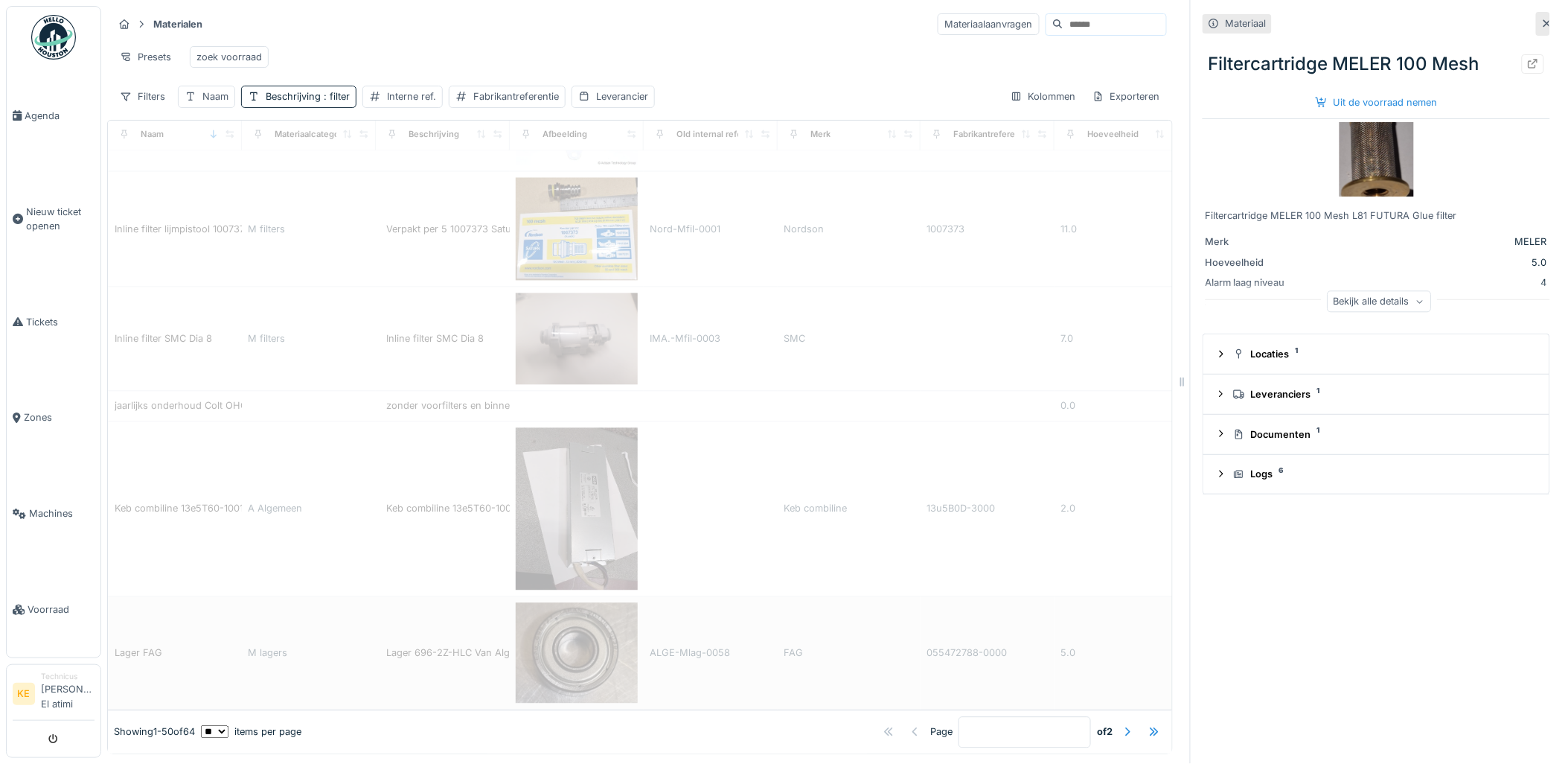
type input "*"
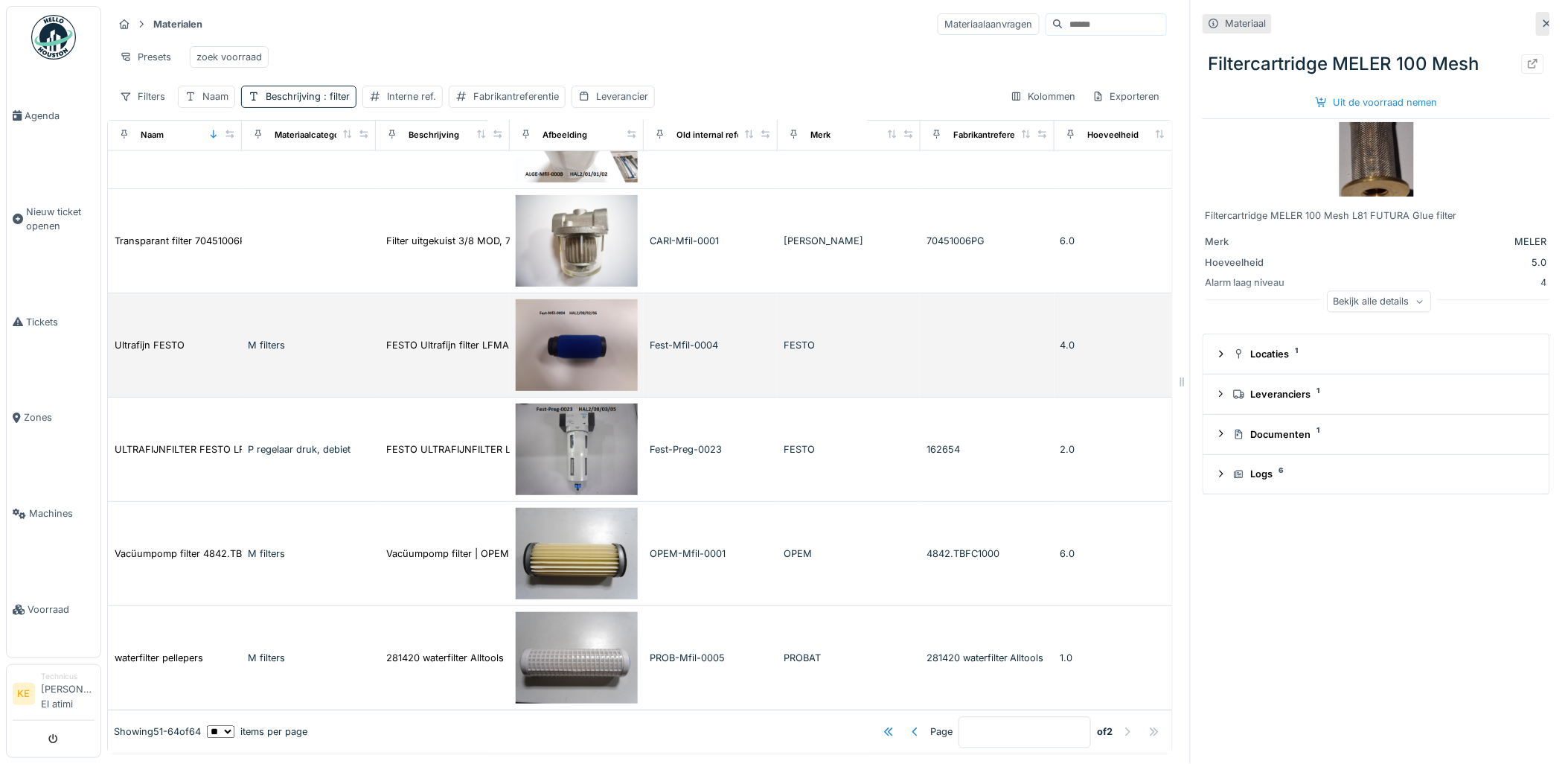
scroll to position [931, 0]
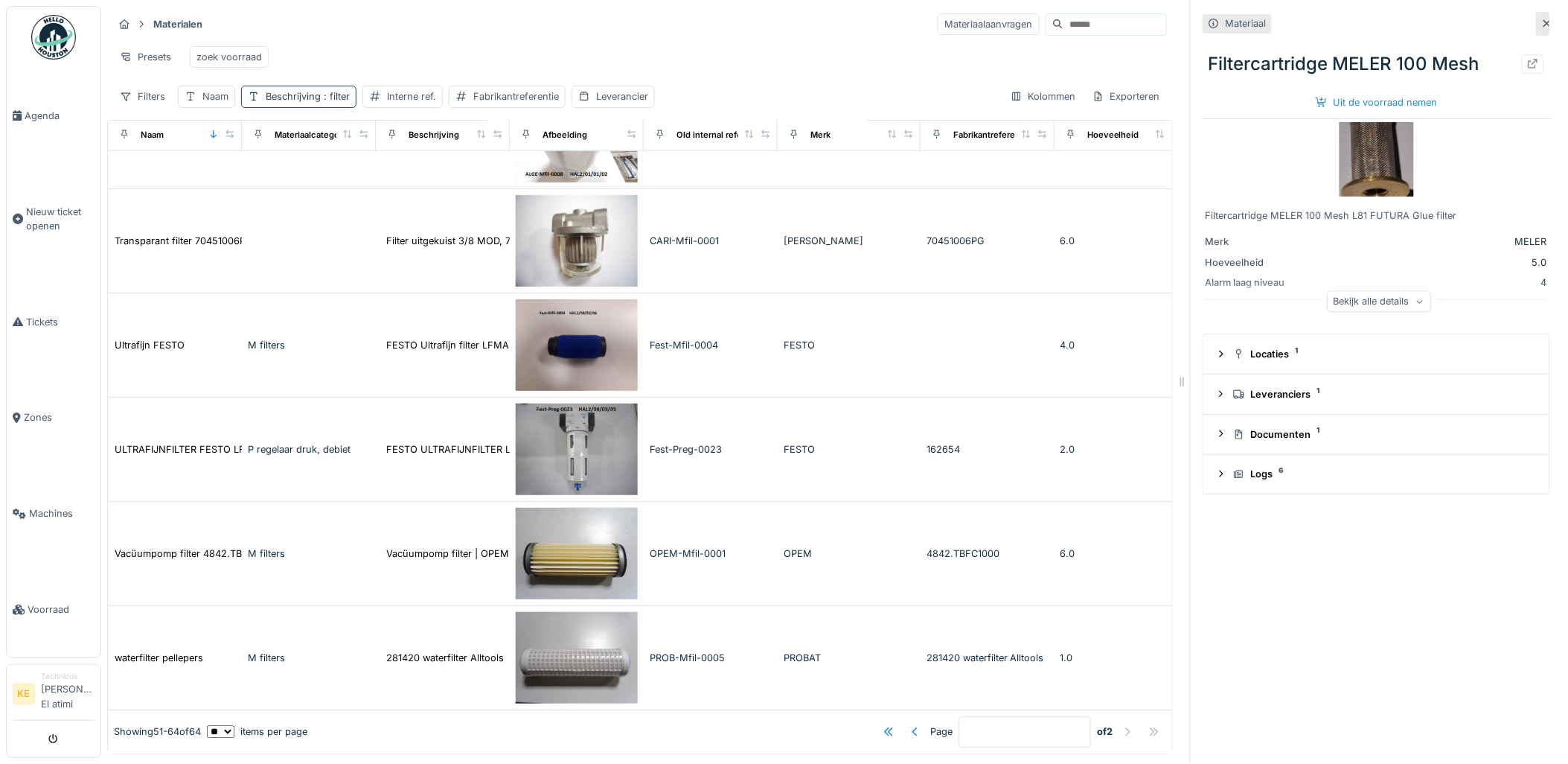
click at [323, 98] on span ": filter" at bounding box center [335, 97] width 29 height 12
click at [417, 175] on icon at bounding box center [412, 180] width 12 height 10
click at [211, 98] on div "Naam" at bounding box center [216, 96] width 26 height 14
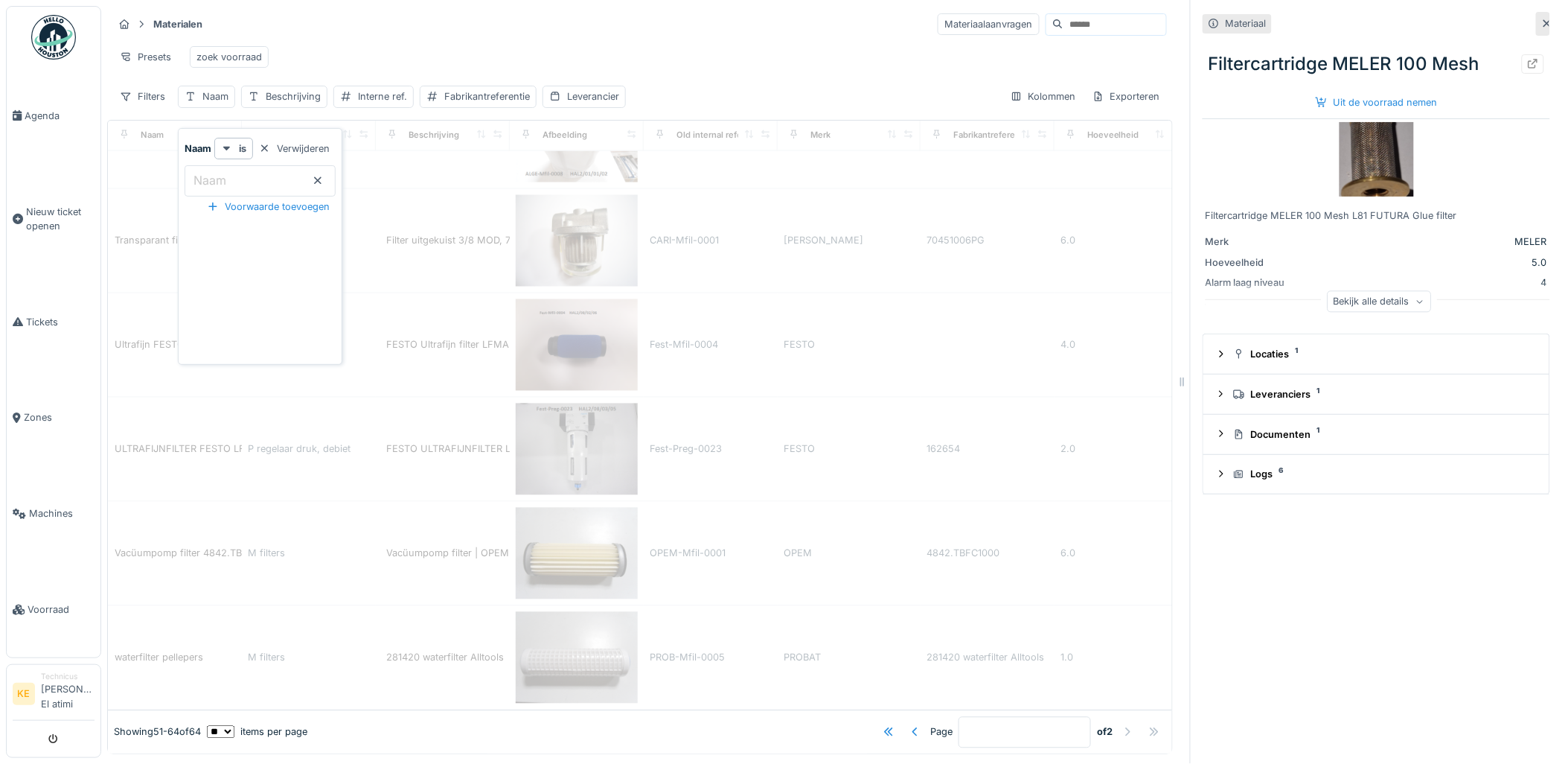
click at [223, 171] on label "Naam" at bounding box center [209, 180] width 39 height 18
click at [223, 170] on input "Naam" at bounding box center [260, 181] width 151 height 31
type input "*"
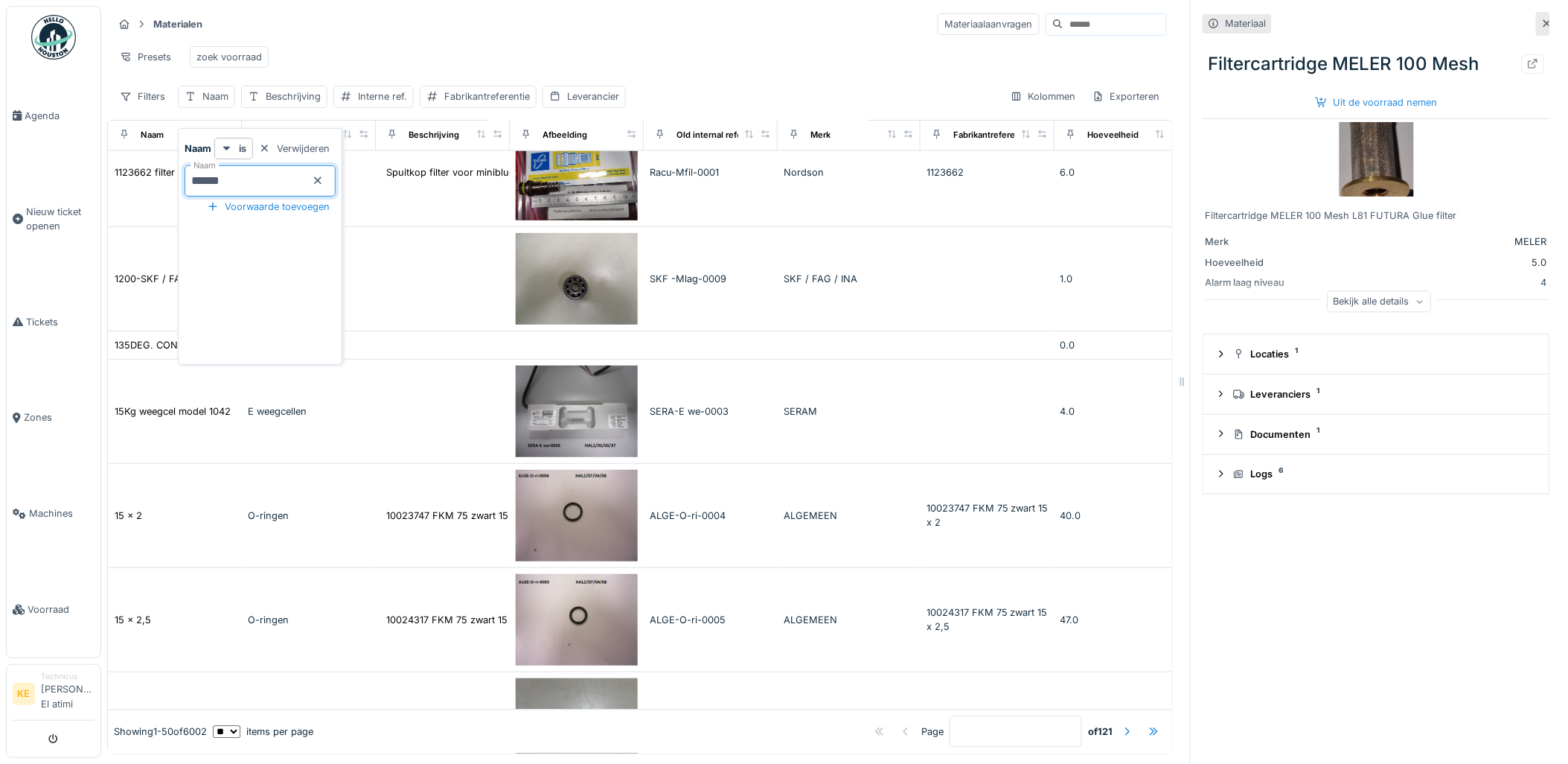
type input "******"
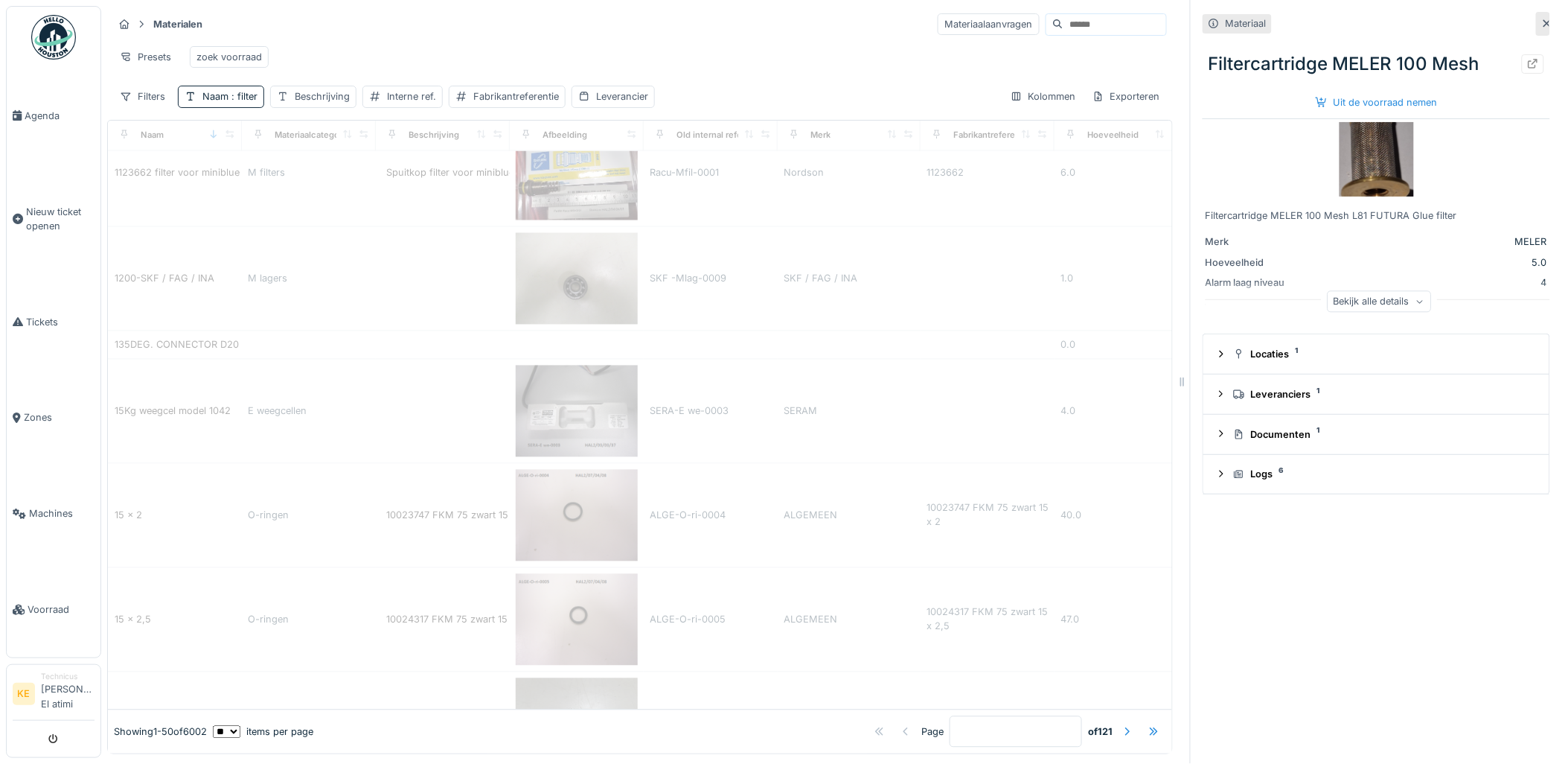
click at [377, 46] on div "Presets zoek voorraad" at bounding box center [640, 57] width 1054 height 34
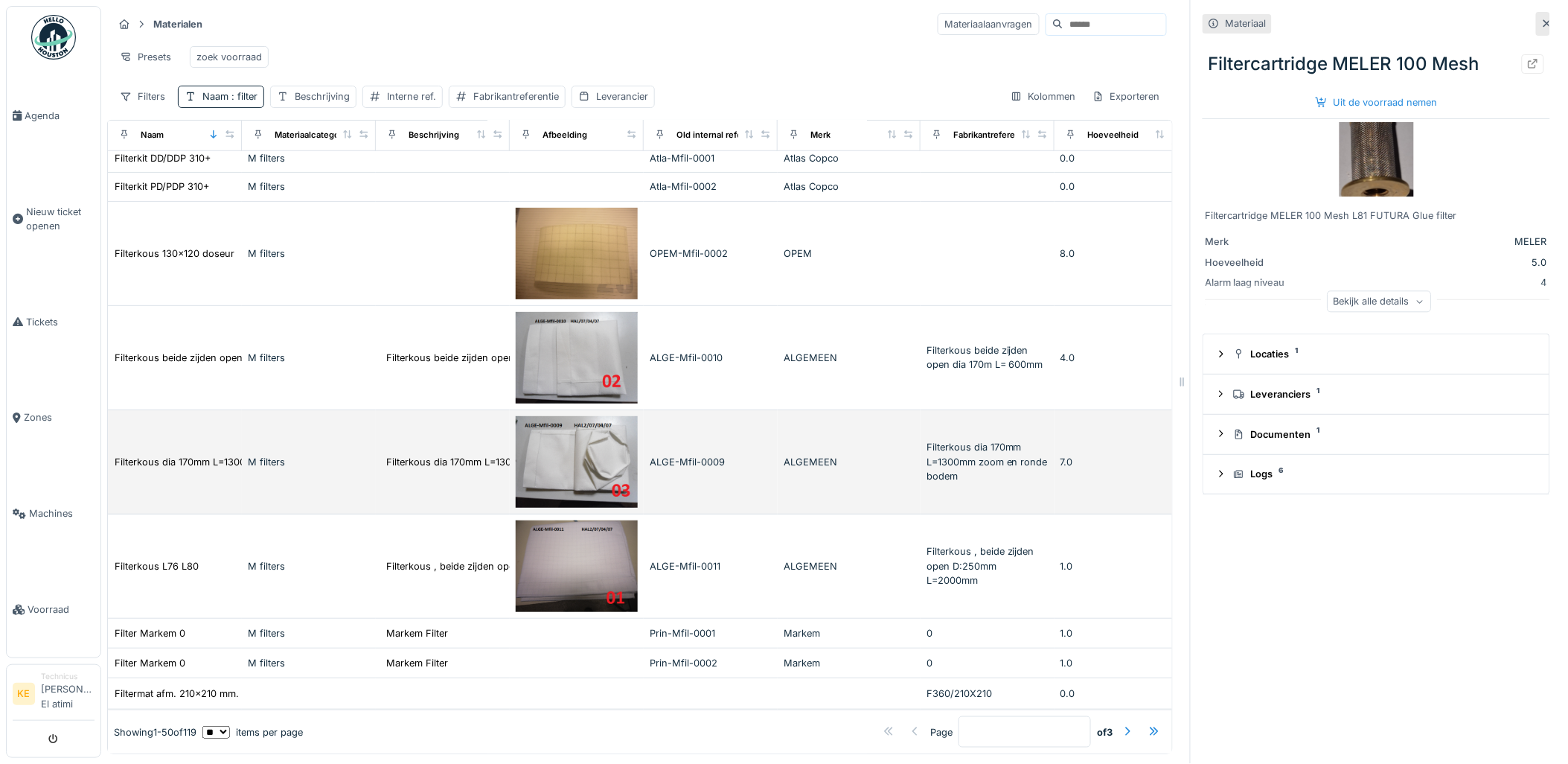
scroll to position [12, 0]
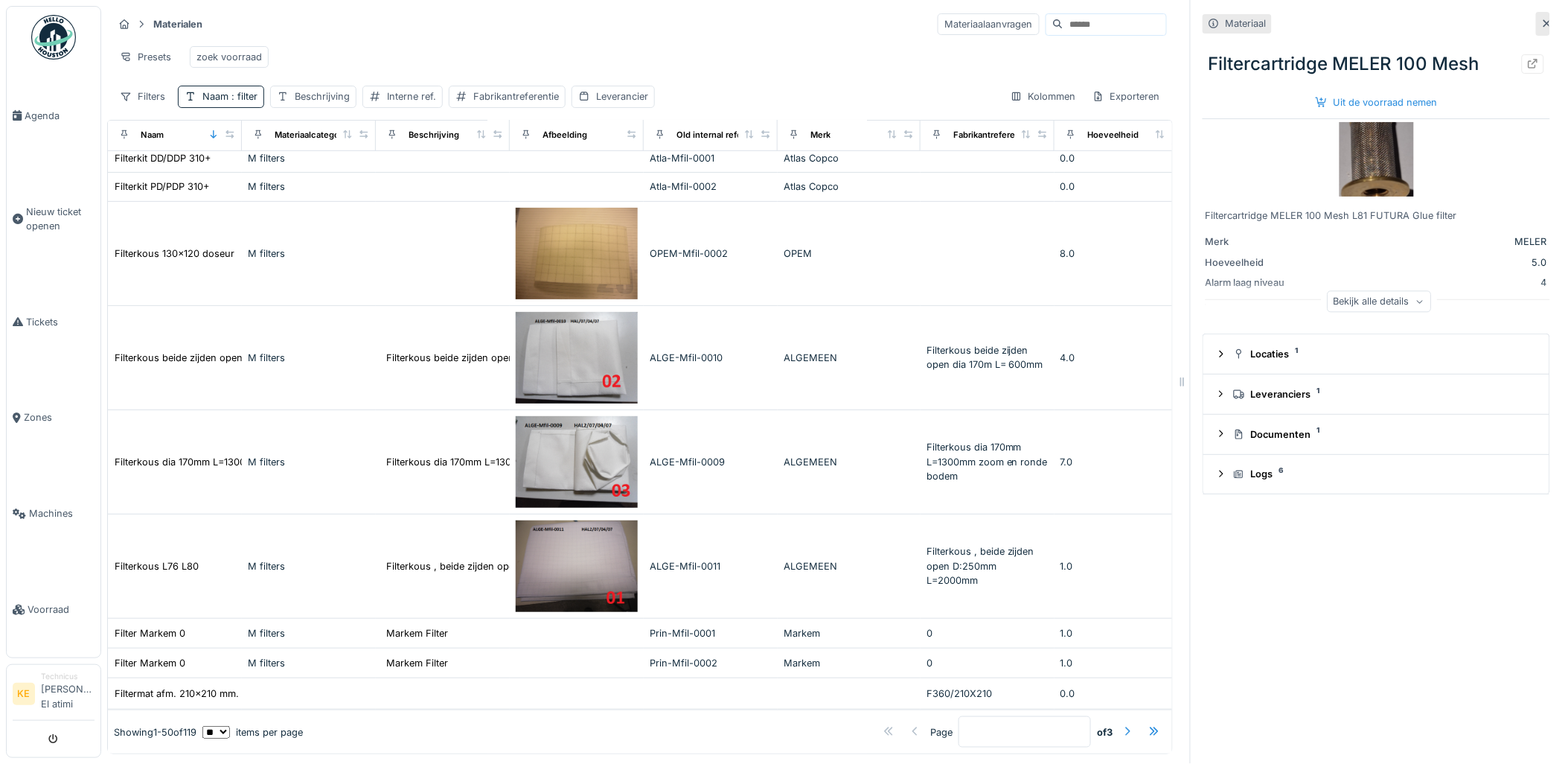
click at [1122, 725] on div at bounding box center [1127, 732] width 12 height 14
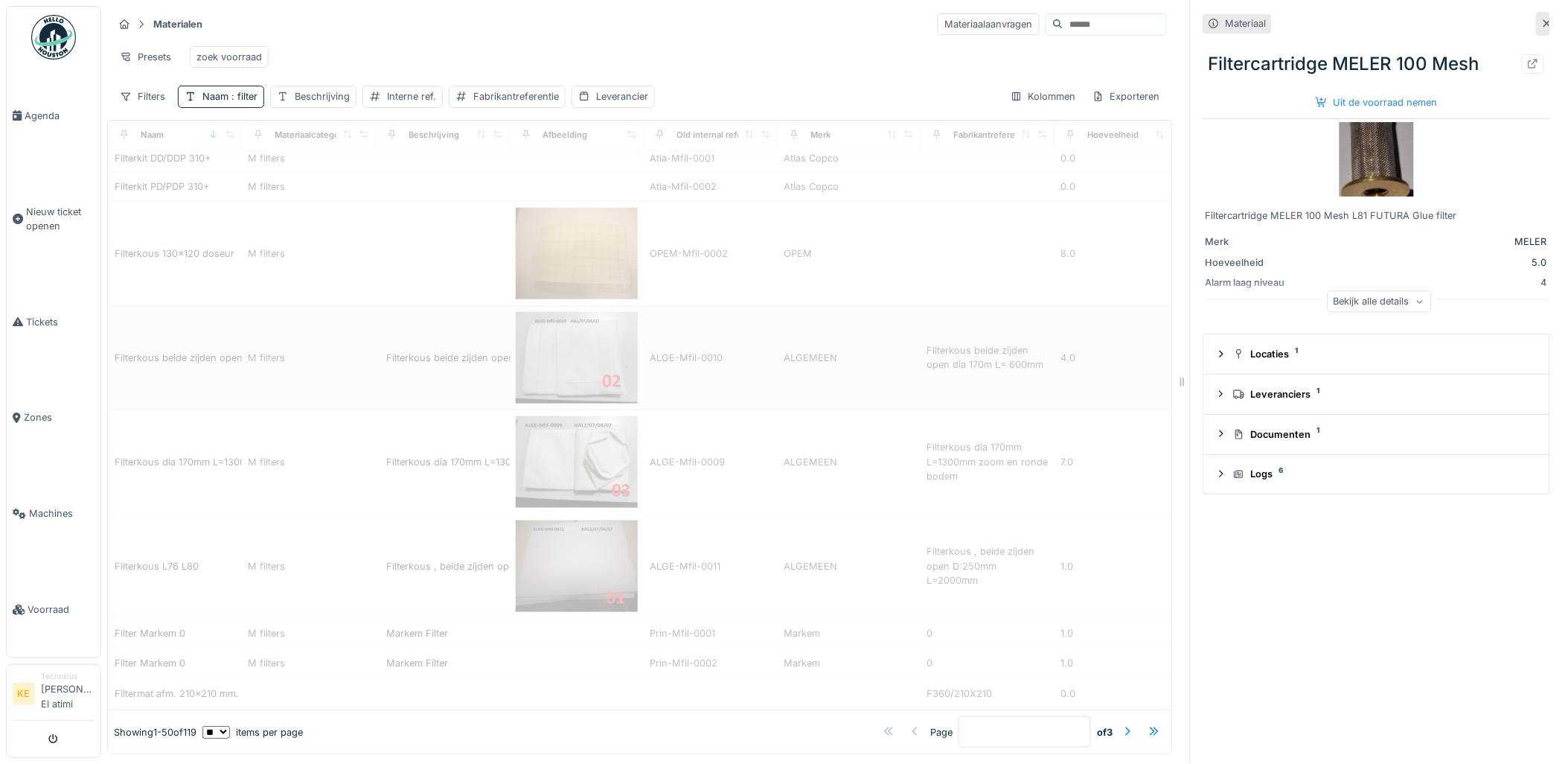
type input "*"
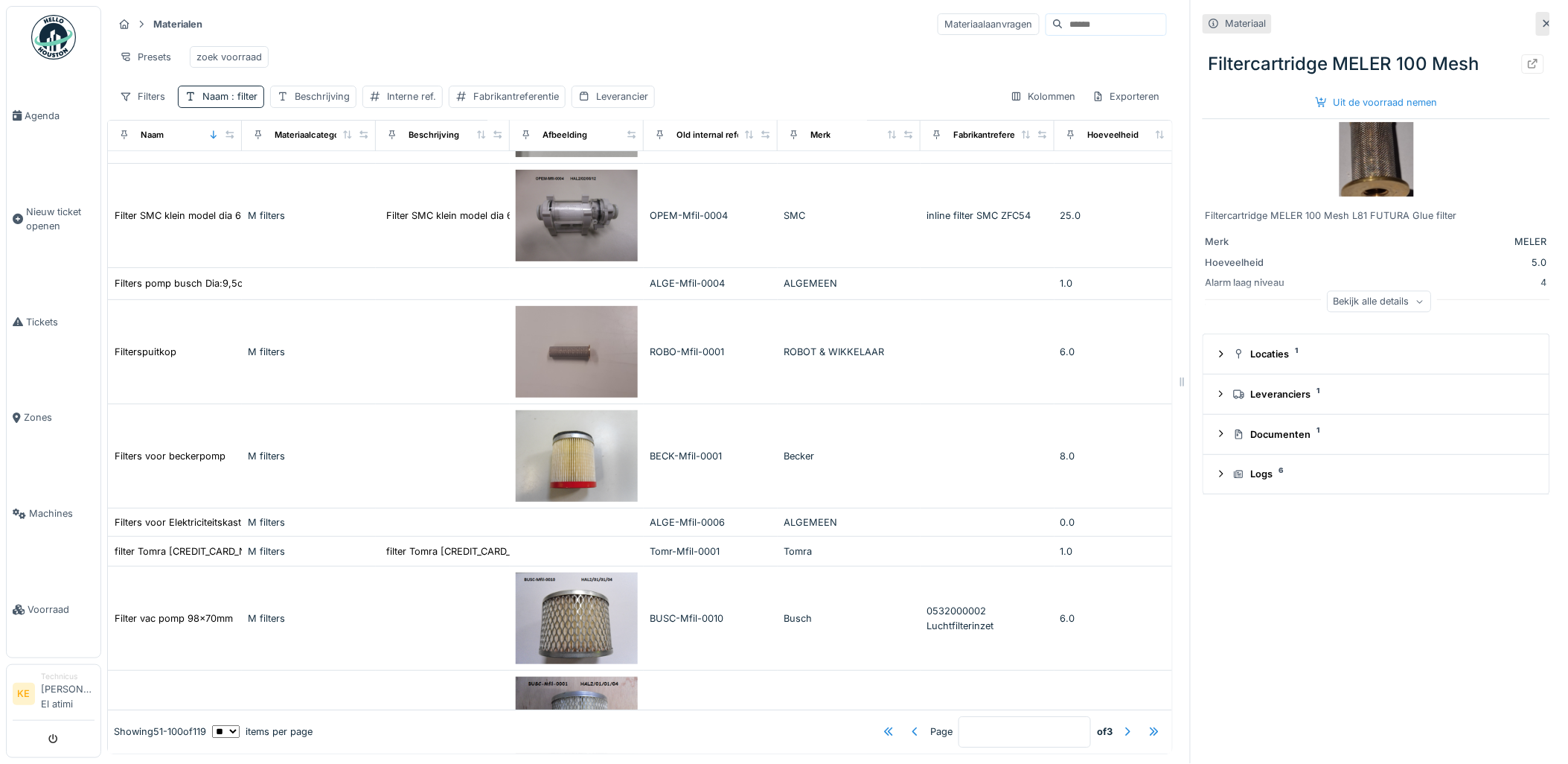
scroll to position [1506, 0]
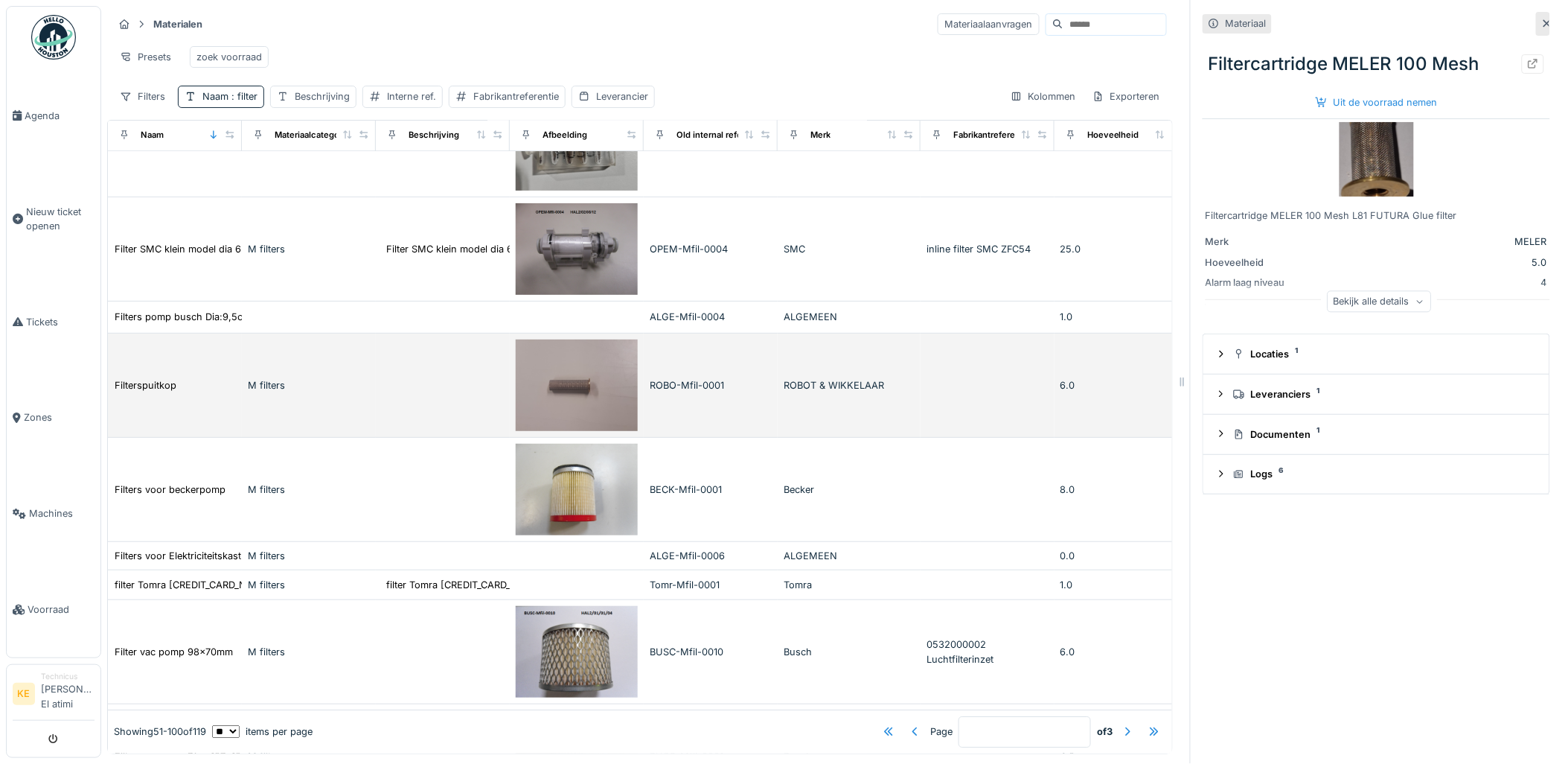
click at [550, 396] on img at bounding box center [577, 385] width 122 height 92
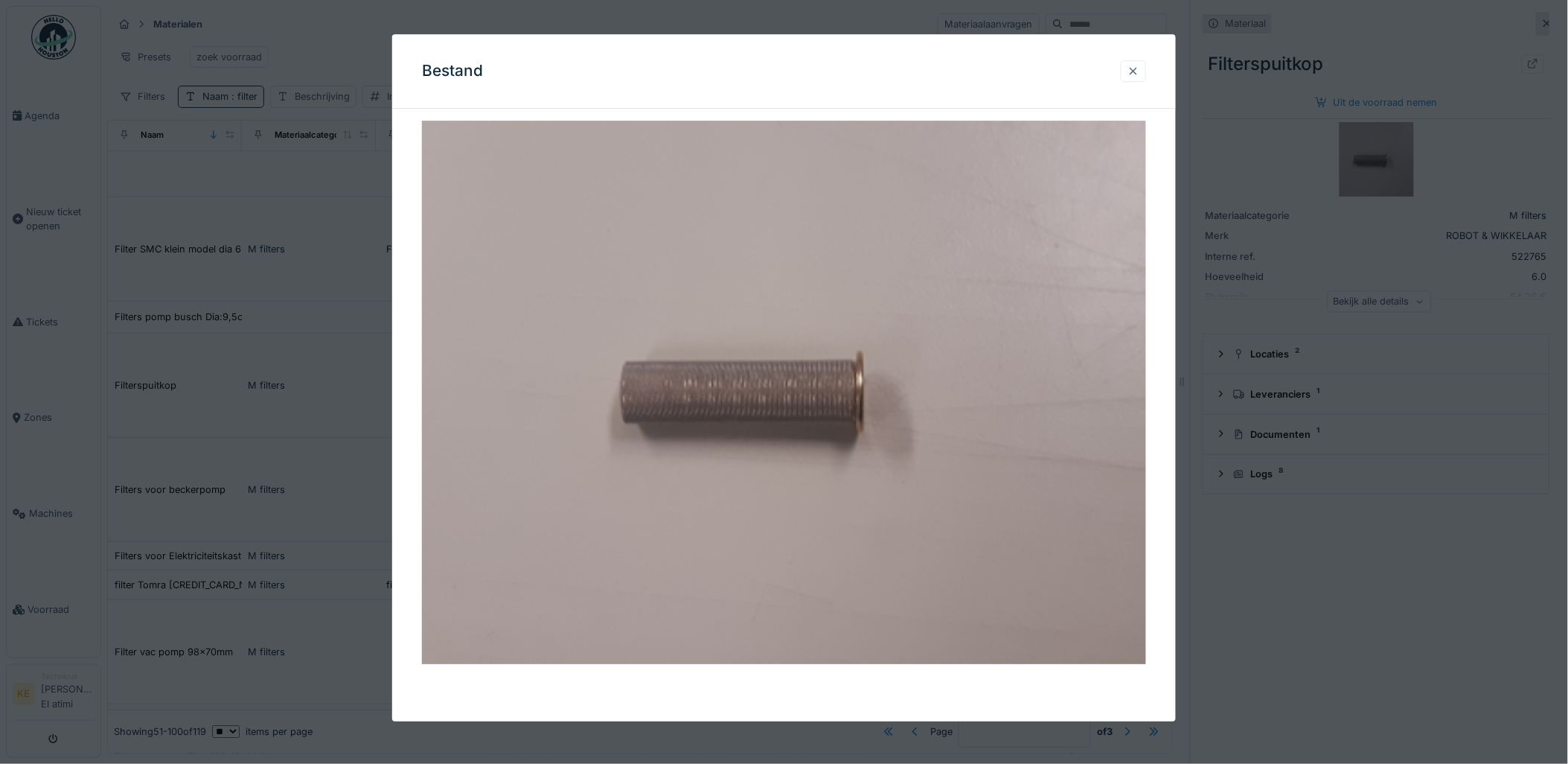
click at [1137, 67] on div at bounding box center [1133, 70] width 12 height 14
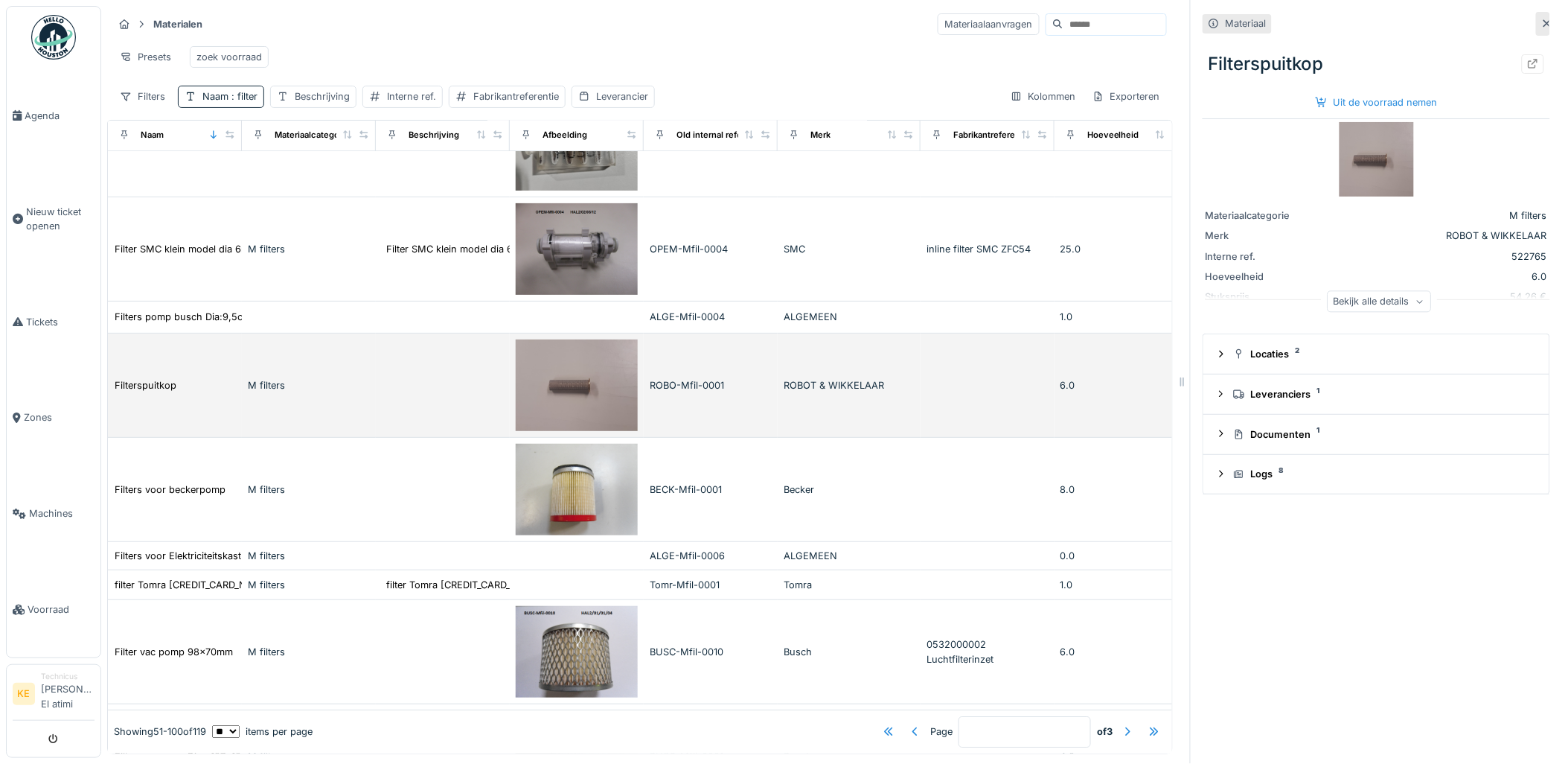
click at [489, 375] on td at bounding box center [443, 385] width 134 height 104
click at [586, 396] on img at bounding box center [577, 385] width 122 height 92
click at [586, 396] on div "Annuleren Materialen Materiaalaanvragen Presets zoek voorraad Filters Naam : fi…" at bounding box center [834, 382] width 1467 height 764
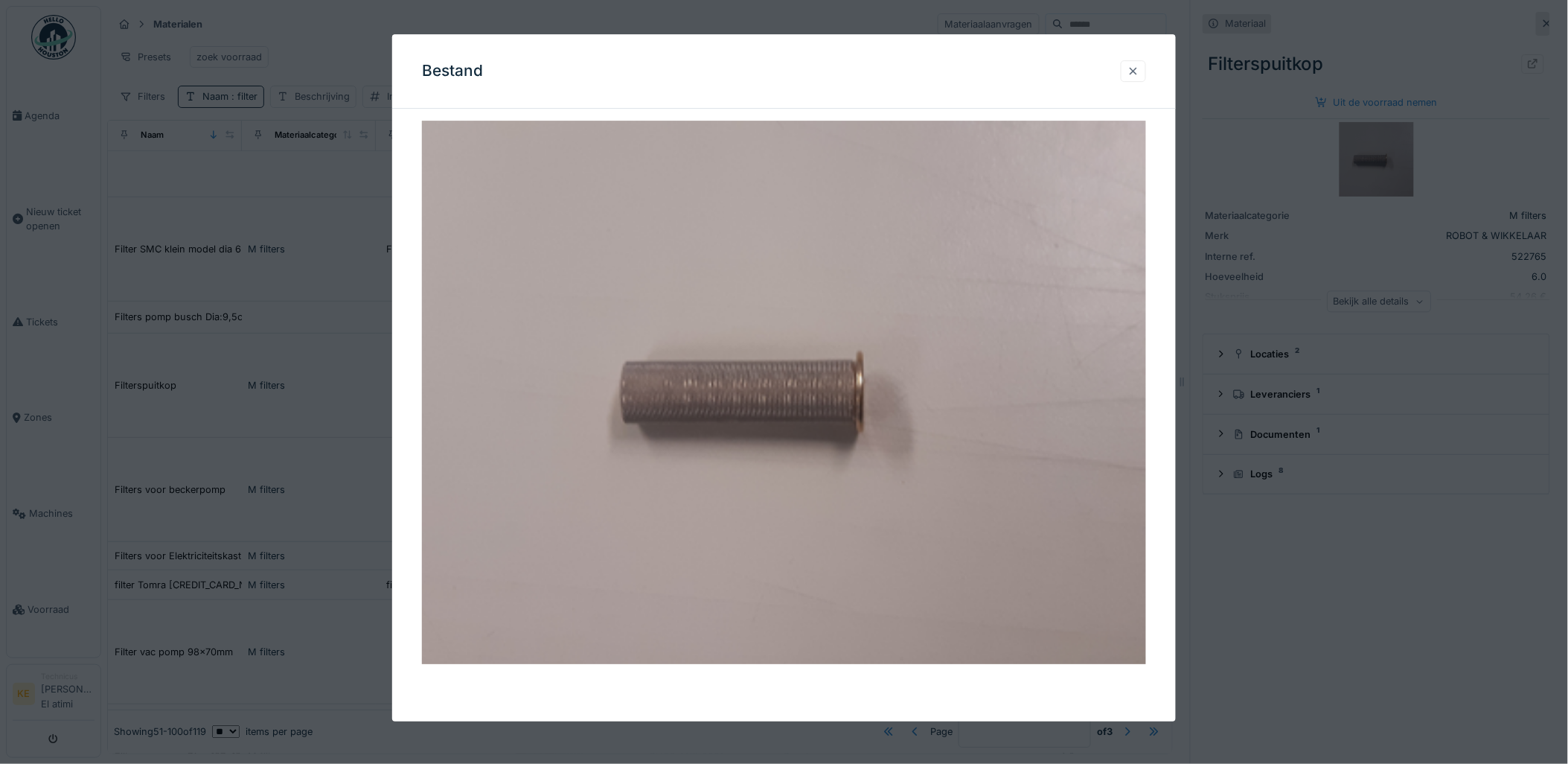
click at [1139, 68] on div at bounding box center [1133, 70] width 12 height 14
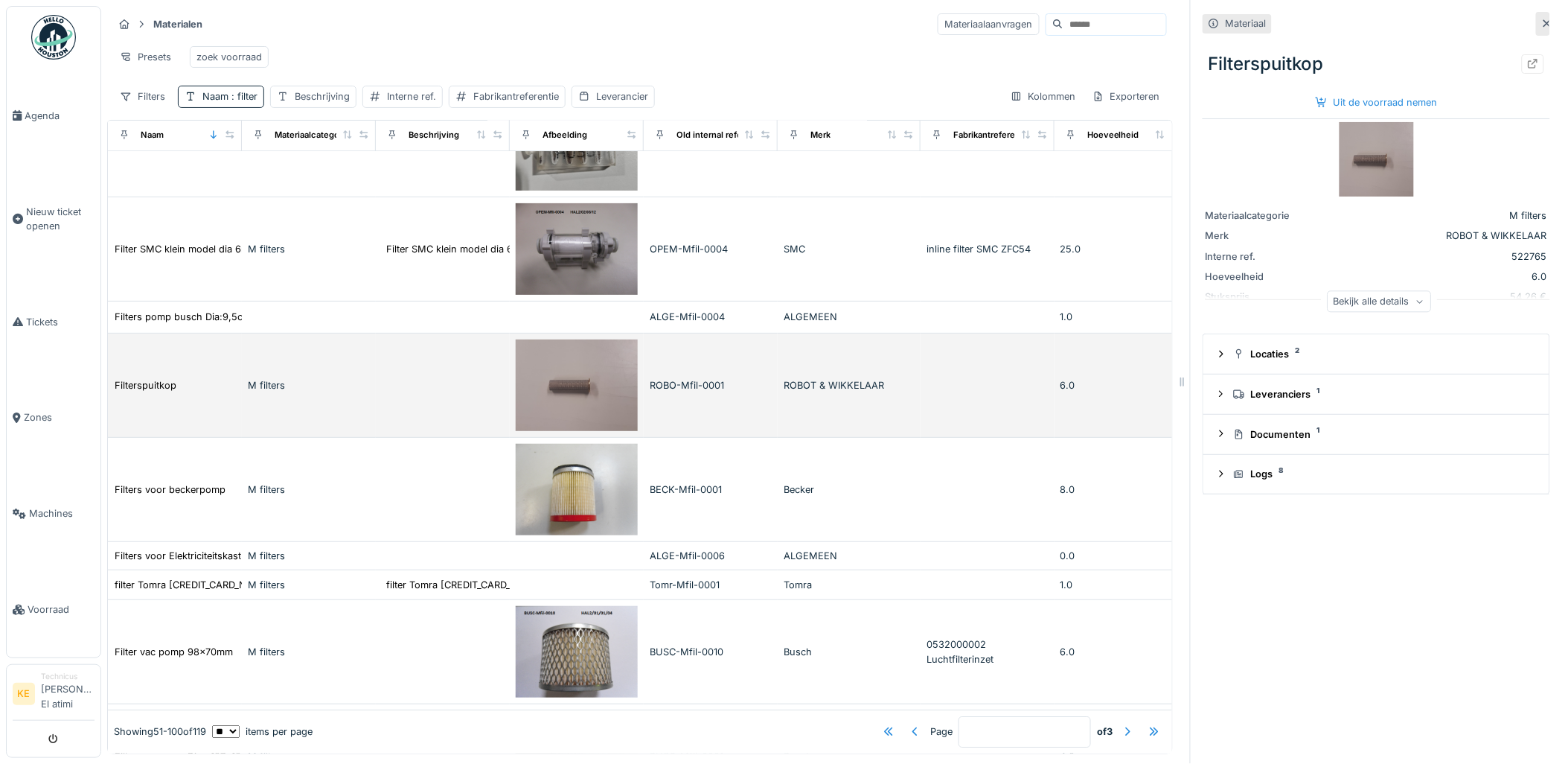
click at [265, 384] on div "M filters" at bounding box center [309, 384] width 122 height 14
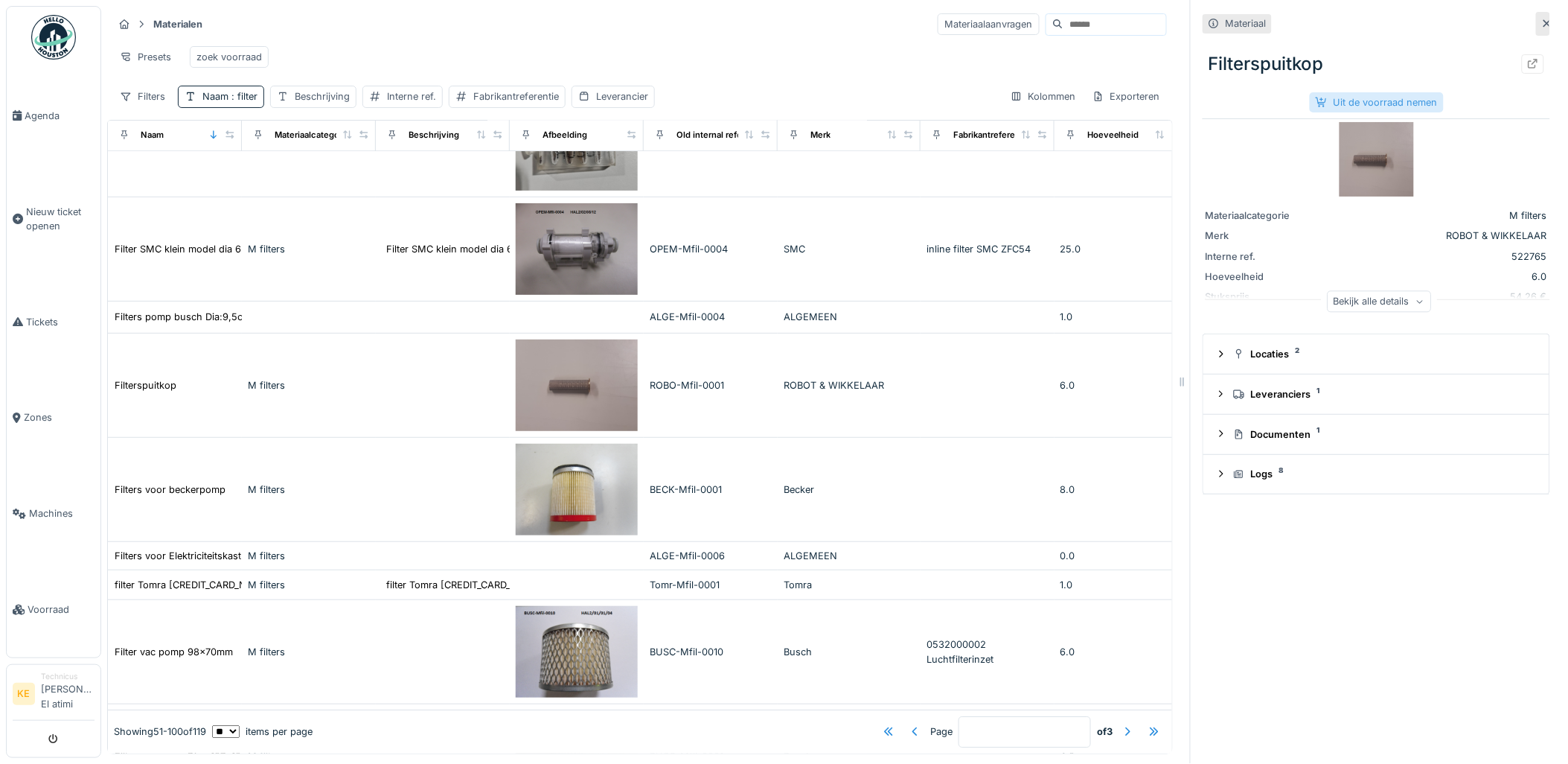
click at [1377, 93] on div "Uit de voorraad nemen" at bounding box center [1377, 103] width 134 height 20
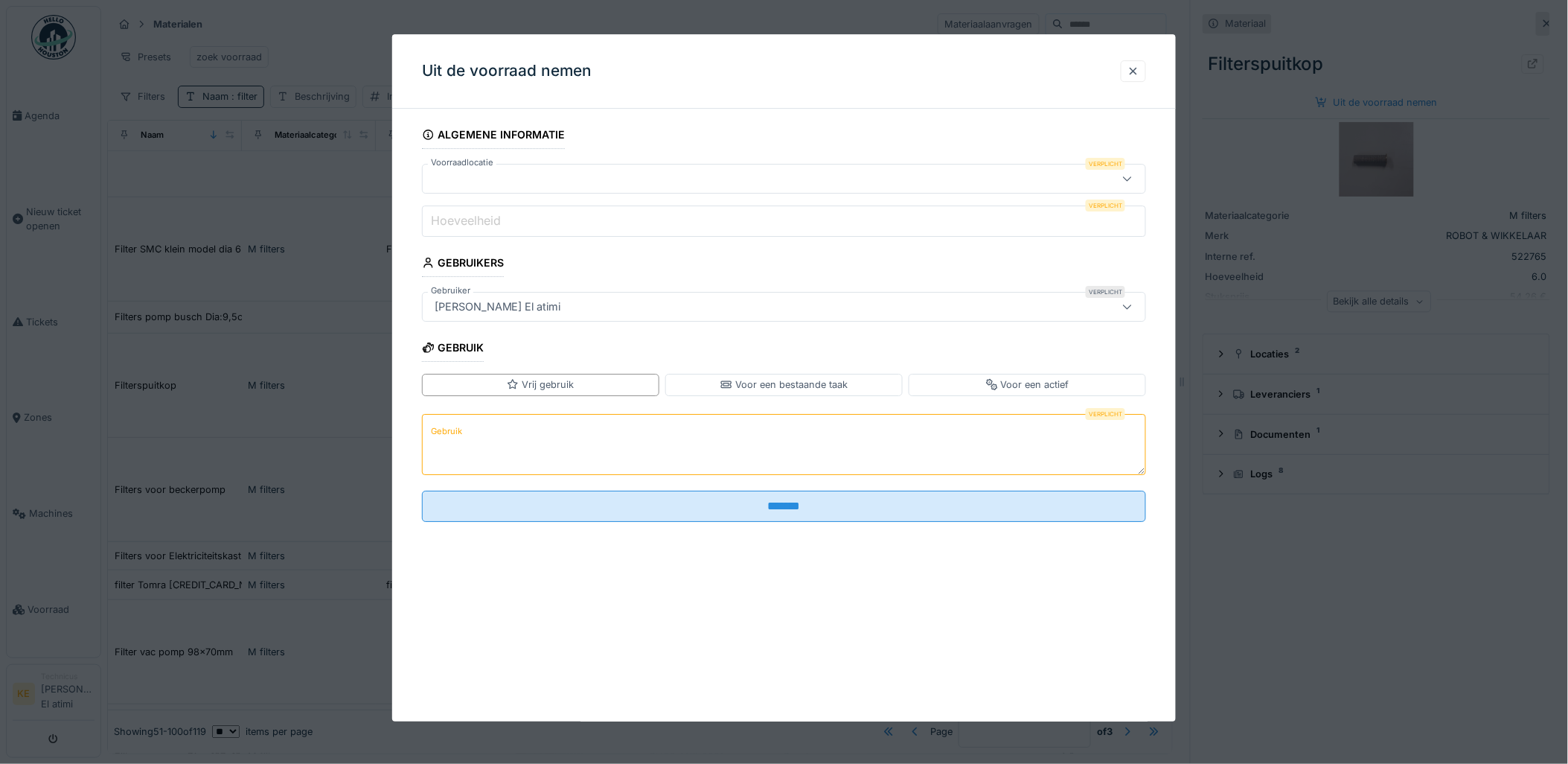
click at [1132, 175] on icon at bounding box center [1127, 179] width 12 height 10
type input "***"
click at [1007, 127] on fieldset "Algemene informatie Voorraadlocatie Verplicht Hoeveelheid Verplicht Gebruikers …" at bounding box center [784, 327] width 725 height 413
click at [1132, 172] on div at bounding box center [1127, 179] width 12 height 14
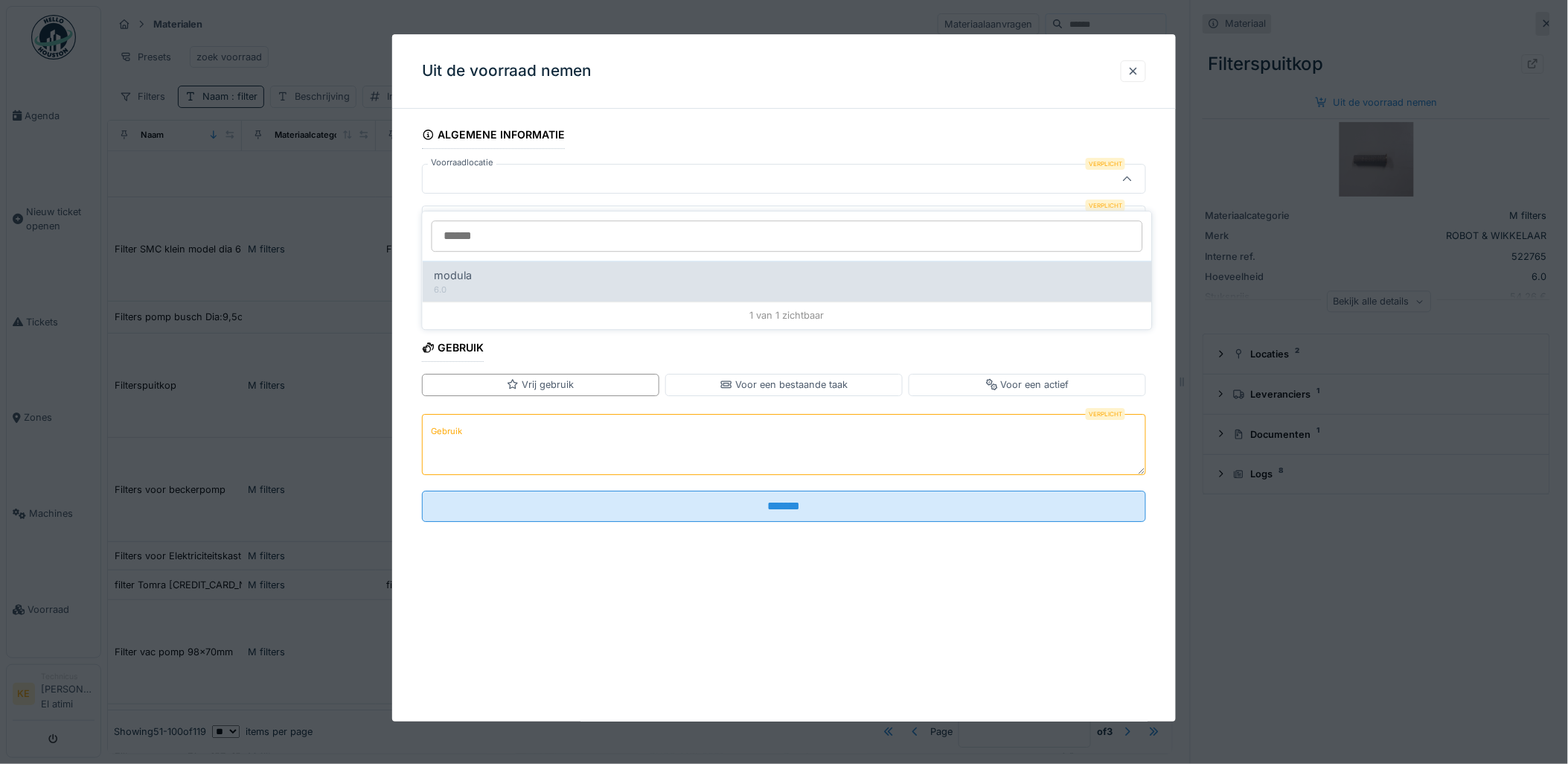
click at [750, 260] on div "modula 6.0" at bounding box center [787, 281] width 729 height 41
type input "******"
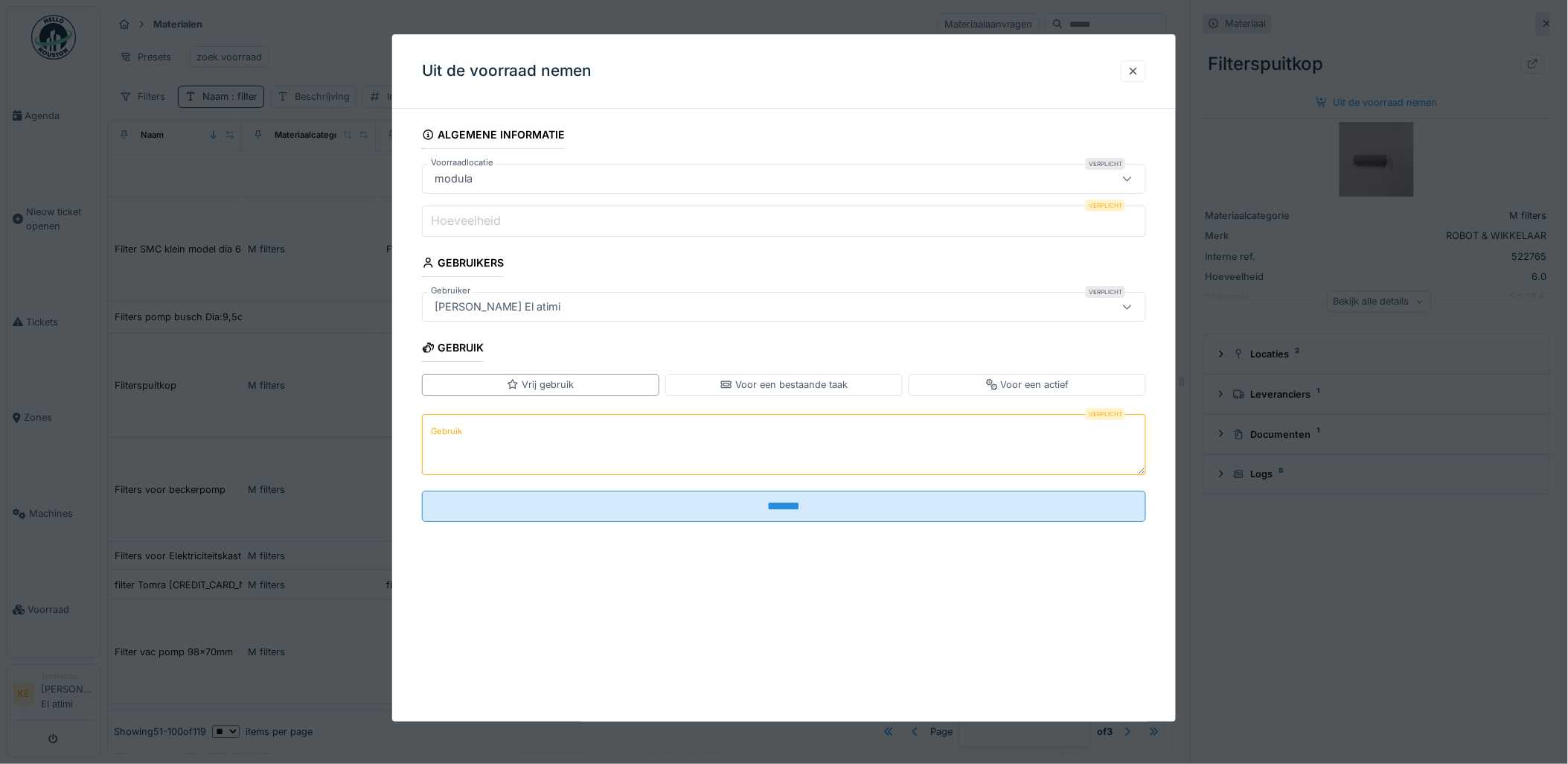
click at [751, 218] on input "Hoeveelheid" at bounding box center [784, 222] width 725 height 31
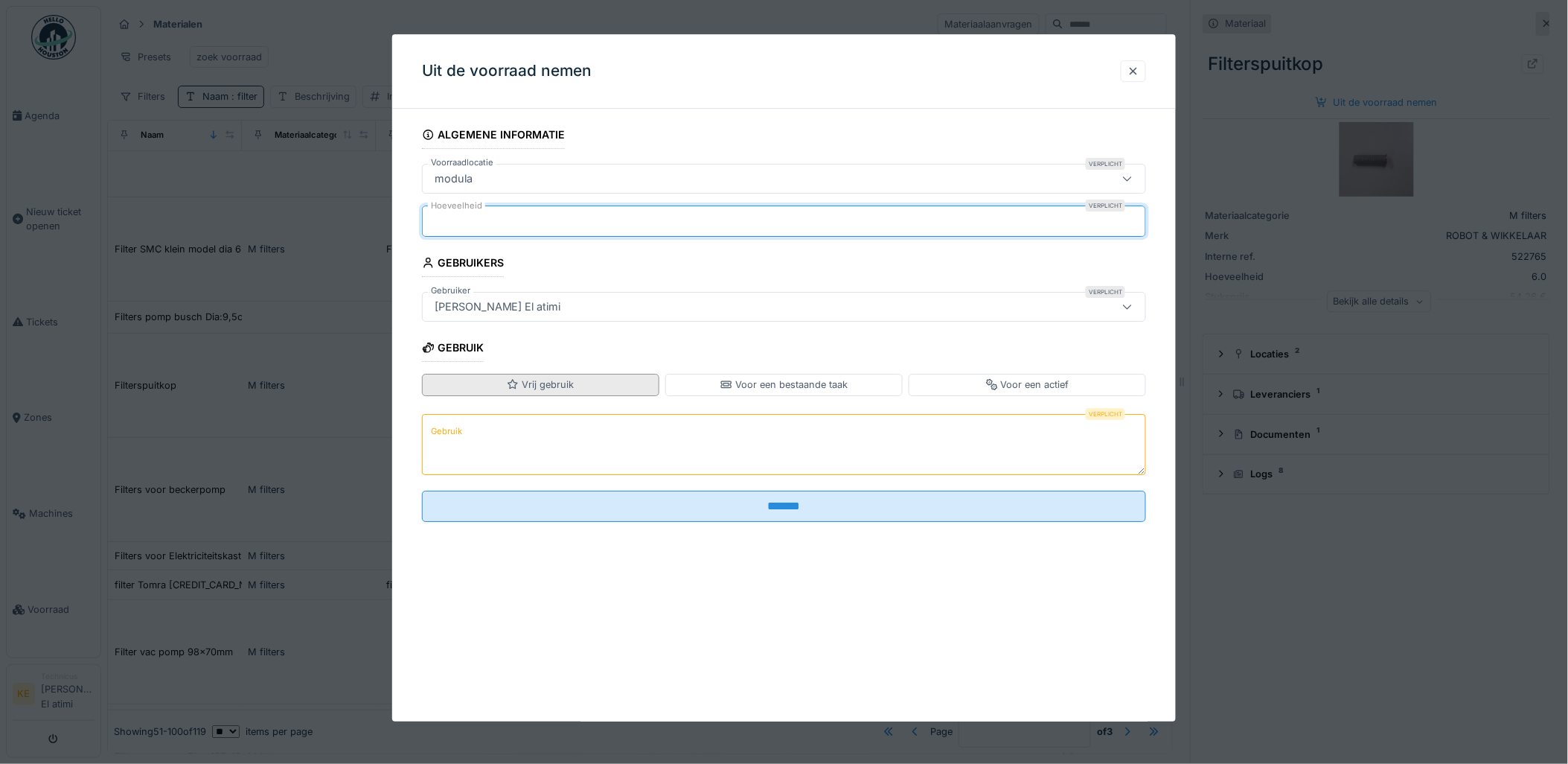
type input "*"
click at [531, 384] on div "Vrij gebruik" at bounding box center [540, 384] width 67 height 14
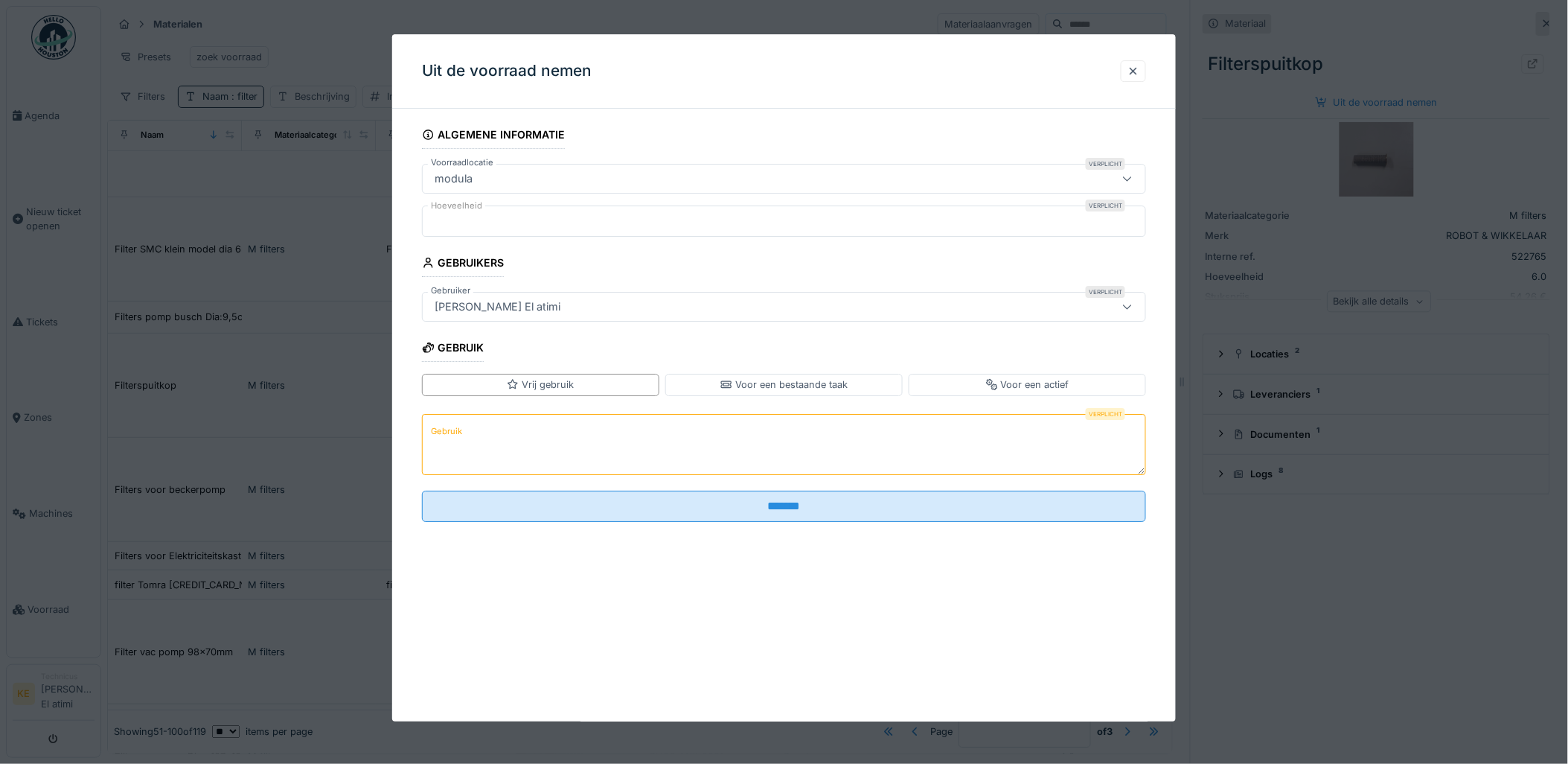
click at [472, 440] on textarea "Gebruik" at bounding box center [784, 445] width 725 height 61
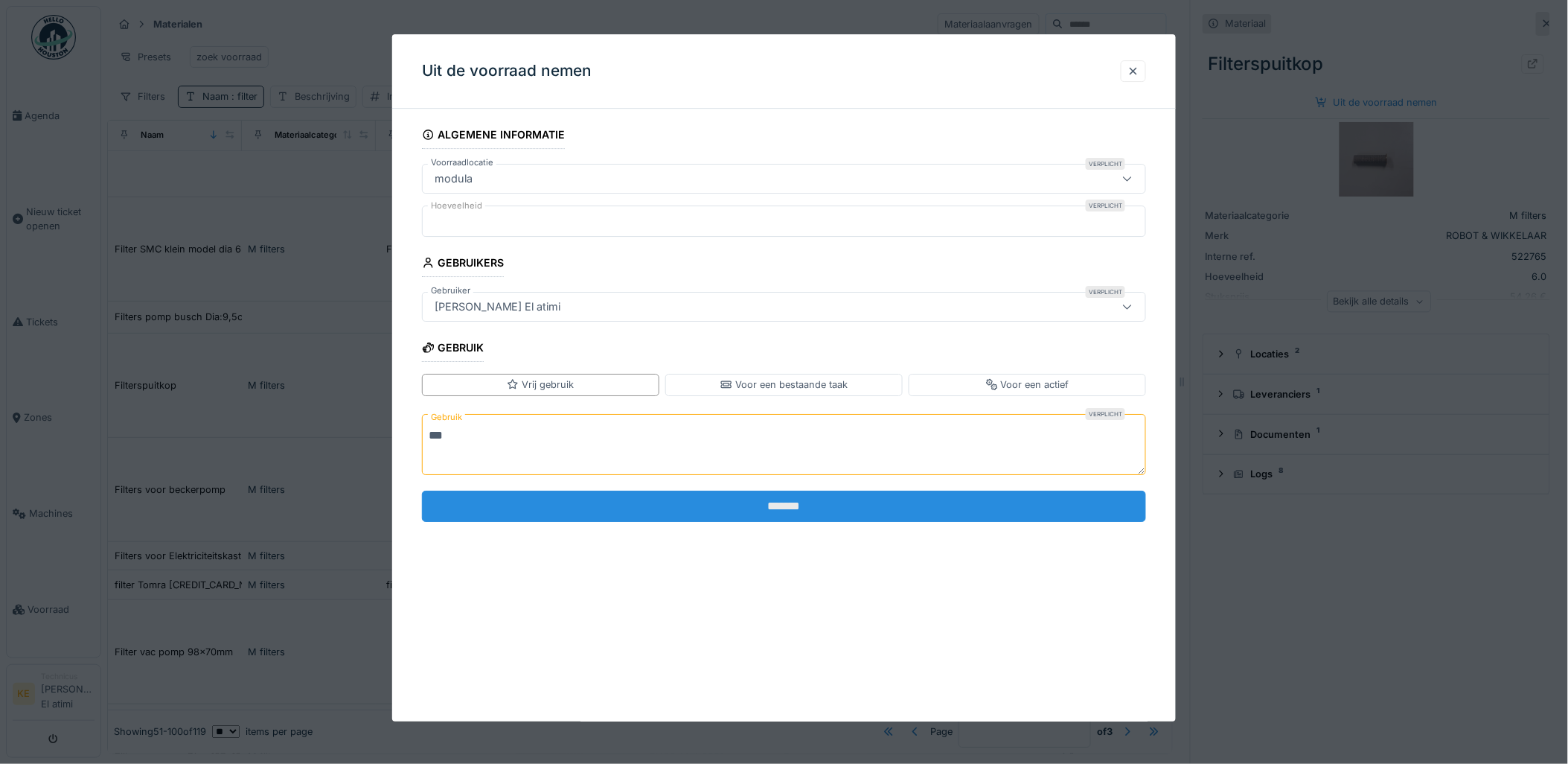
type textarea "***"
click at [657, 513] on input "*******" at bounding box center [784, 506] width 725 height 31
